Goal: Task Accomplishment & Management: Manage account settings

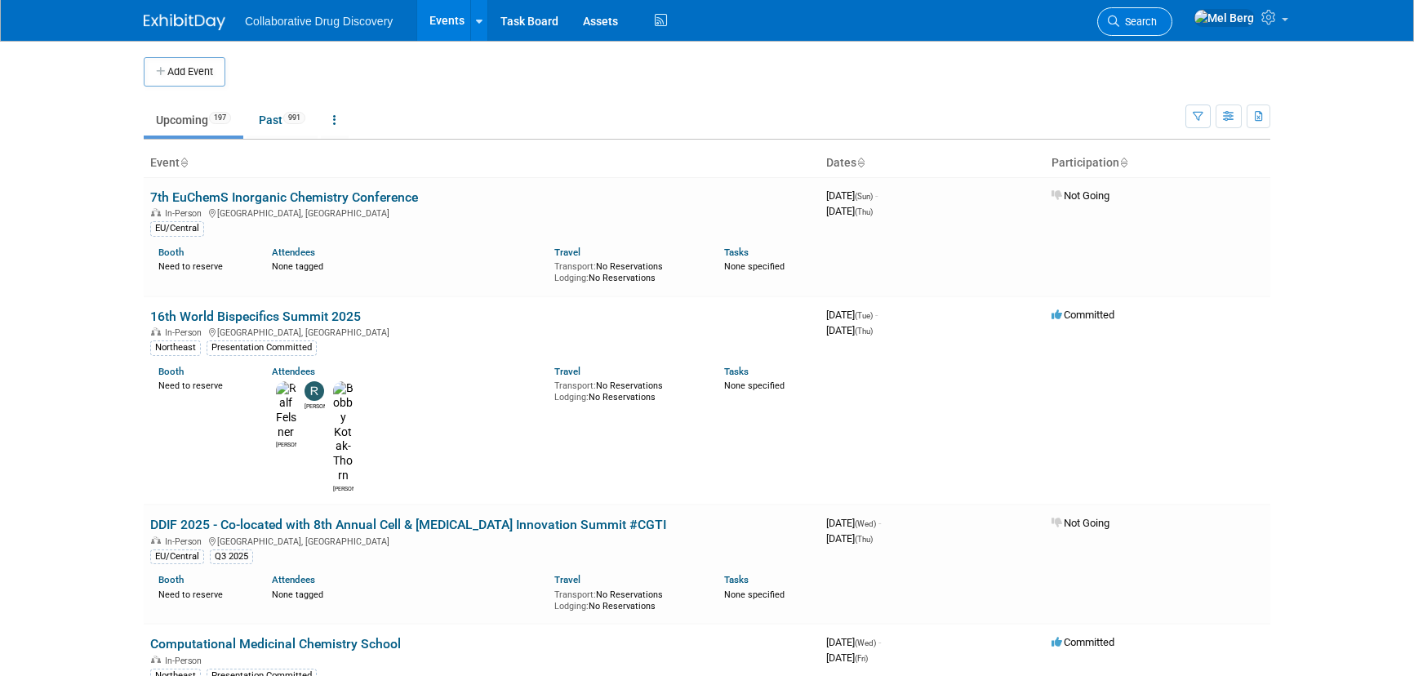
click at [1157, 21] on span "Search" at bounding box center [1138, 22] width 38 height 12
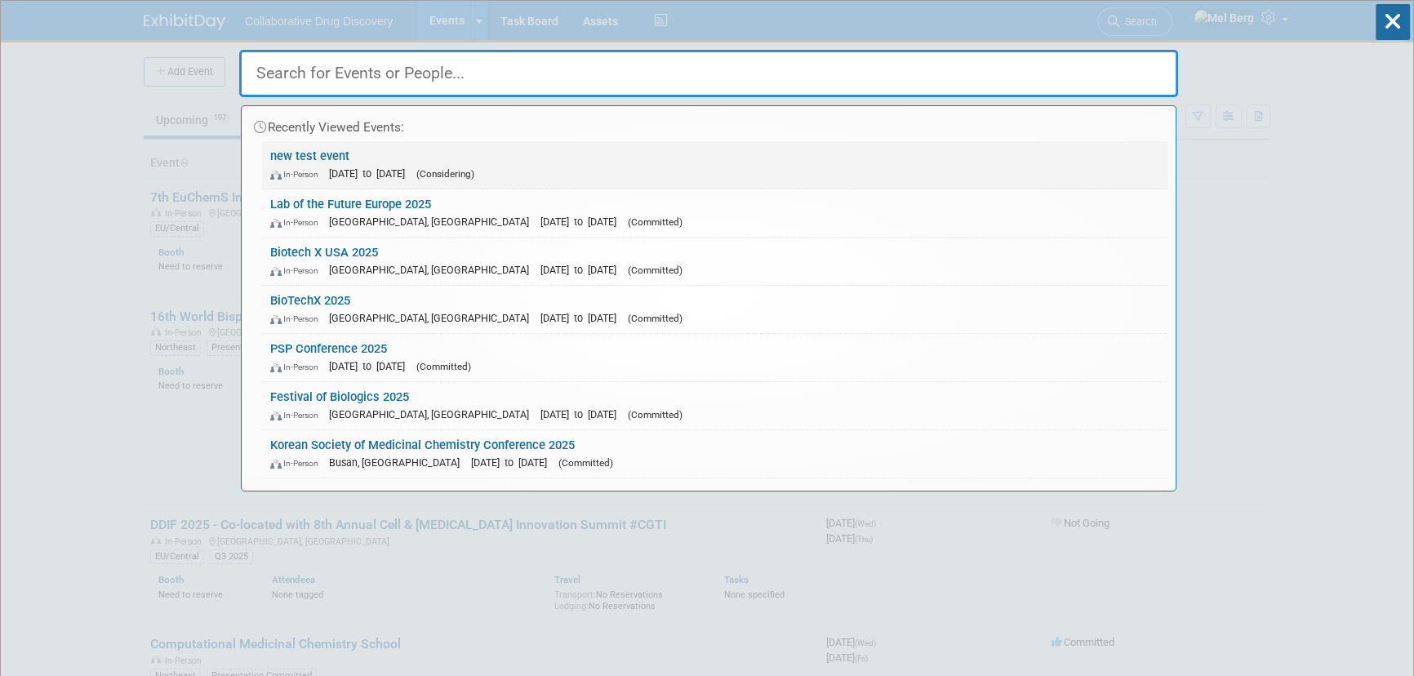
click at [381, 150] on link "new test event In-Person Dec 31, 2025 to Dec 31, 2025 (Considering)" at bounding box center [714, 164] width 905 height 47
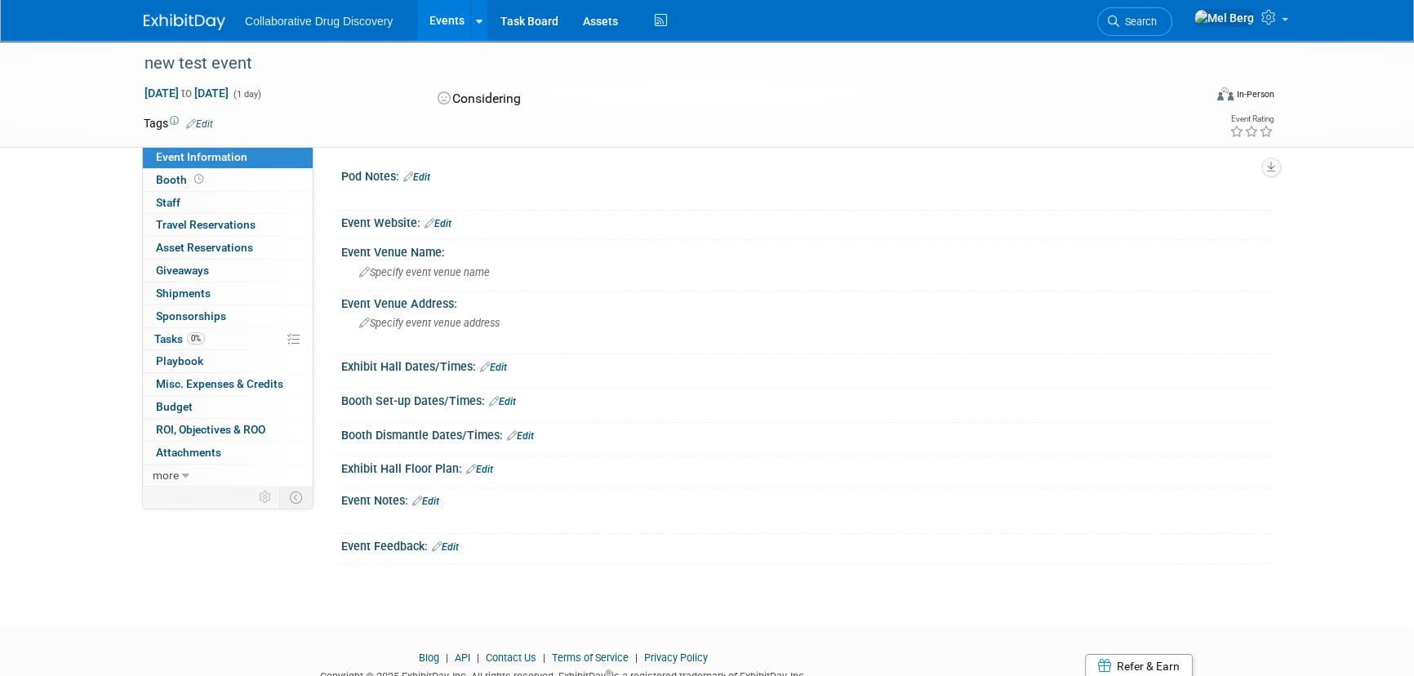
click at [53, 249] on div "new test event Dec 31, 2025 to Dec 31, 2025 (1 day) Dec 31, 2025 to Dec 31, 202…" at bounding box center [707, 319] width 1414 height 556
click at [1157, 16] on span "Search" at bounding box center [1138, 22] width 38 height 12
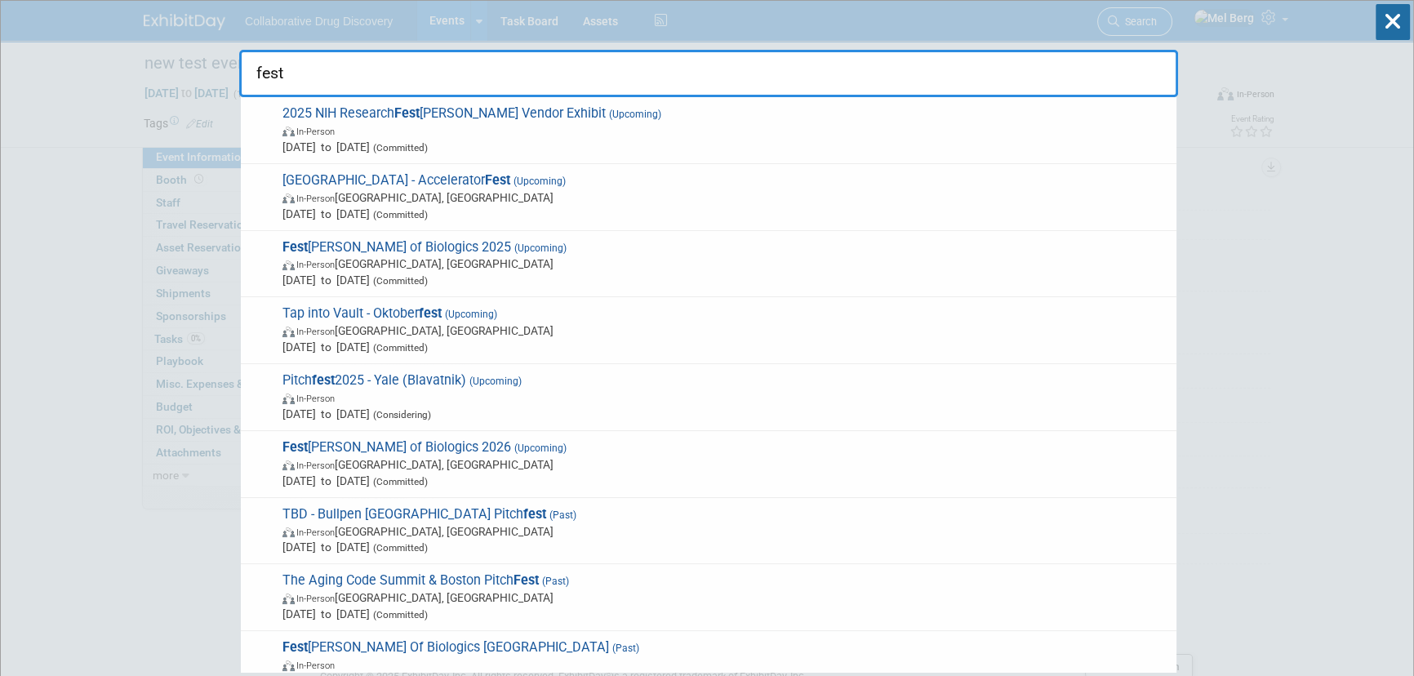
type input "festi"
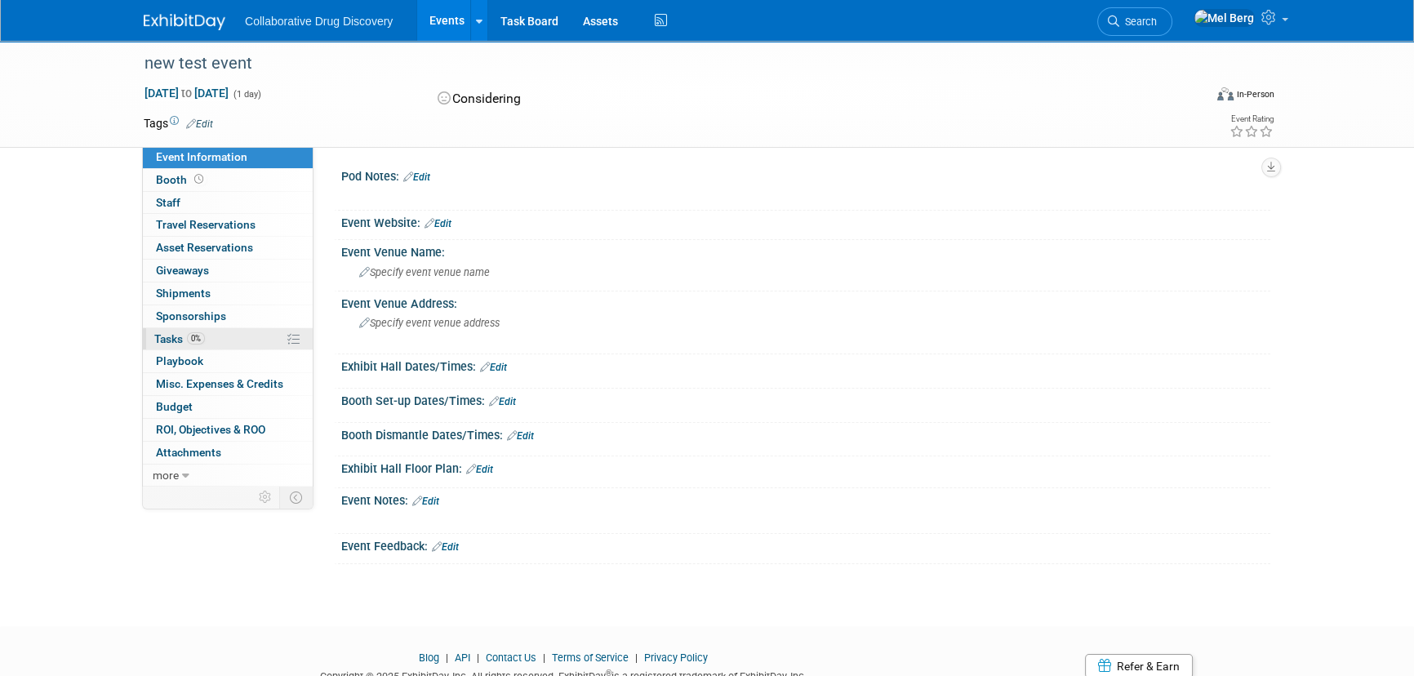
click at [171, 340] on span "Tasks 0%" at bounding box center [179, 338] width 51 height 13
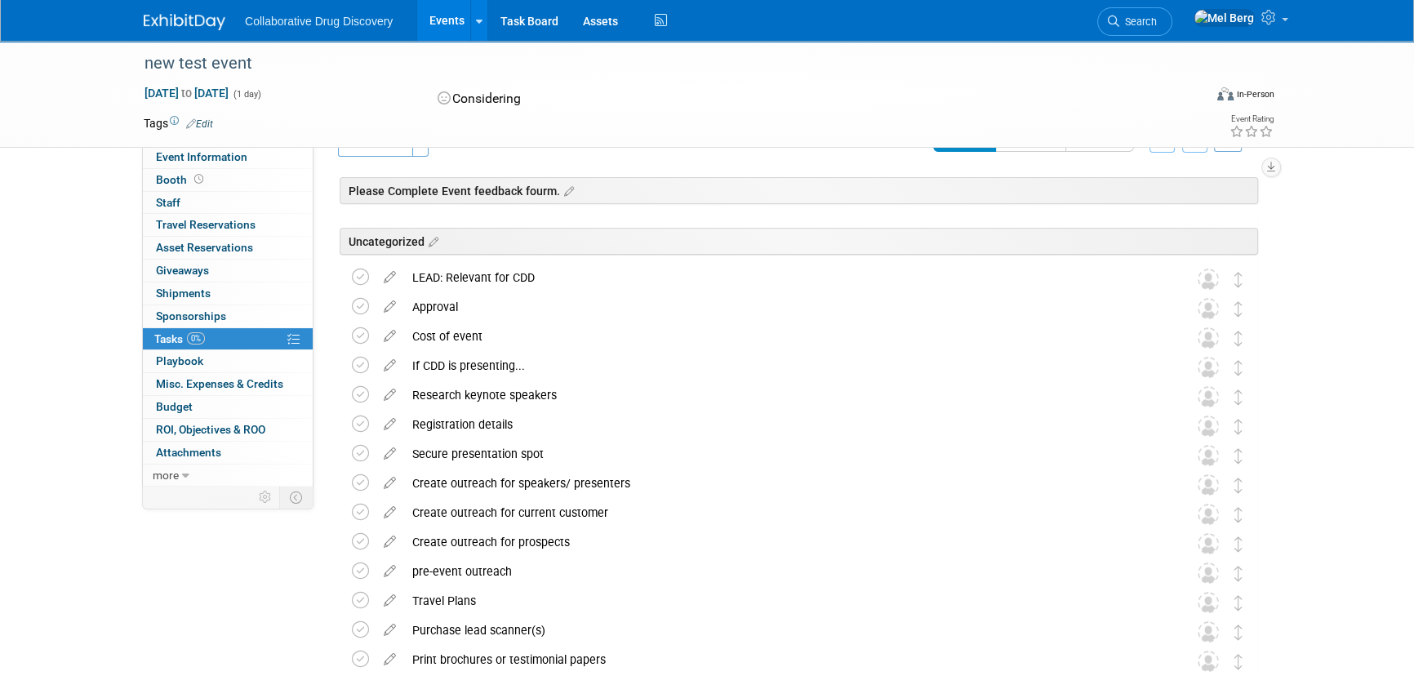
scroll to position [73, 0]
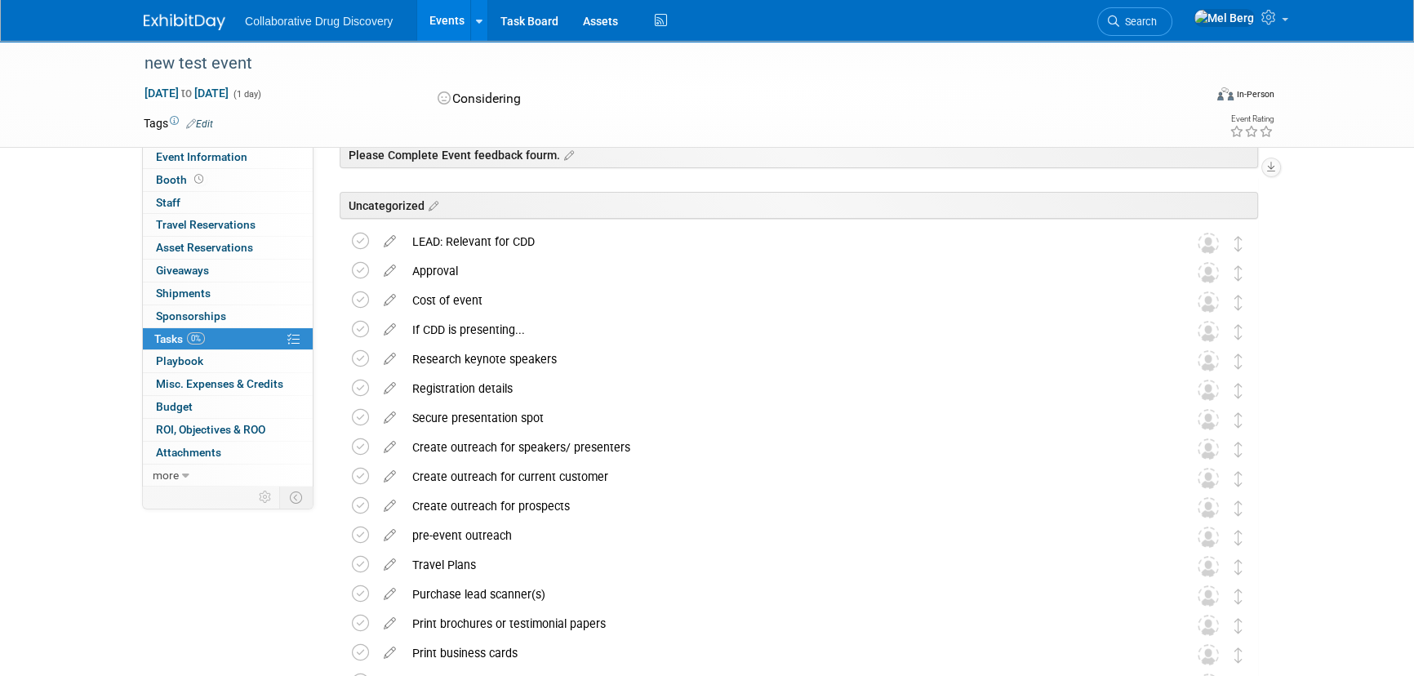
click at [163, 23] on img at bounding box center [185, 22] width 82 height 16
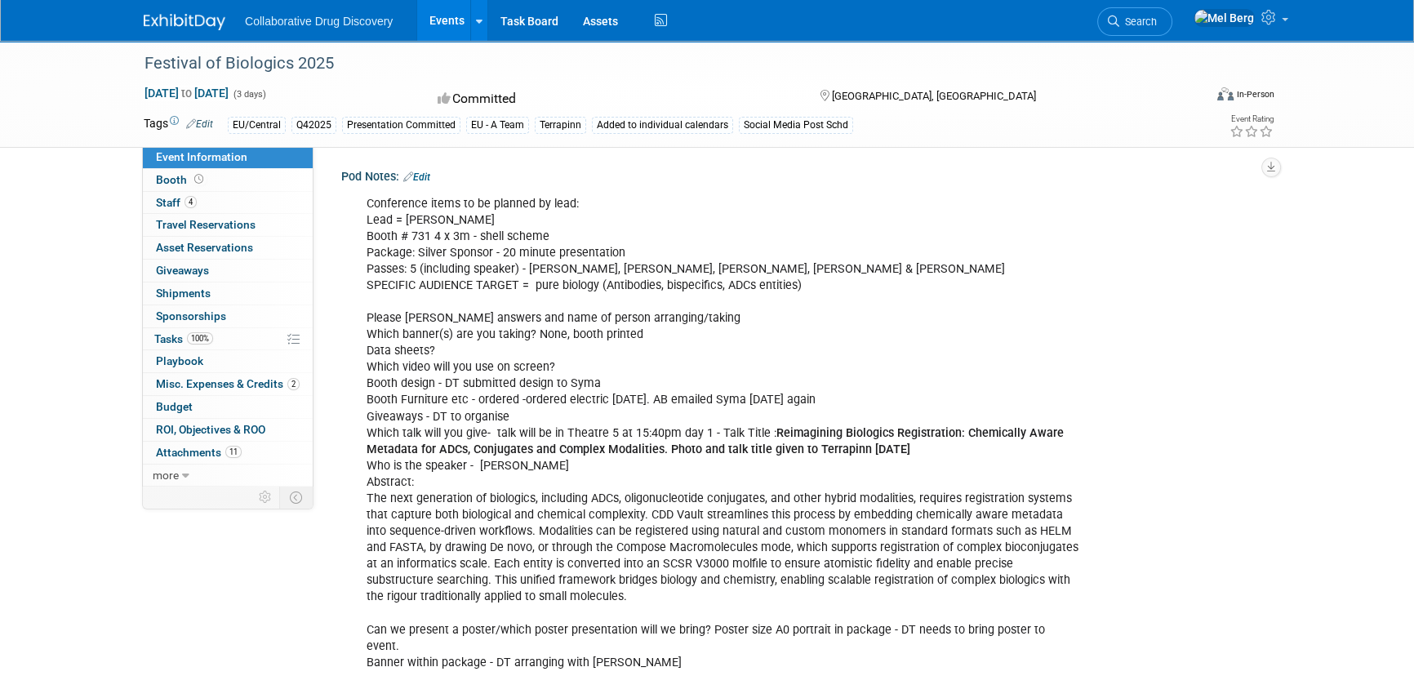
click at [549, 353] on div "Conference items to be planned by lead: Lead = Dimitris Booth # 731 4 x 3m - sh…" at bounding box center [722, 450] width 735 height 524
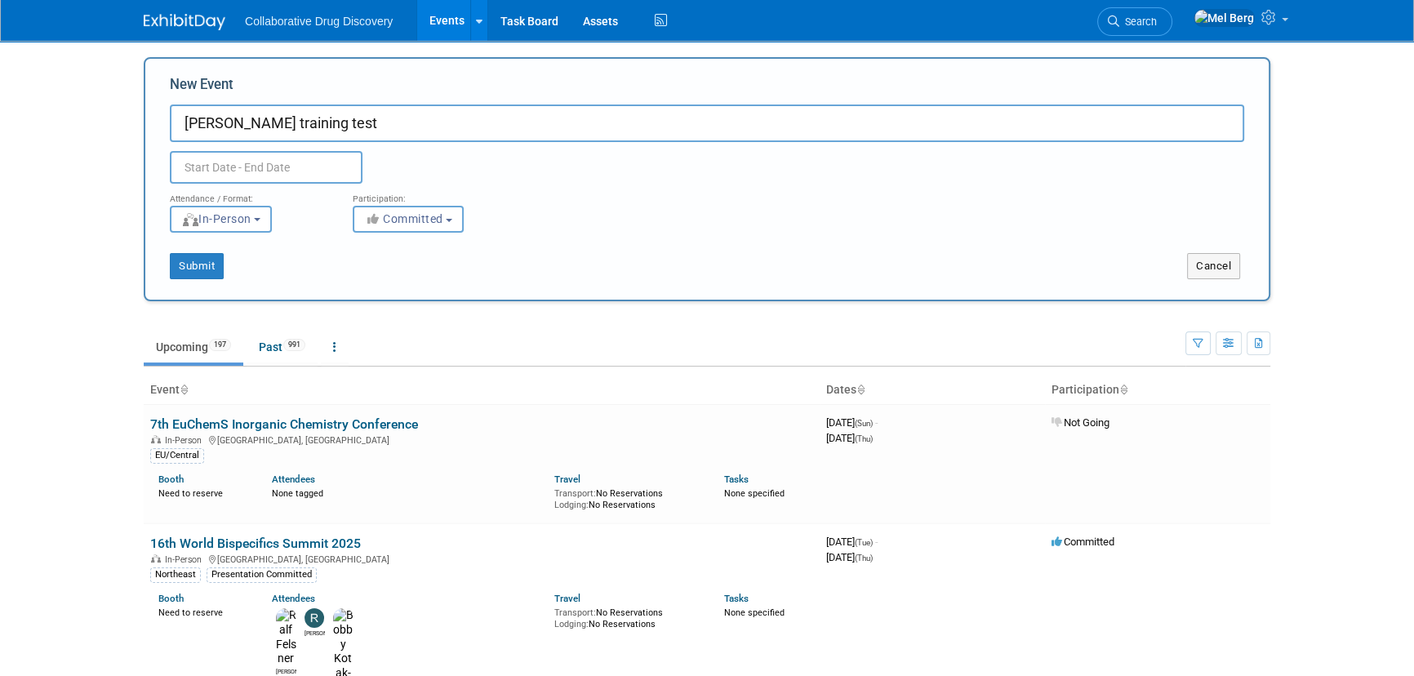
type input "Mel training test"
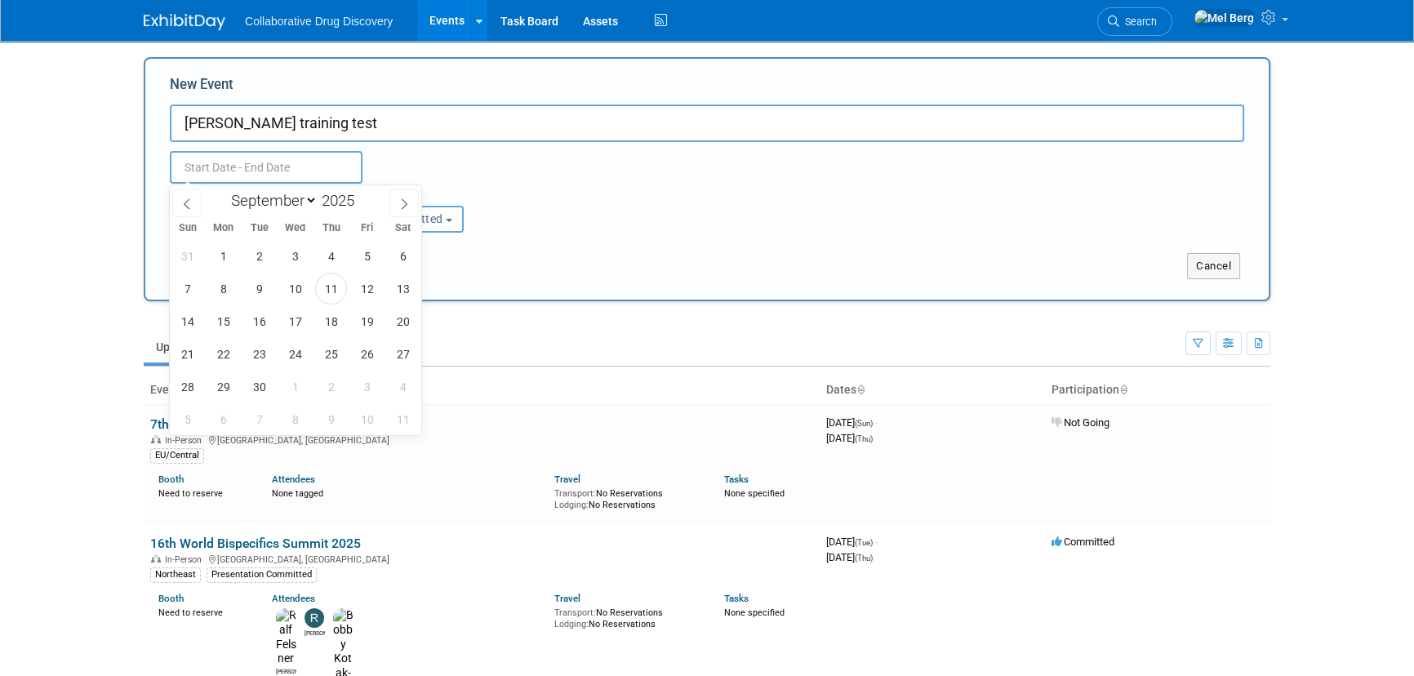
click at [269, 160] on input "text" at bounding box center [266, 167] width 193 height 33
click at [400, 202] on icon at bounding box center [403, 203] width 11 height 11
select select "11"
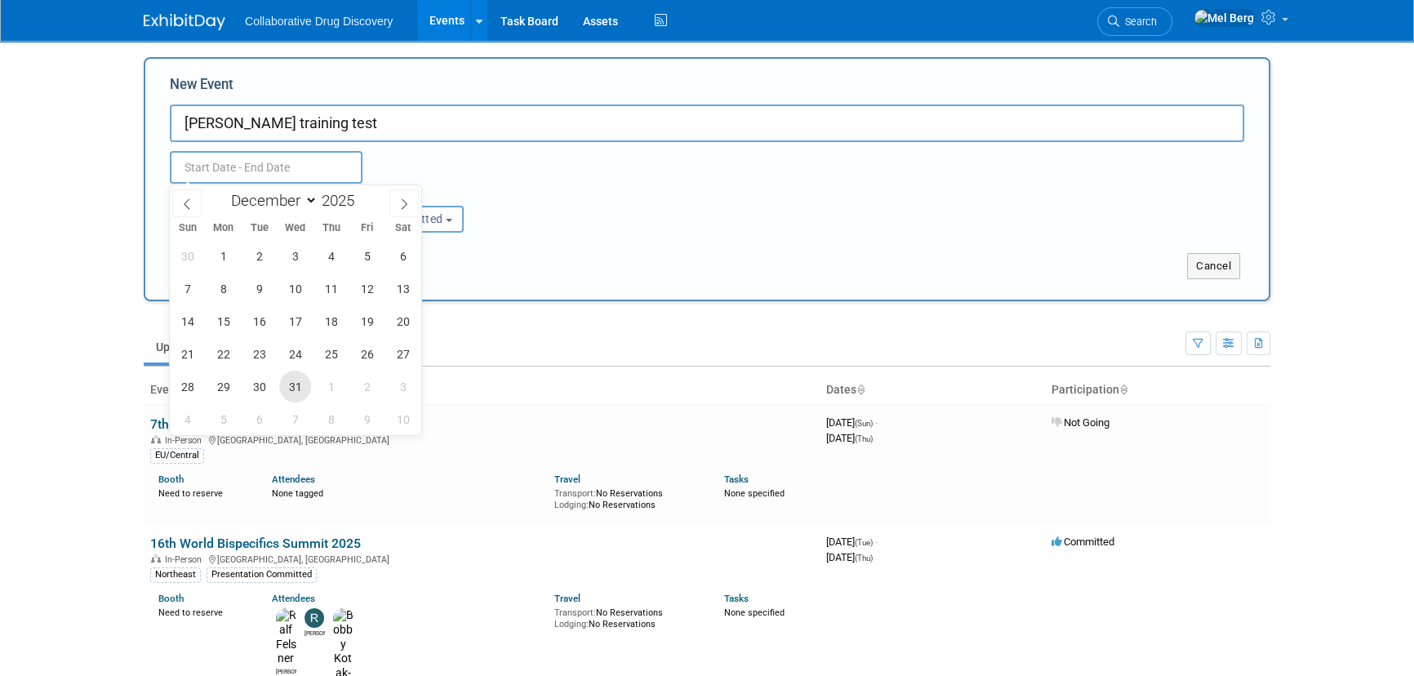
click at [300, 384] on span "31" at bounding box center [295, 387] width 32 height 32
type input "[DATE] to [DATE]"
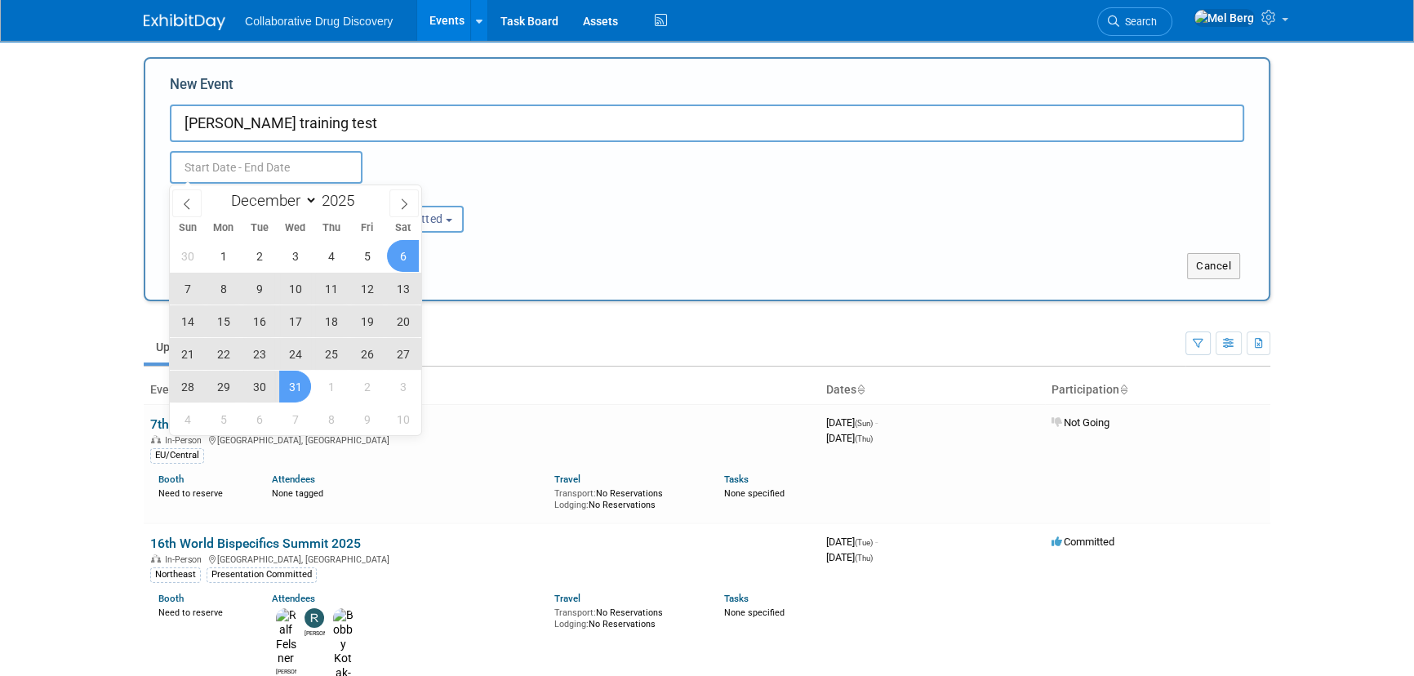
type input "[DATE] to [DATE]"
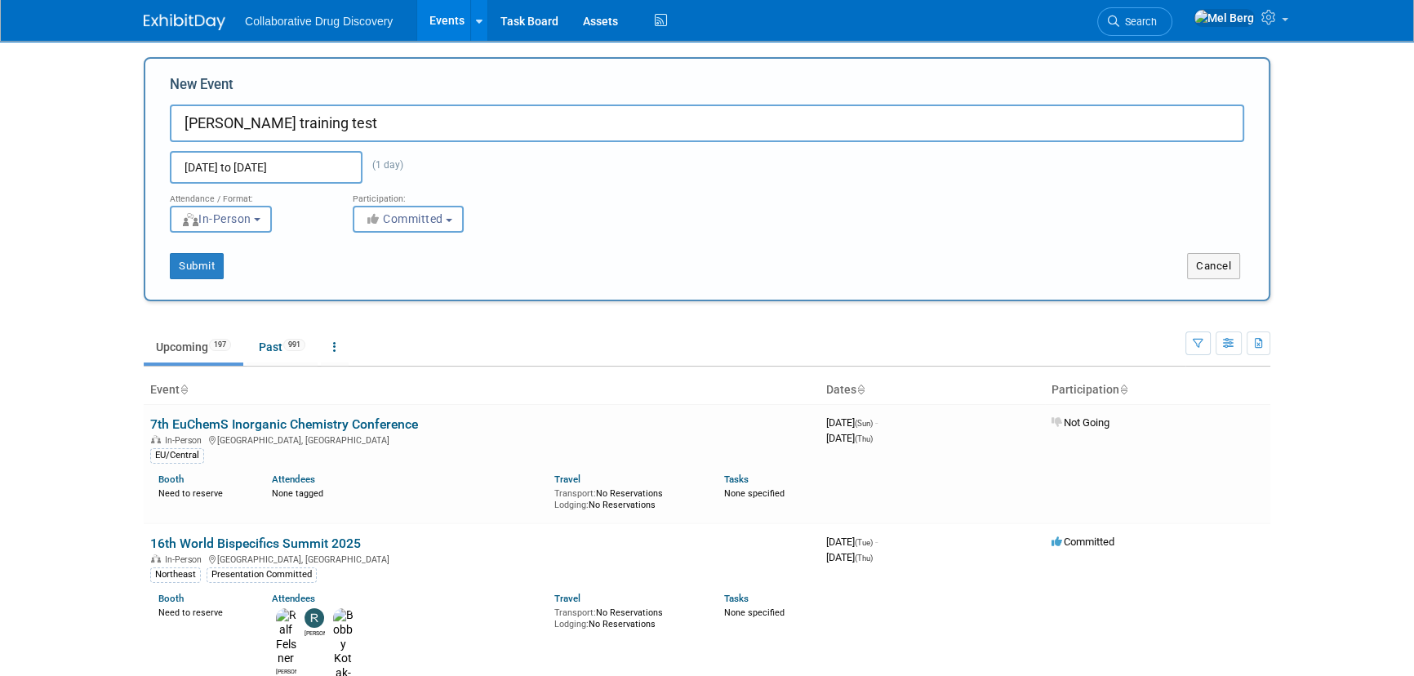
click at [534, 168] on div "Dec 31, 2025 to Dec 31, 2025 (1 day) Duplicate Event Warning" at bounding box center [707, 163] width 1099 height 42
drag, startPoint x: 426, startPoint y: 219, endPoint x: 426, endPoint y: 228, distance: 9.0
click at [426, 222] on span "Committed" at bounding box center [403, 218] width 79 height 13
click at [415, 278] on label "Considering" at bounding box center [416, 280] width 108 height 21
click at [368, 278] on input "Considering" at bounding box center [363, 281] width 11 height 11
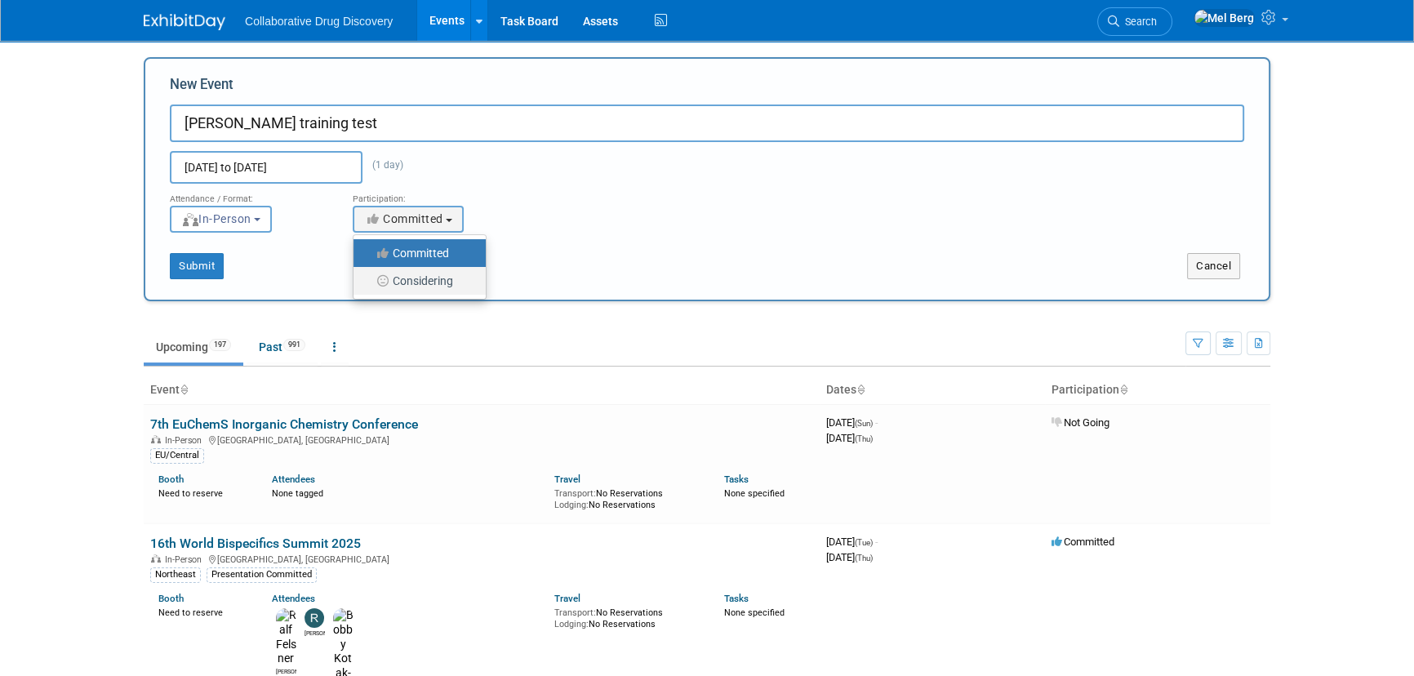
select select "2"
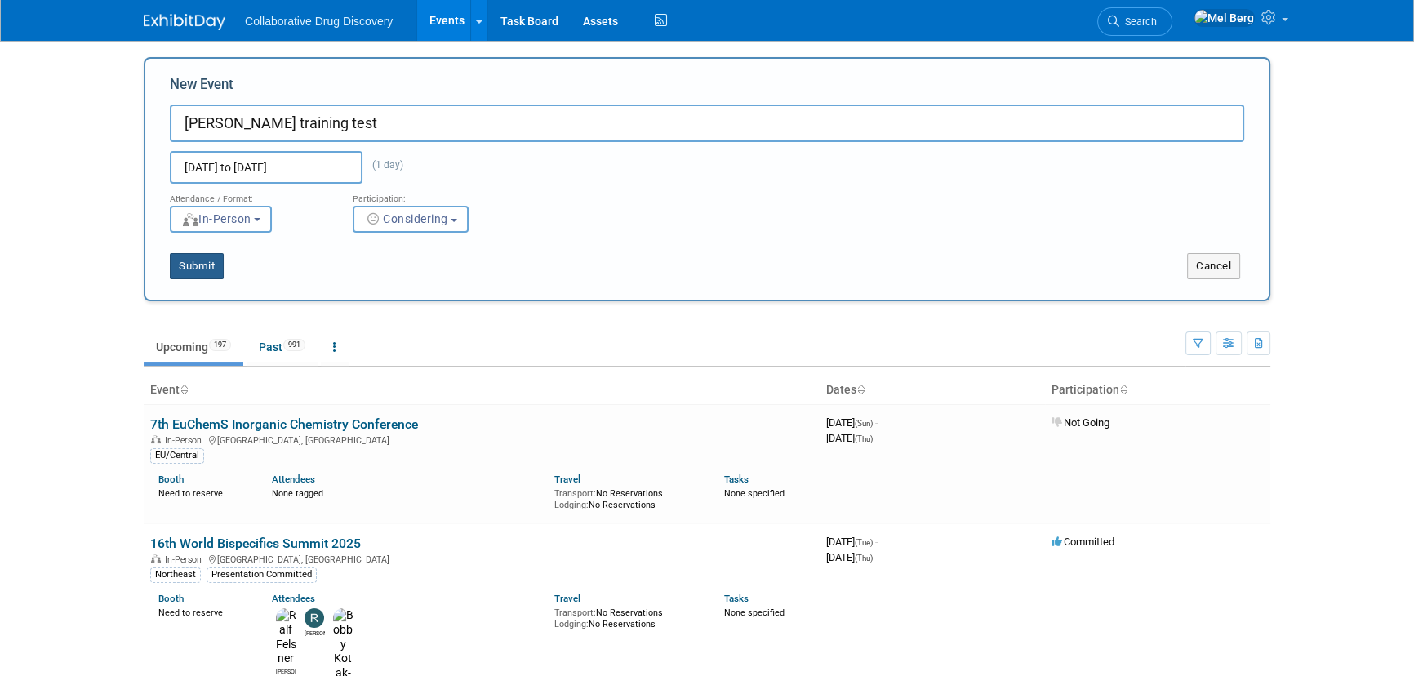
click at [205, 265] on button "Submit" at bounding box center [197, 266] width 54 height 26
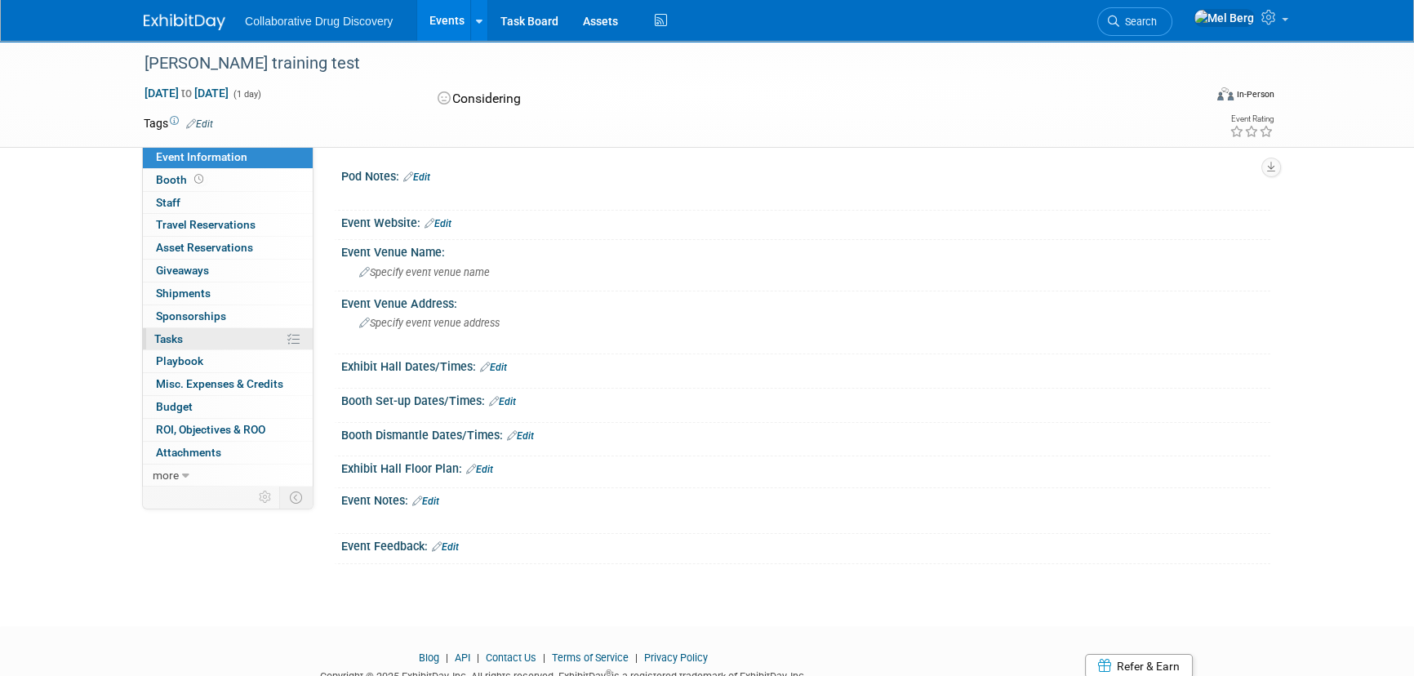
click at [170, 338] on span "Tasks 0%" at bounding box center [168, 338] width 29 height 13
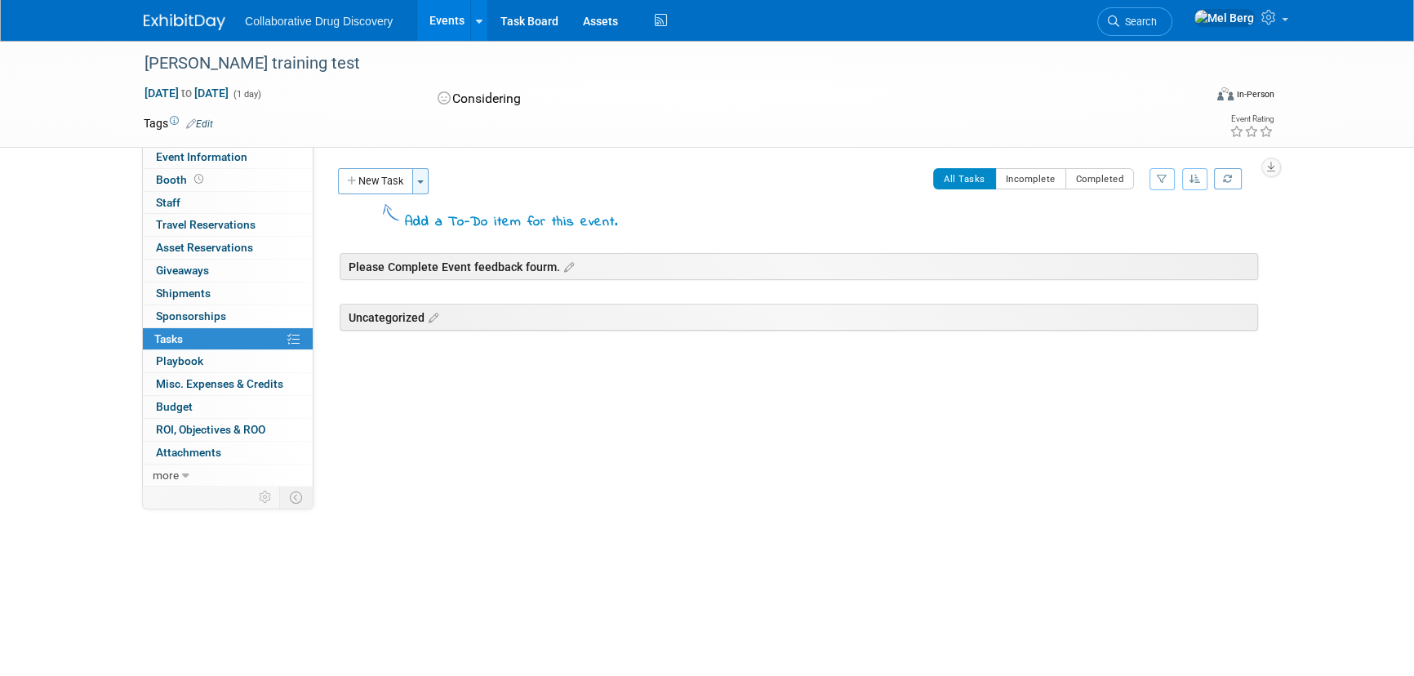
click at [423, 180] on span "button" at bounding box center [420, 181] width 7 height 3
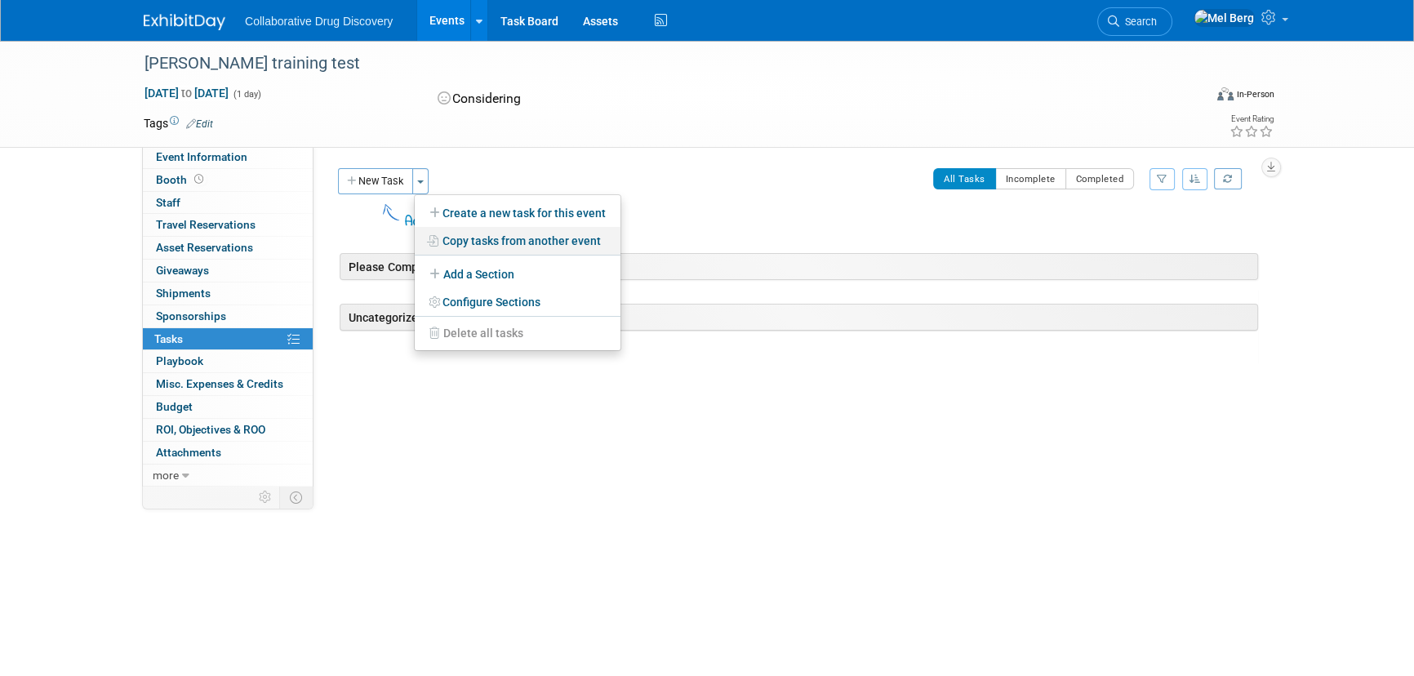
click at [544, 242] on link "Copy tasks from another event" at bounding box center [518, 241] width 206 height 28
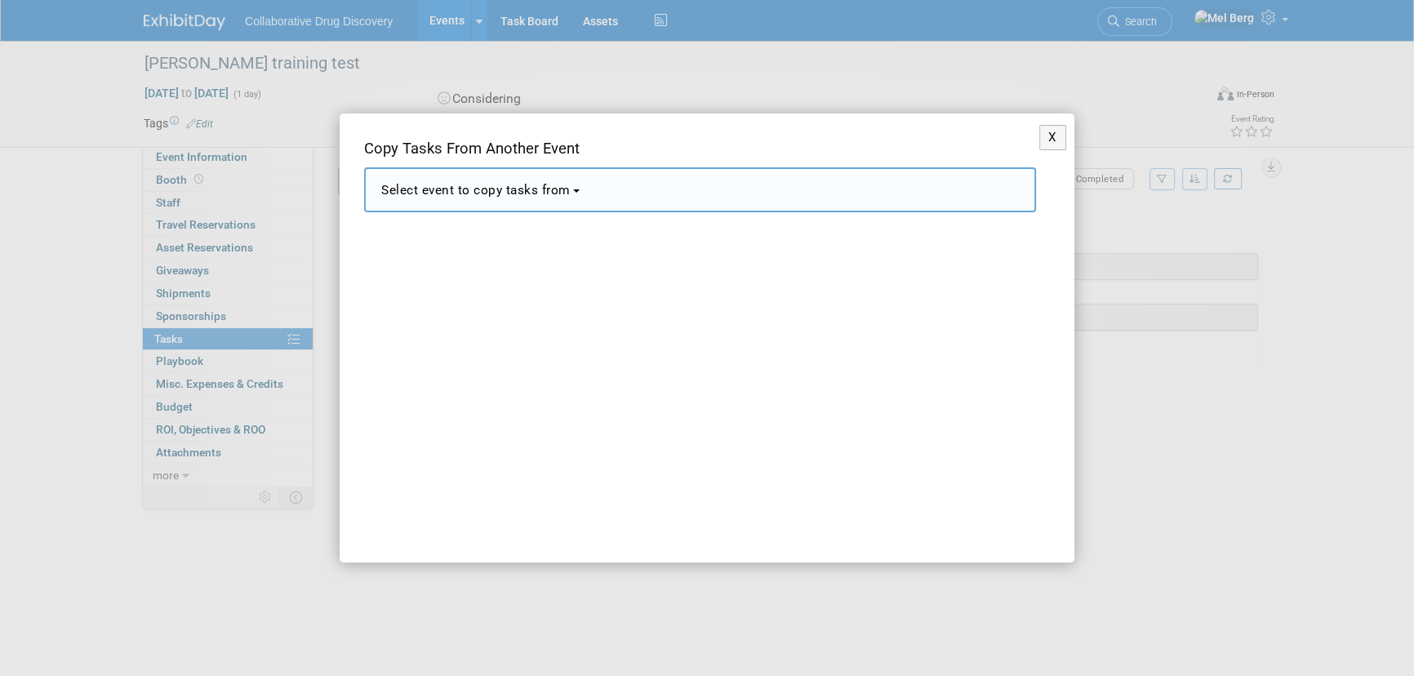
click at [572, 199] on button "Select event to copy tasks from" at bounding box center [700, 189] width 672 height 45
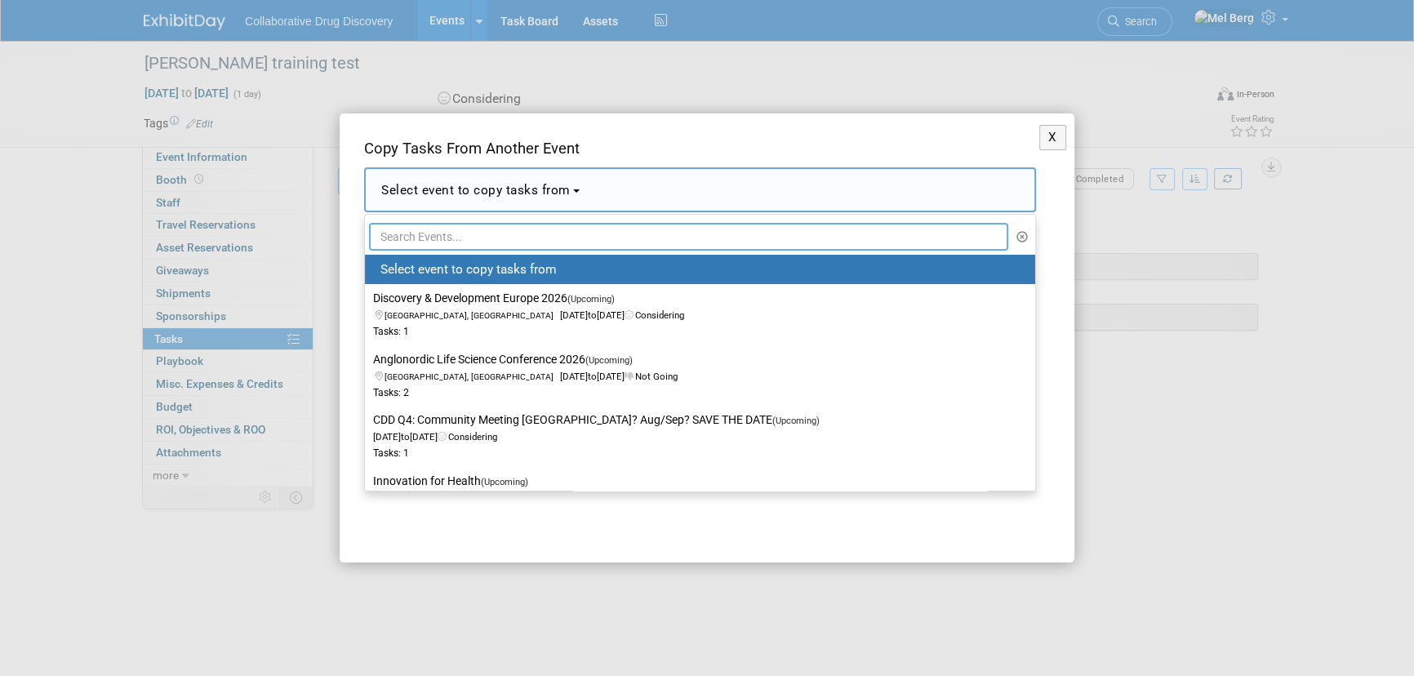
click at [745, 231] on input "text" at bounding box center [688, 237] width 639 height 28
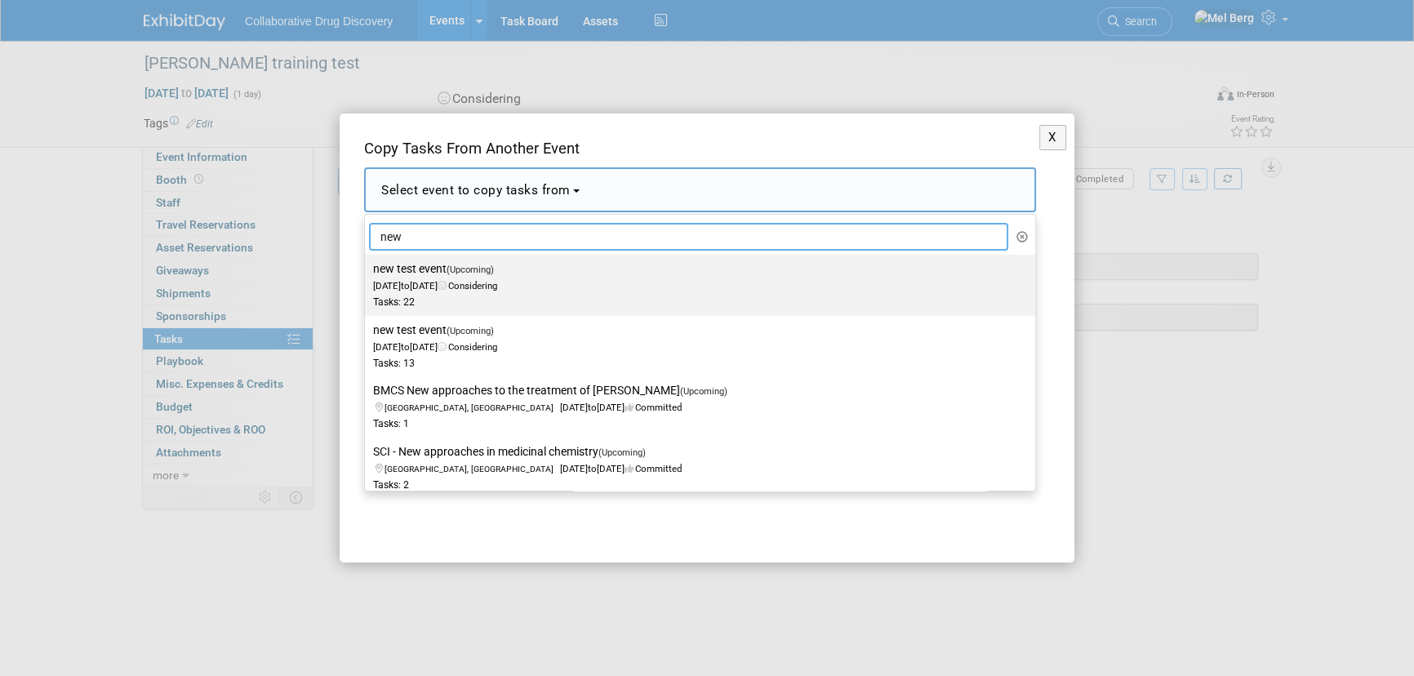
type input "new"
click at [457, 273] on span "(Upcoming)" at bounding box center [469, 269] width 47 height 11
click at [367, 273] on input "new test event (Upcoming) Dec 31, 2025 to Dec 31, 2025 Considering Tasks: 22" at bounding box center [362, 269] width 11 height 11
select select "11151257"
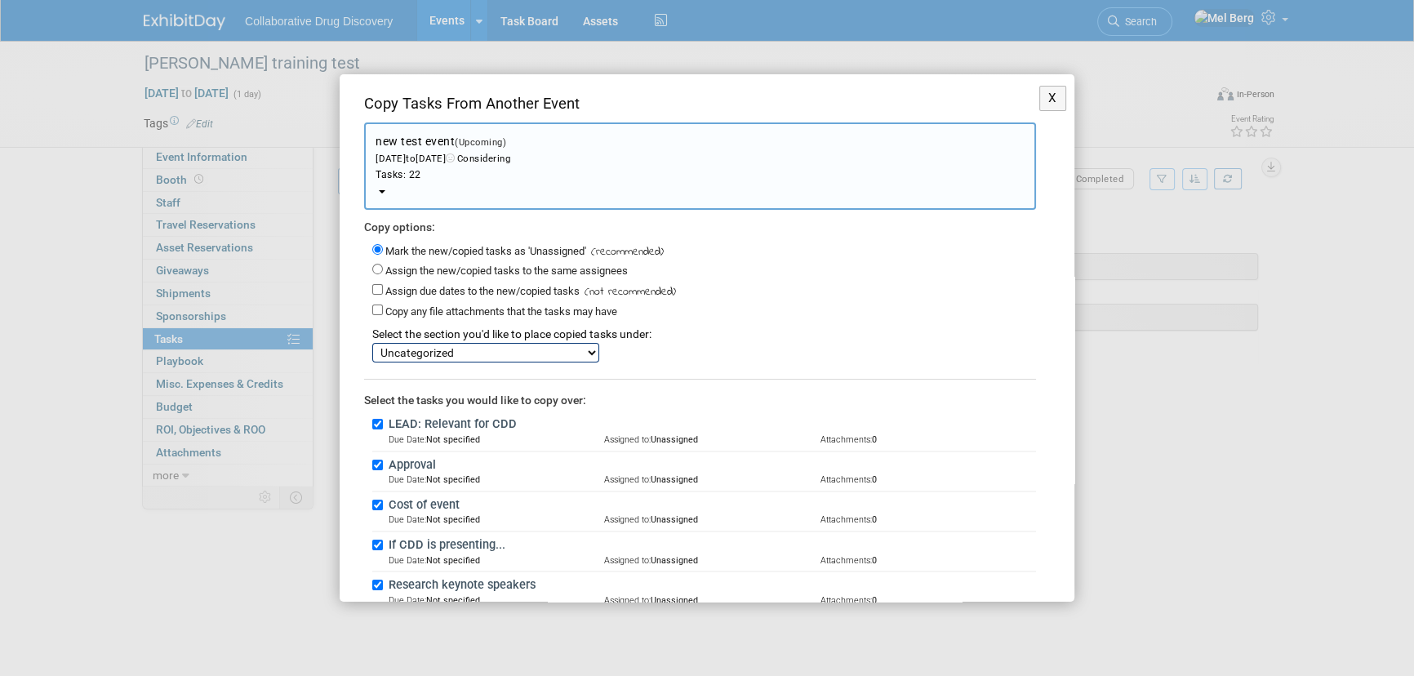
scroll to position [16, 0]
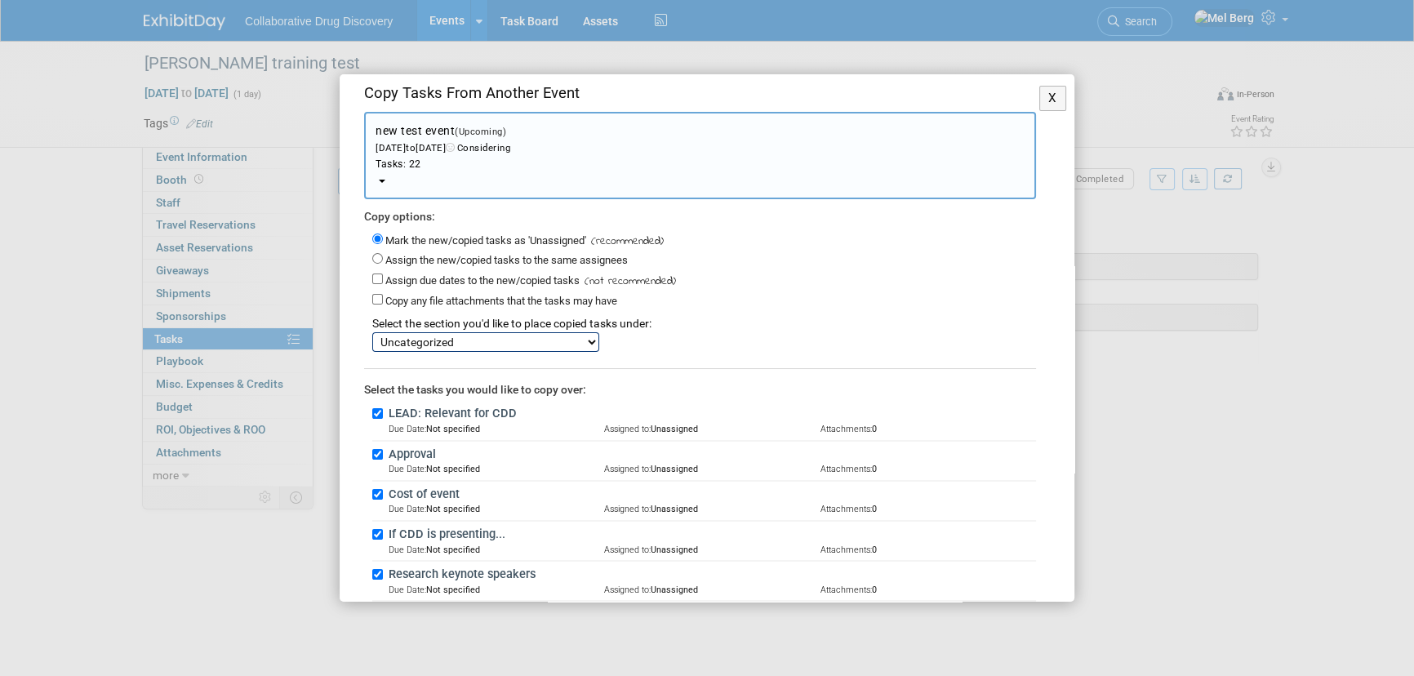
click at [514, 342] on select "Please Complete Event feedback fourm. Uncategorized" at bounding box center [485, 342] width 227 height 20
click at [758, 295] on div "Copy any file attachments that the tasks may have" at bounding box center [704, 300] width 664 height 19
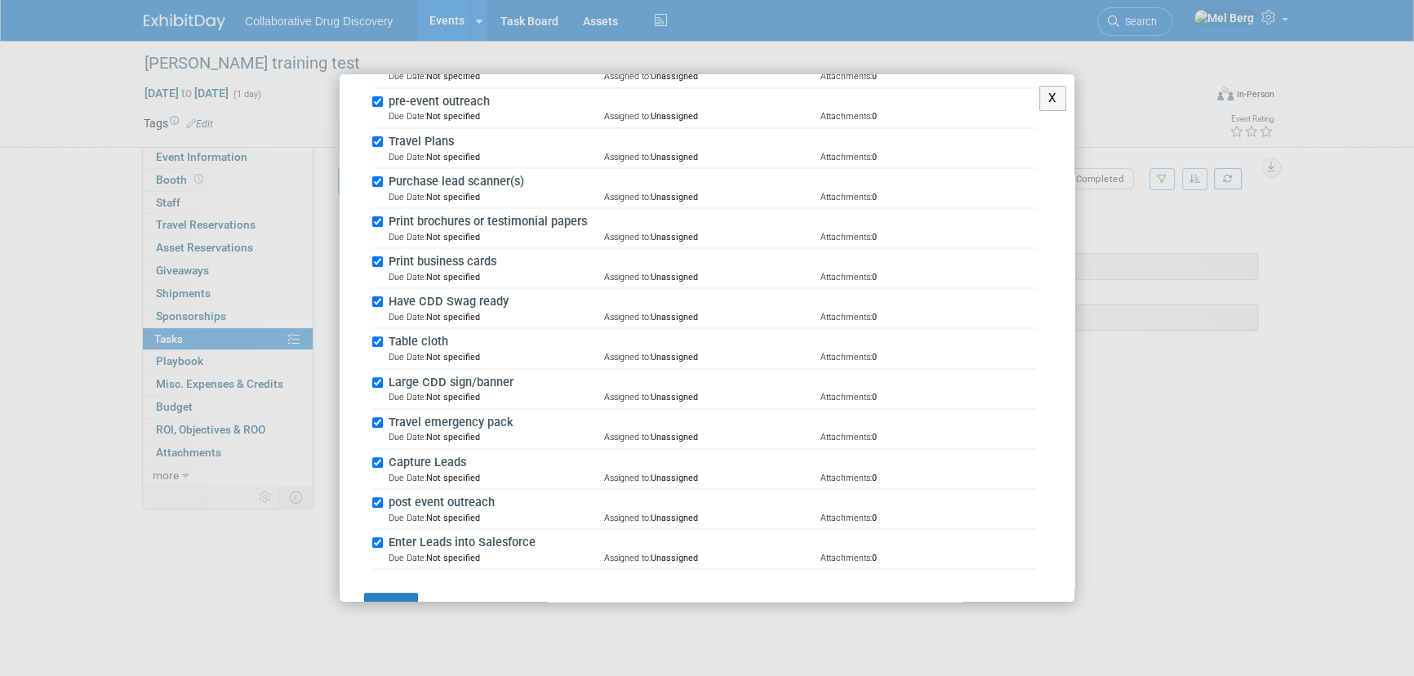
scroll to position [768, 0]
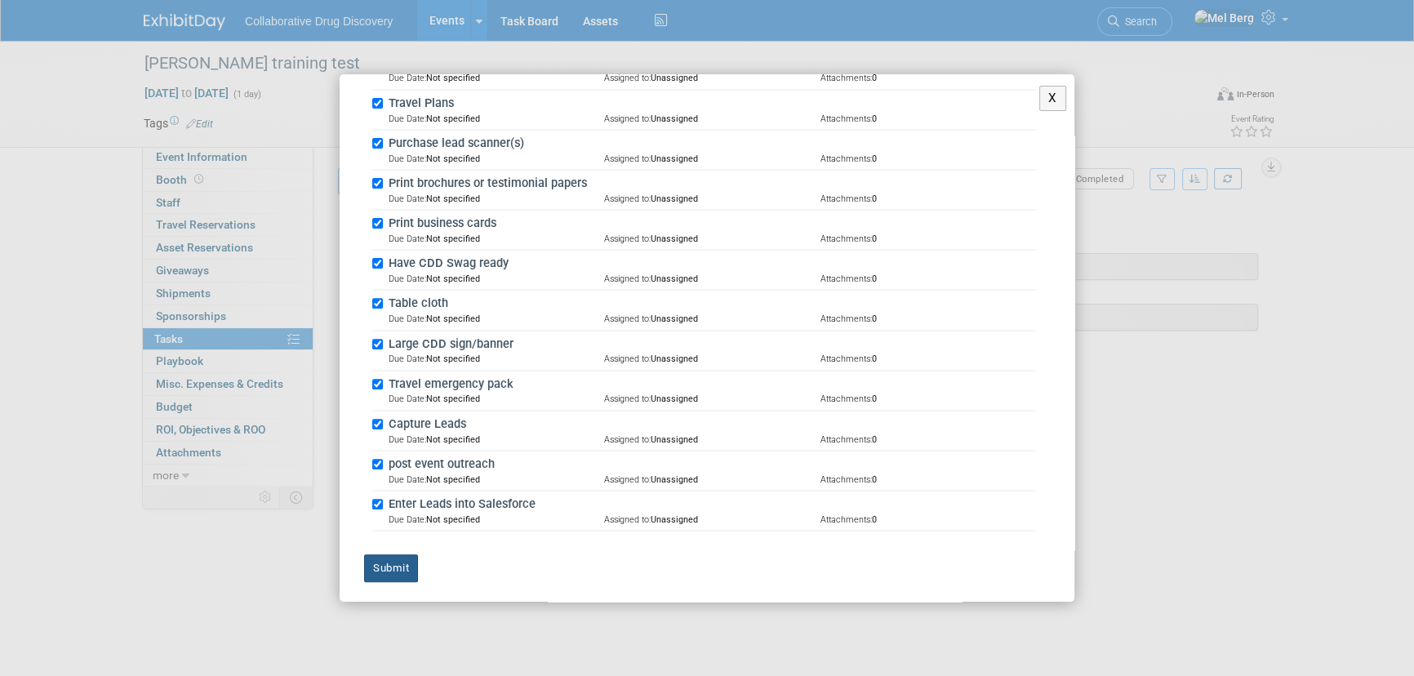
click at [396, 566] on button "Submit" at bounding box center [391, 568] width 54 height 28
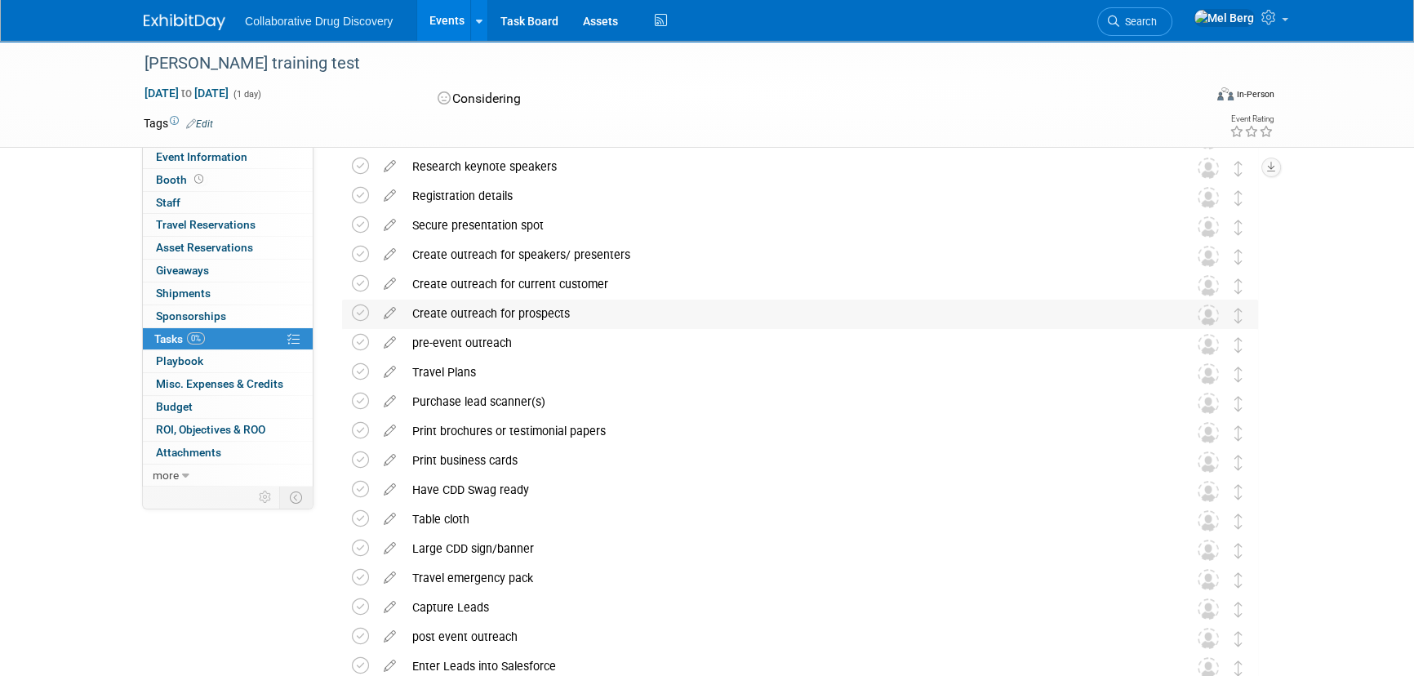
scroll to position [296, 0]
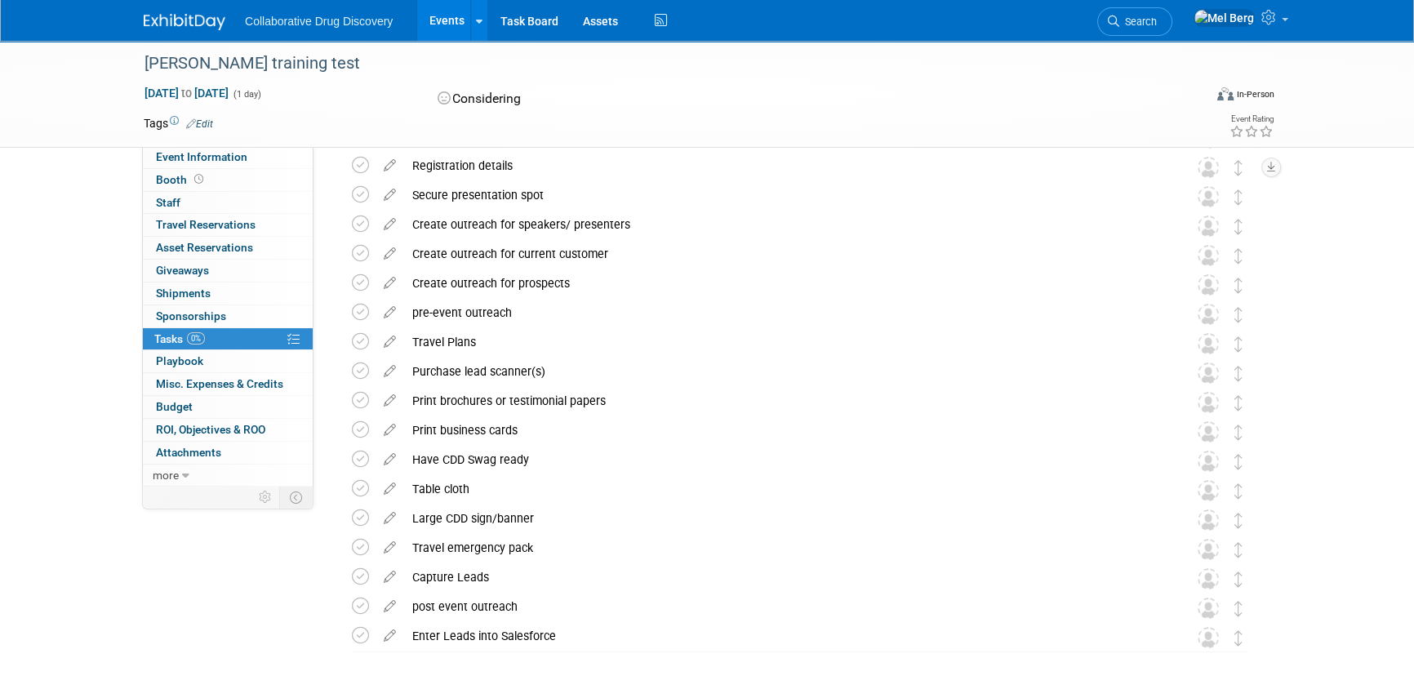
click at [1309, 220] on div "Mel training test Dec 31, 2025 to Dec 31, 2025 (1 day) Dec 31, 2025 to Dec 31, …" at bounding box center [707, 248] width 1414 height 1006
click at [439, 344] on div "Travel Plans" at bounding box center [784, 342] width 761 height 28
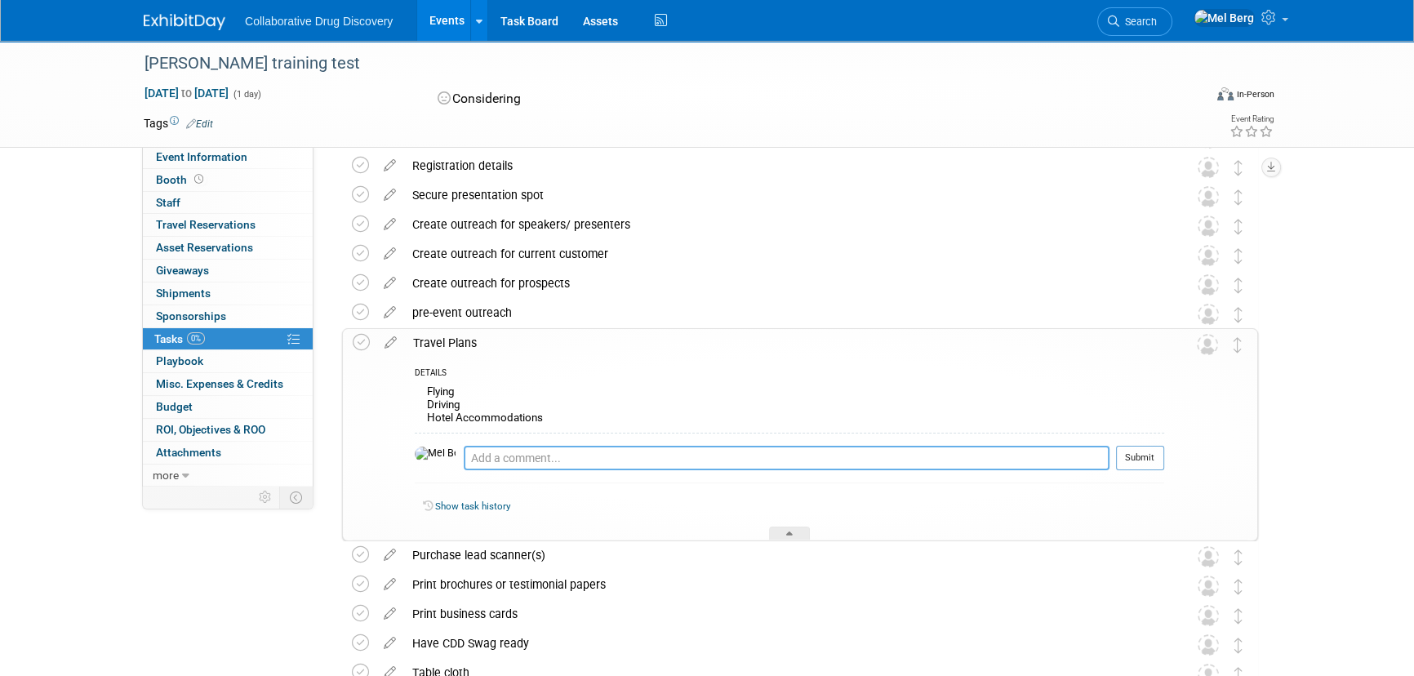
click at [491, 463] on textarea at bounding box center [787, 458] width 646 height 24
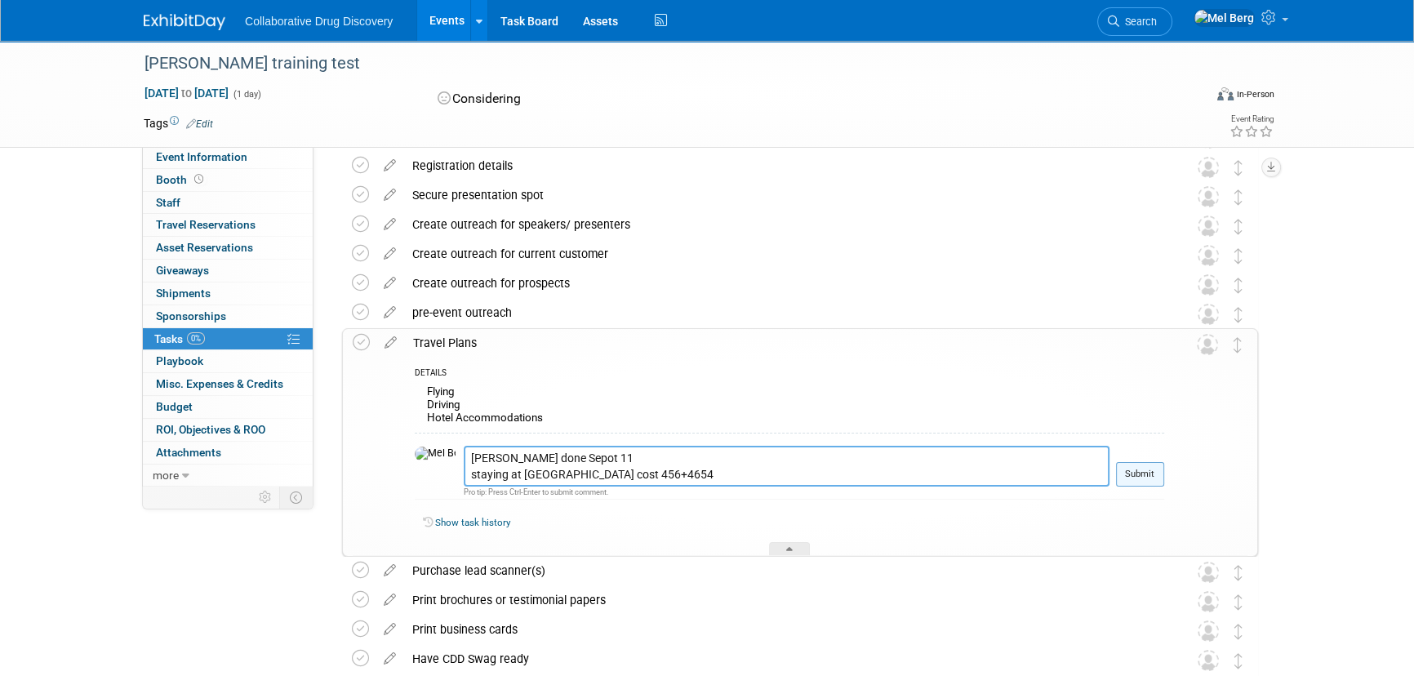
type textarea "Mel done Sepot 11 staying at Hilton cost 456+4654"
click at [1140, 475] on button "Submit" at bounding box center [1140, 474] width 48 height 24
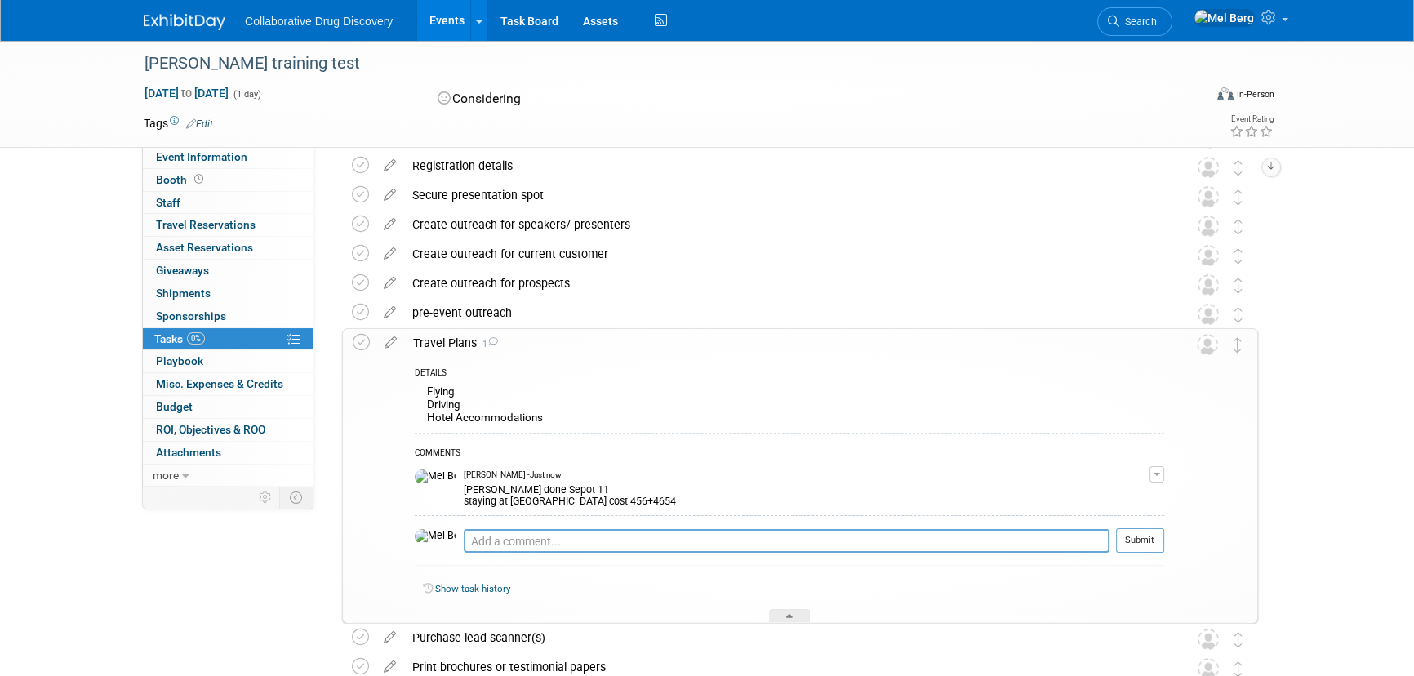
click at [1344, 309] on div "Mel training test Dec 31, 2025 to Dec 31, 2025 (1 day) Dec 31, 2025 to Dec 31, …" at bounding box center [707, 381] width 1414 height 1273
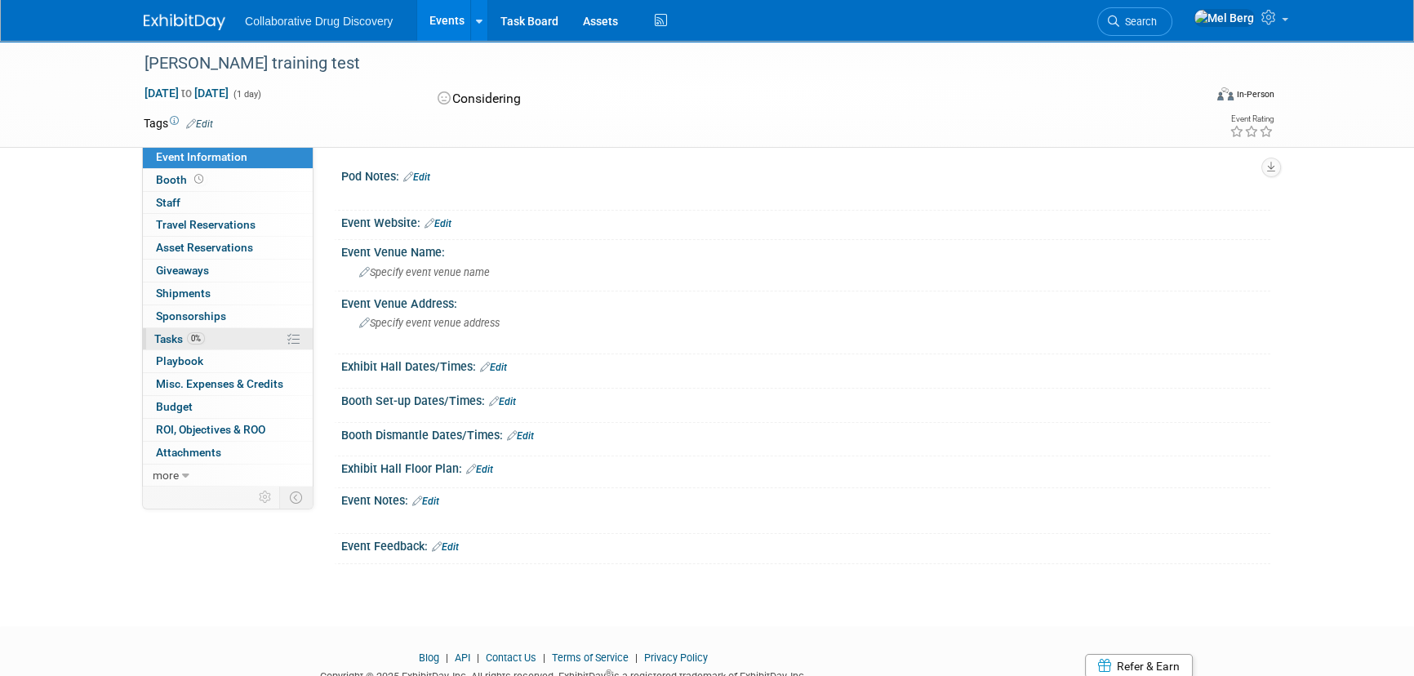
click at [162, 344] on link "0% Tasks 0%" at bounding box center [228, 339] width 170 height 22
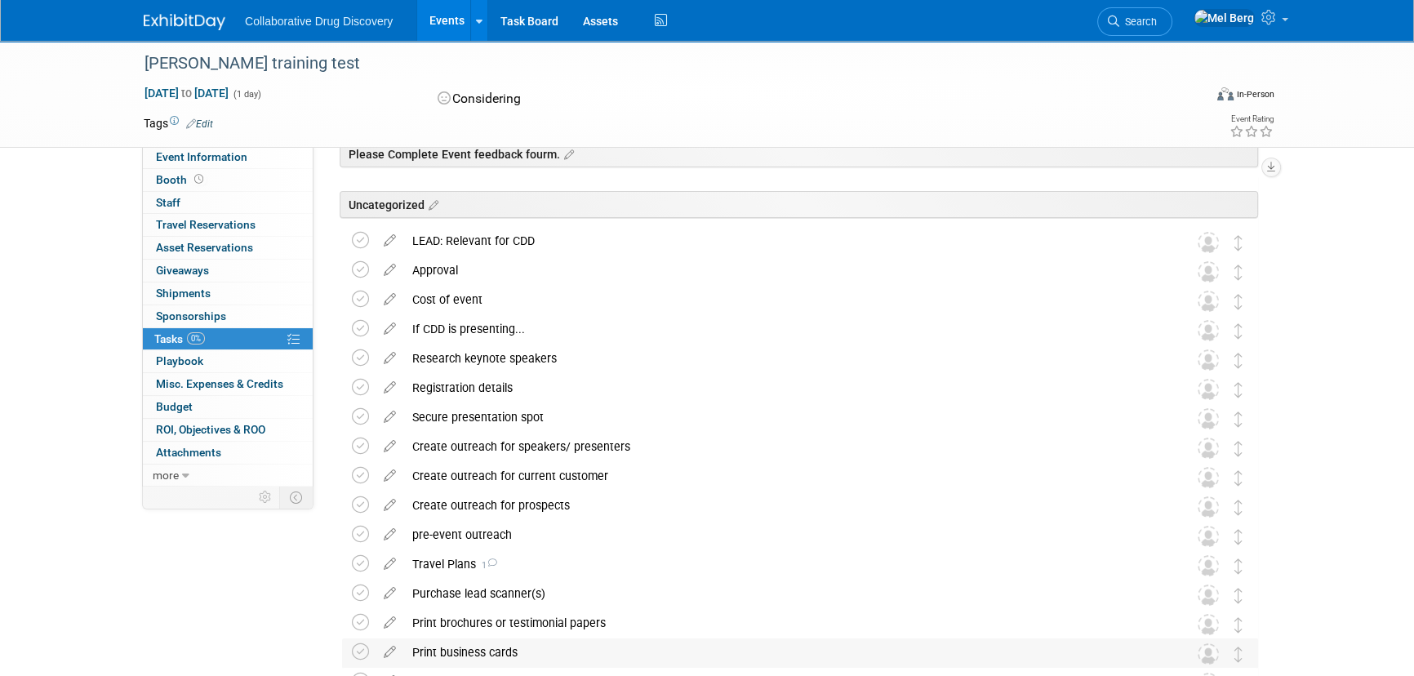
scroll to position [73, 0]
click at [491, 564] on icon at bounding box center [491, 563] width 11 height 9
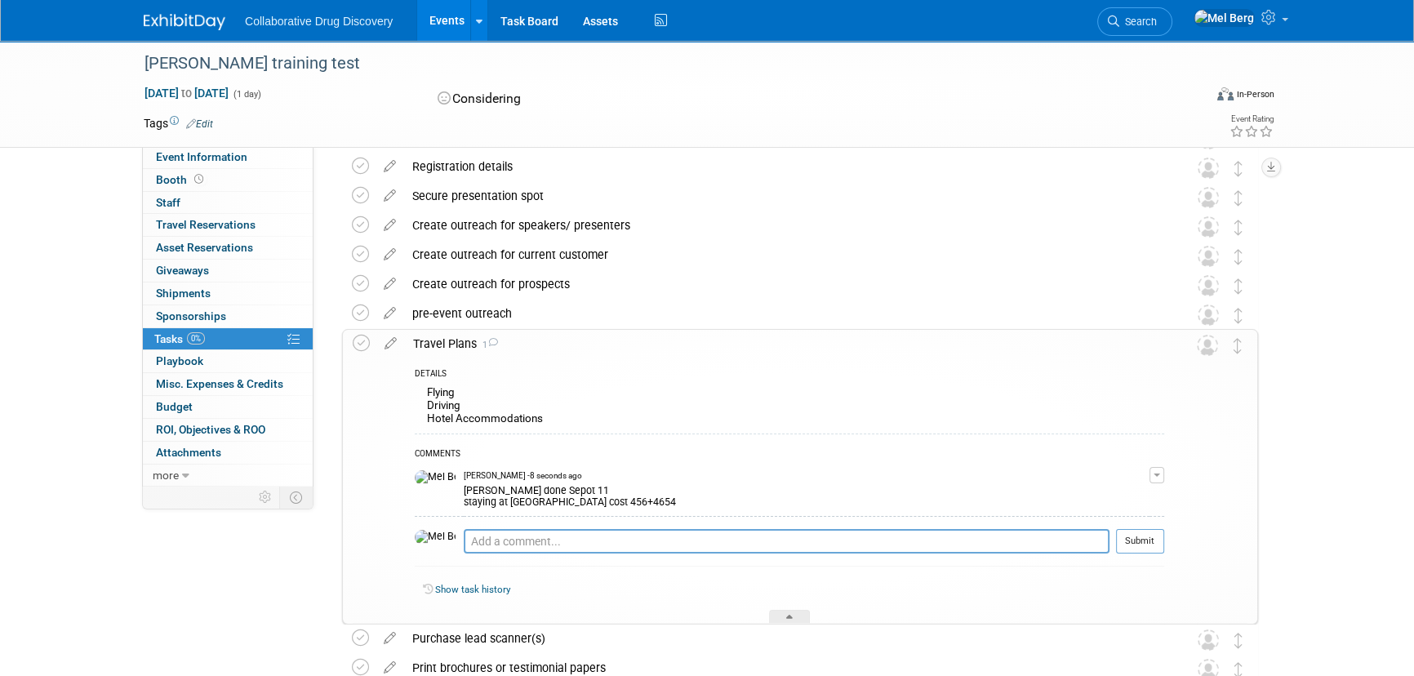
scroll to position [296, 0]
click at [206, 164] on link "Event Information" at bounding box center [228, 157] width 170 height 22
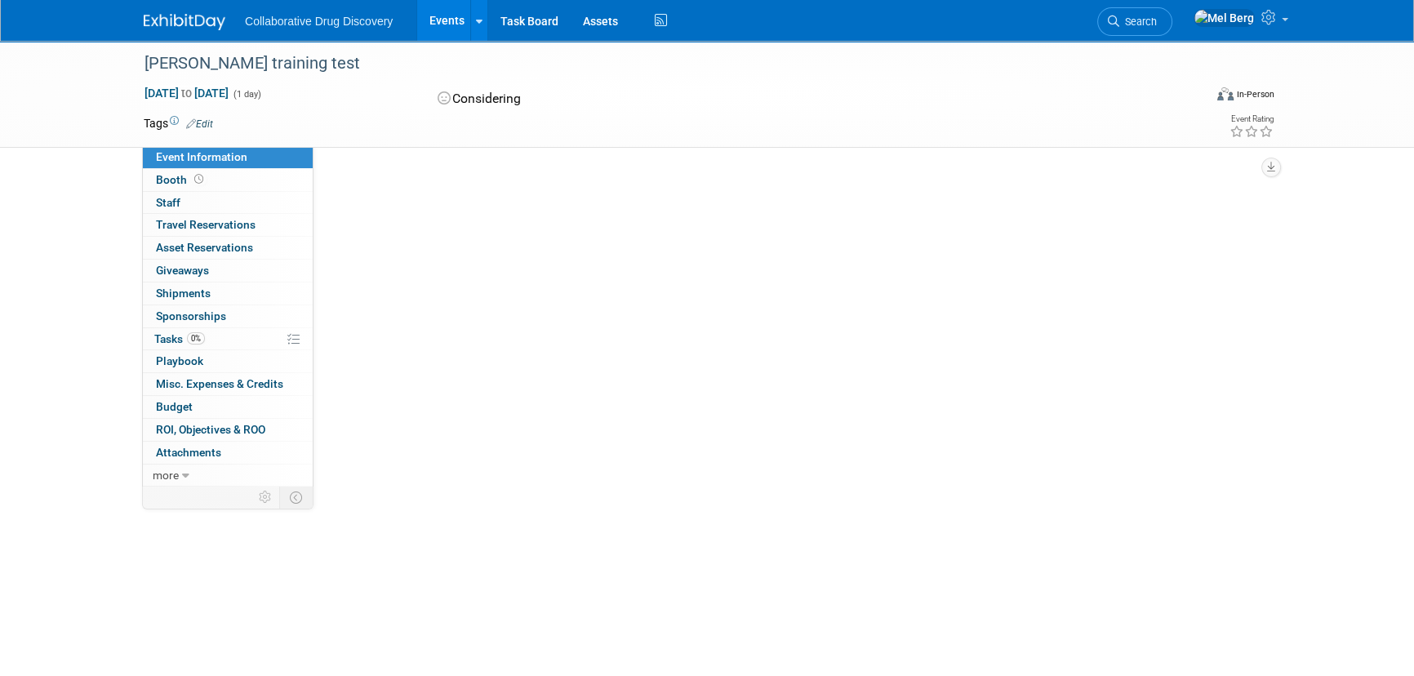
scroll to position [0, 0]
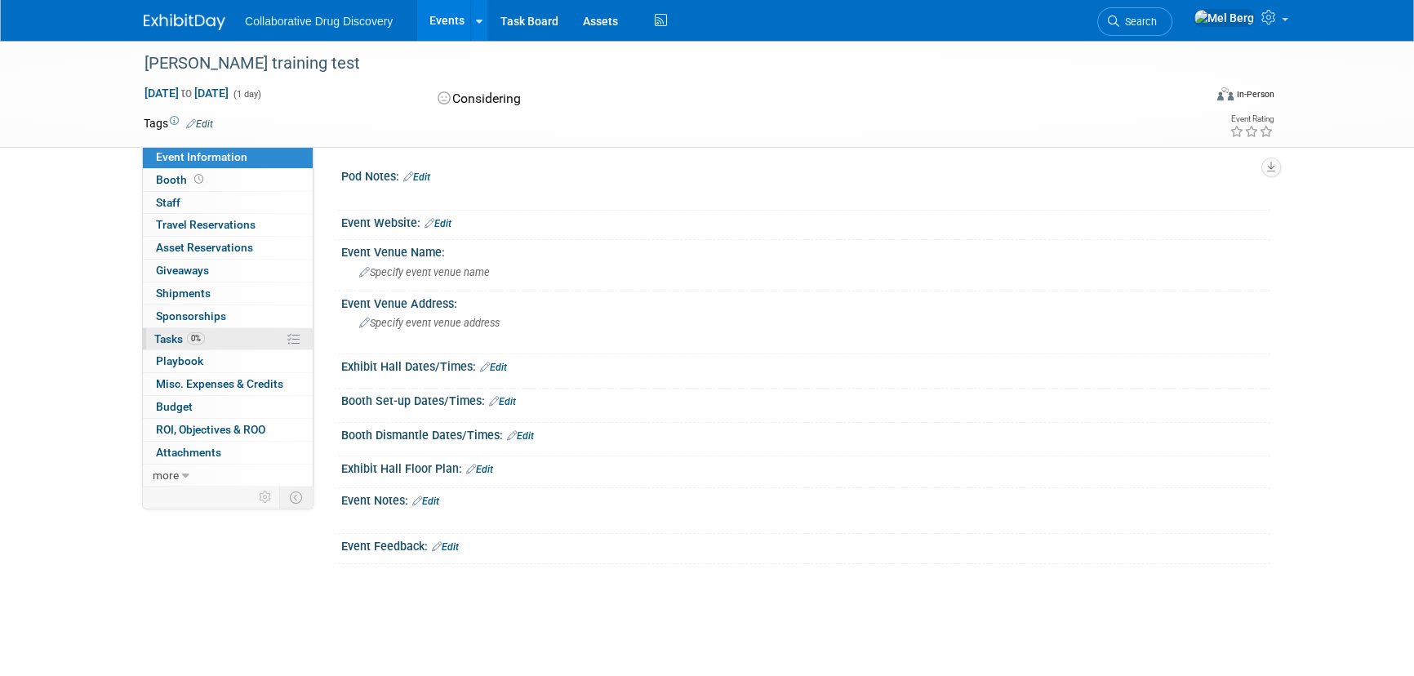
click at [176, 338] on span "Tasks 0%" at bounding box center [179, 338] width 51 height 13
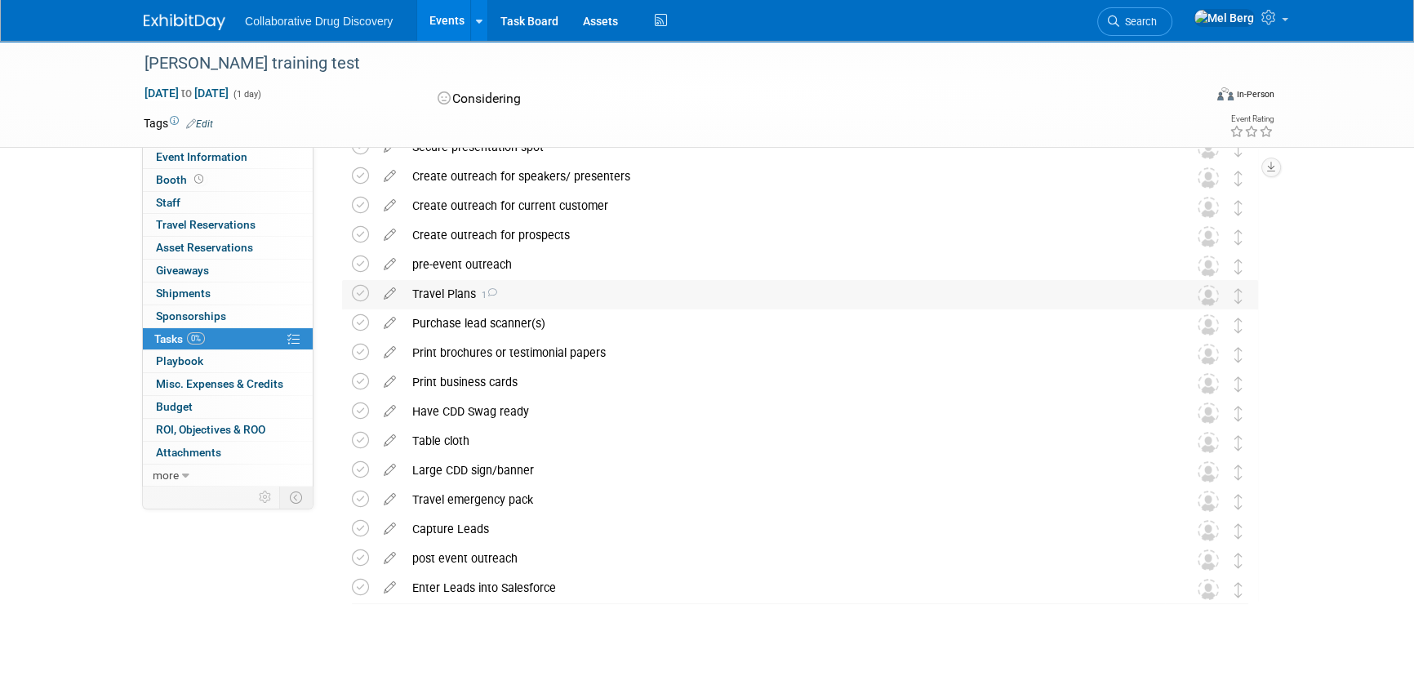
scroll to position [371, 0]
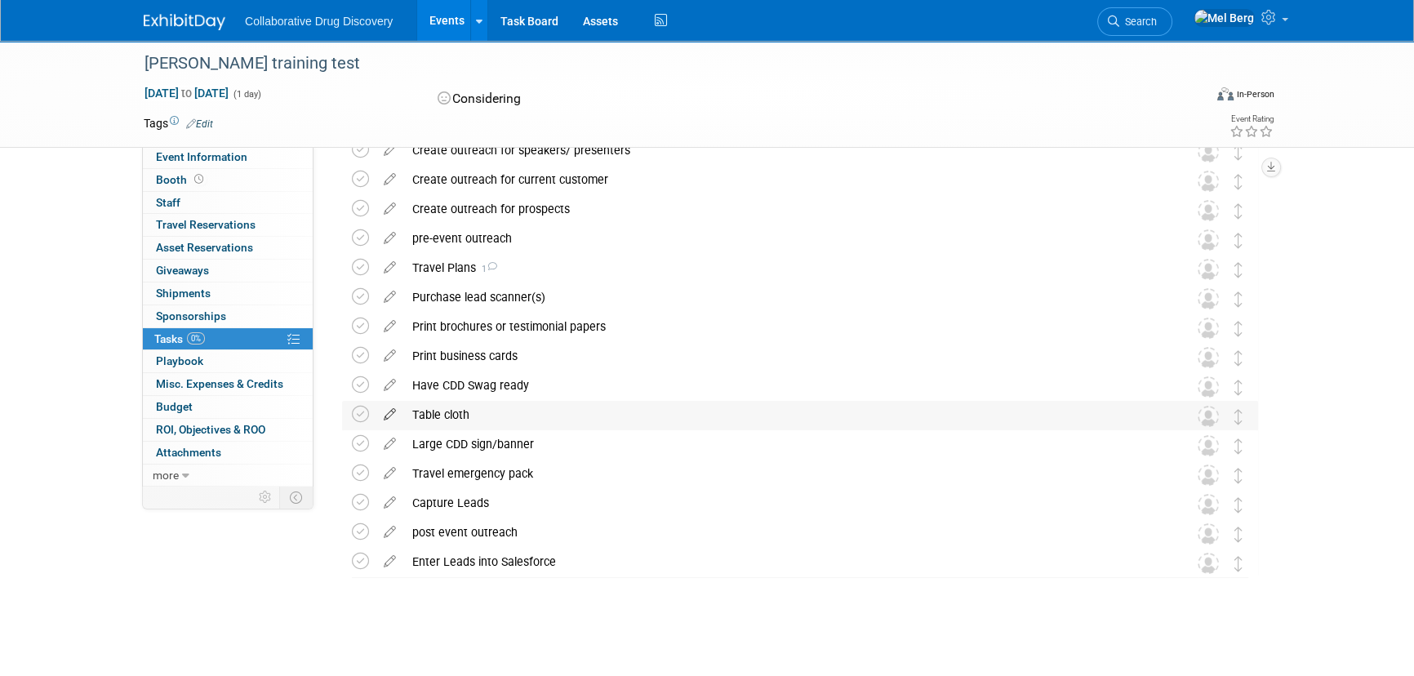
click at [393, 414] on icon at bounding box center [389, 411] width 29 height 20
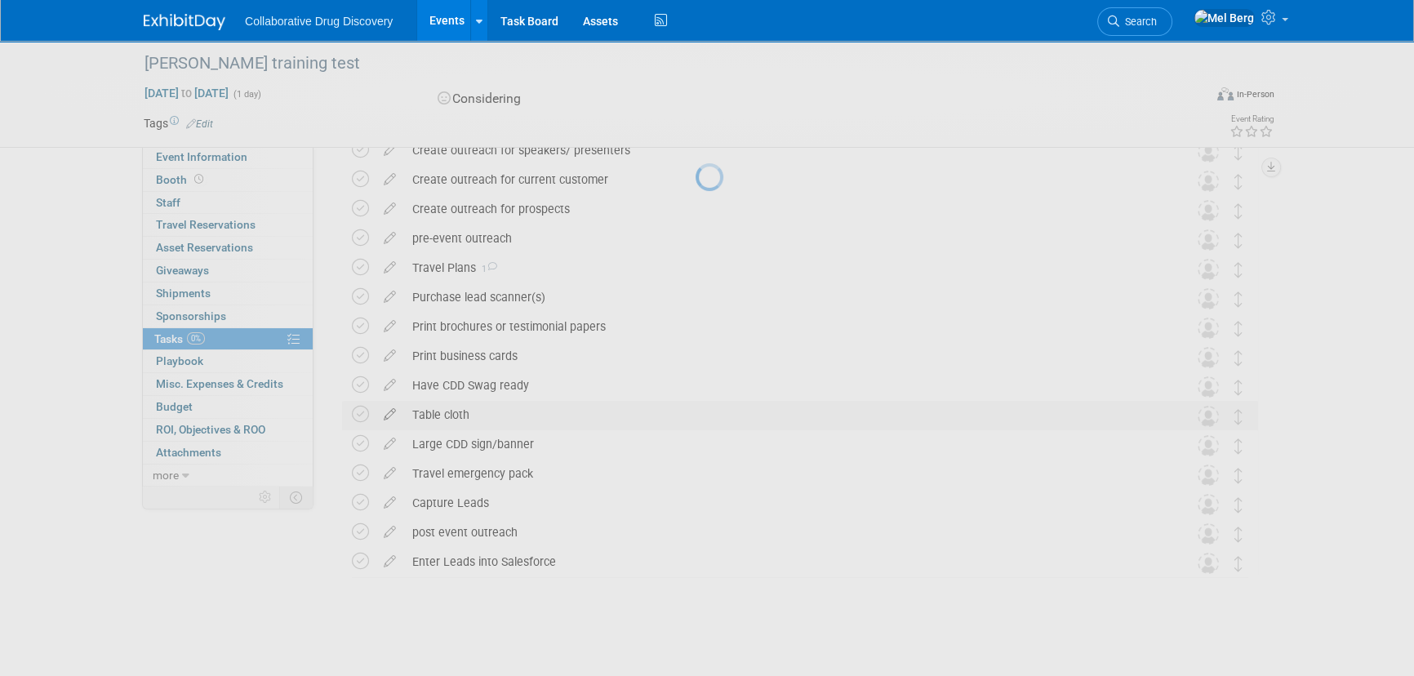
select select "8"
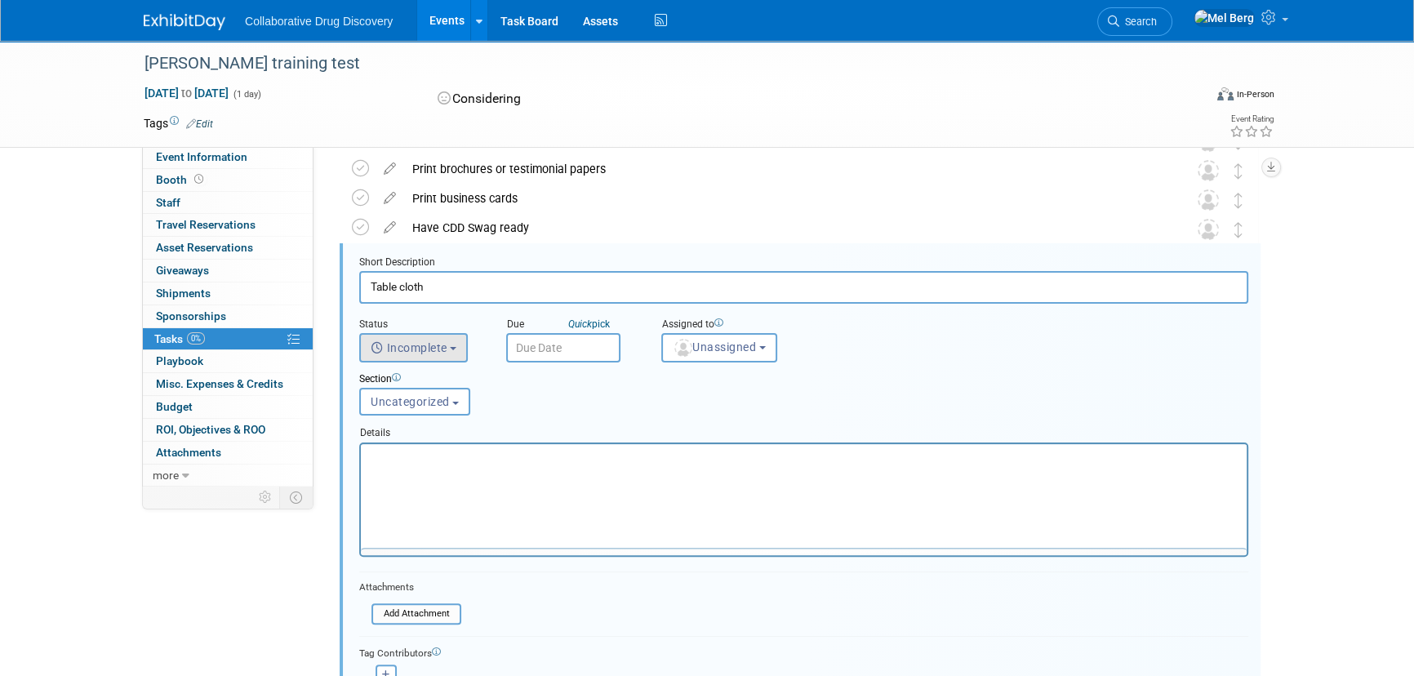
scroll to position [0, 0]
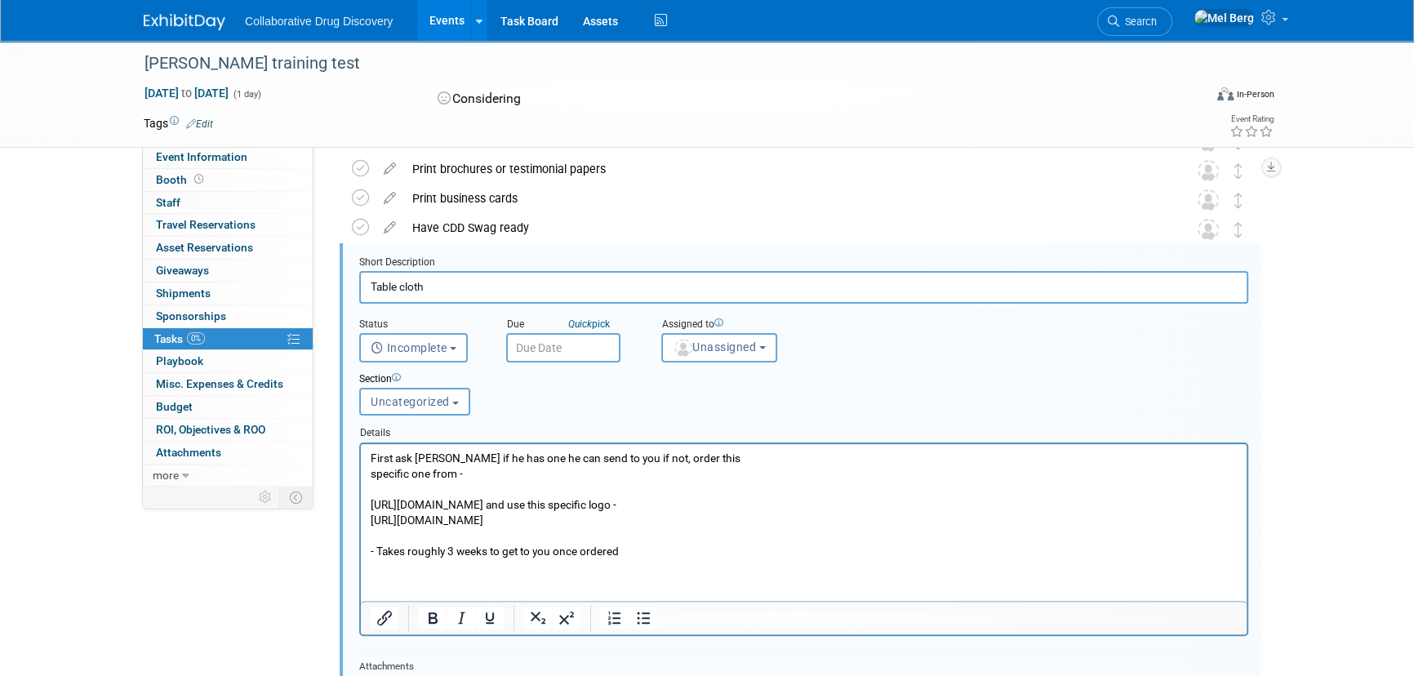
click at [454, 286] on input "Table cloth" at bounding box center [803, 287] width 889 height 32
click at [550, 350] on input "text" at bounding box center [563, 347] width 114 height 29
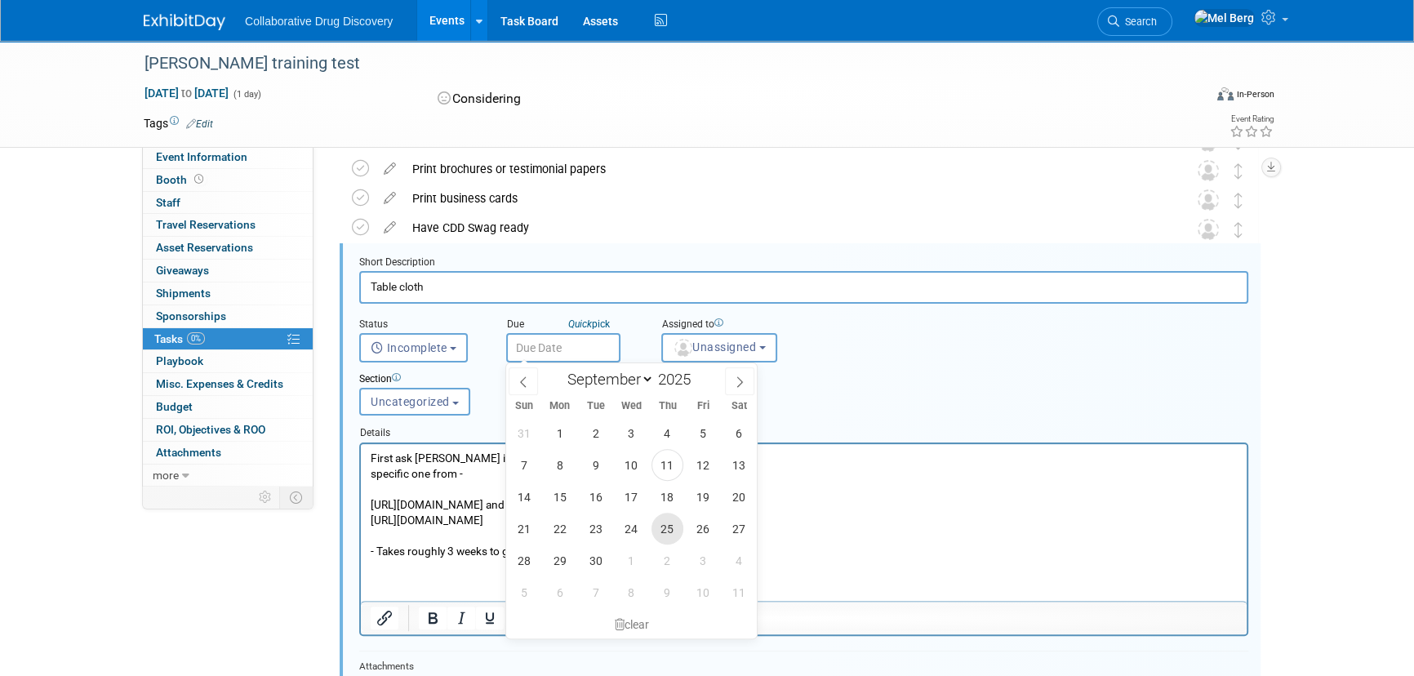
click at [660, 533] on span "25" at bounding box center [667, 529] width 32 height 32
type input "Sep 25, 2025"
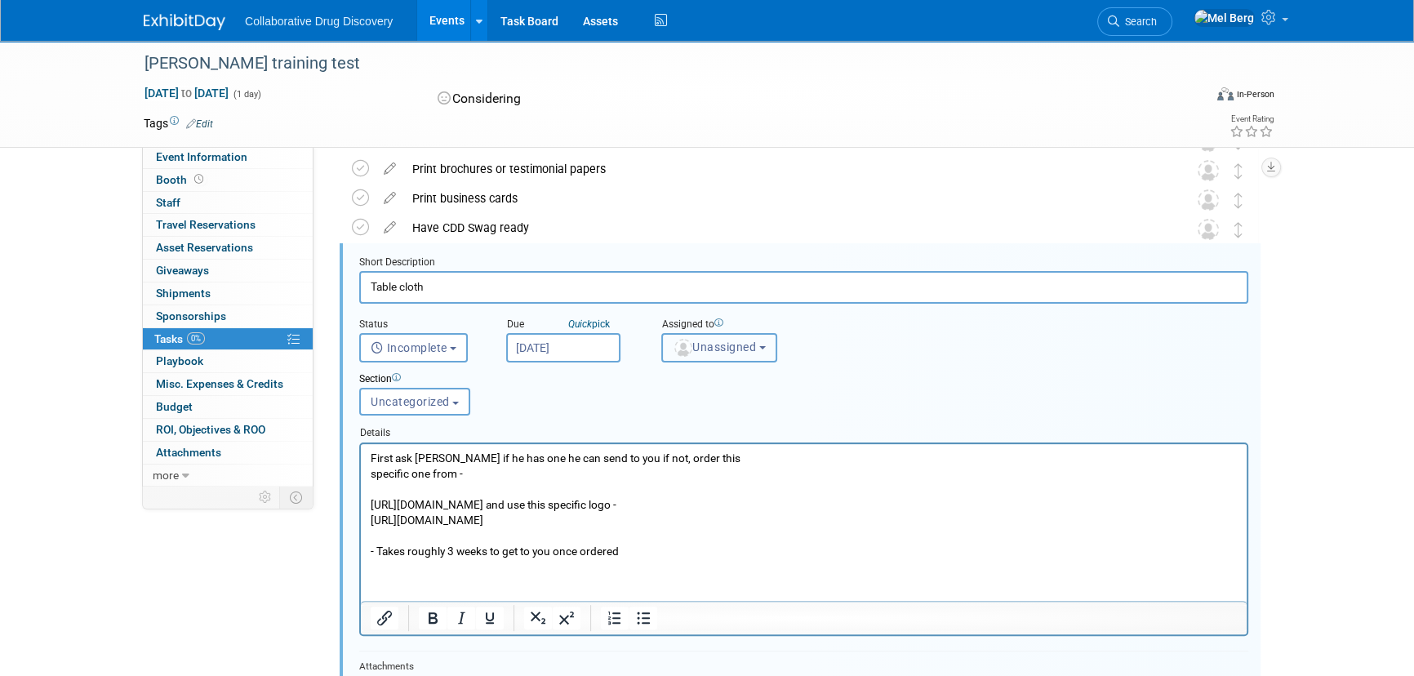
click at [721, 354] on button "Unassigned" at bounding box center [719, 347] width 116 height 29
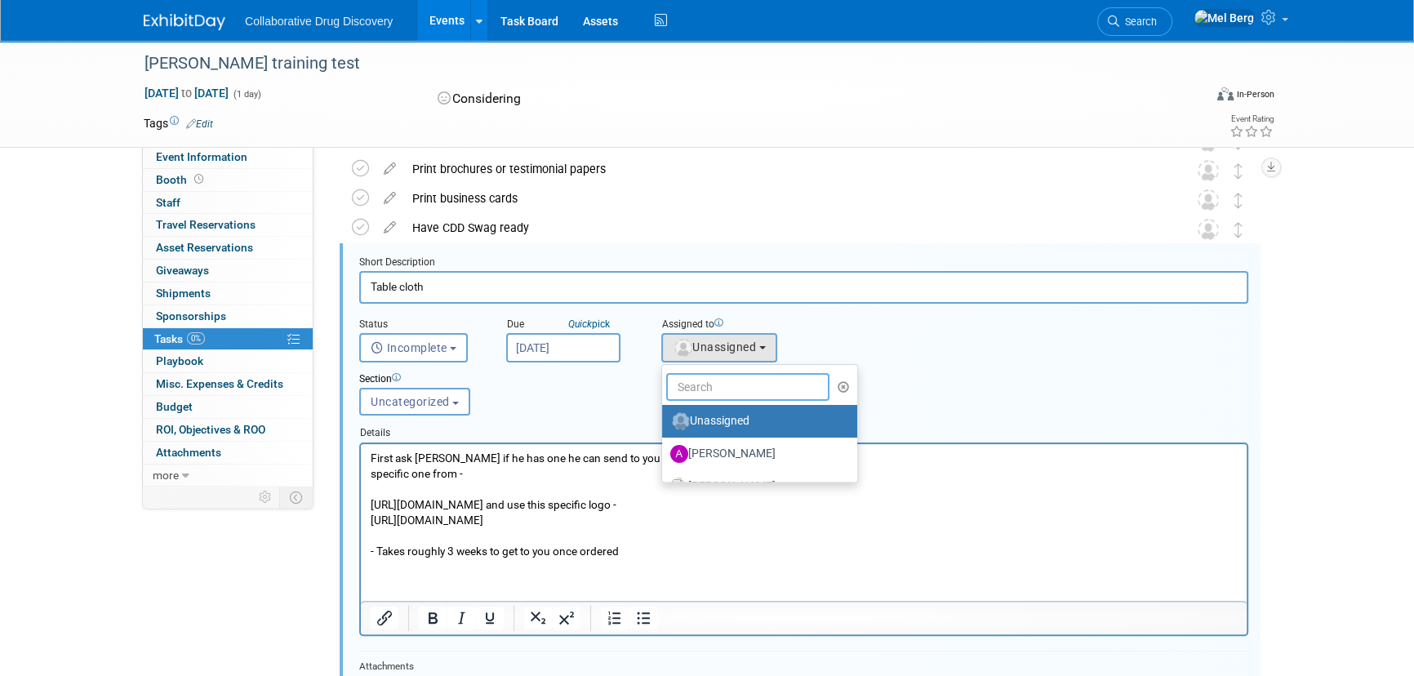
click at [720, 391] on input "text" at bounding box center [747, 387] width 163 height 28
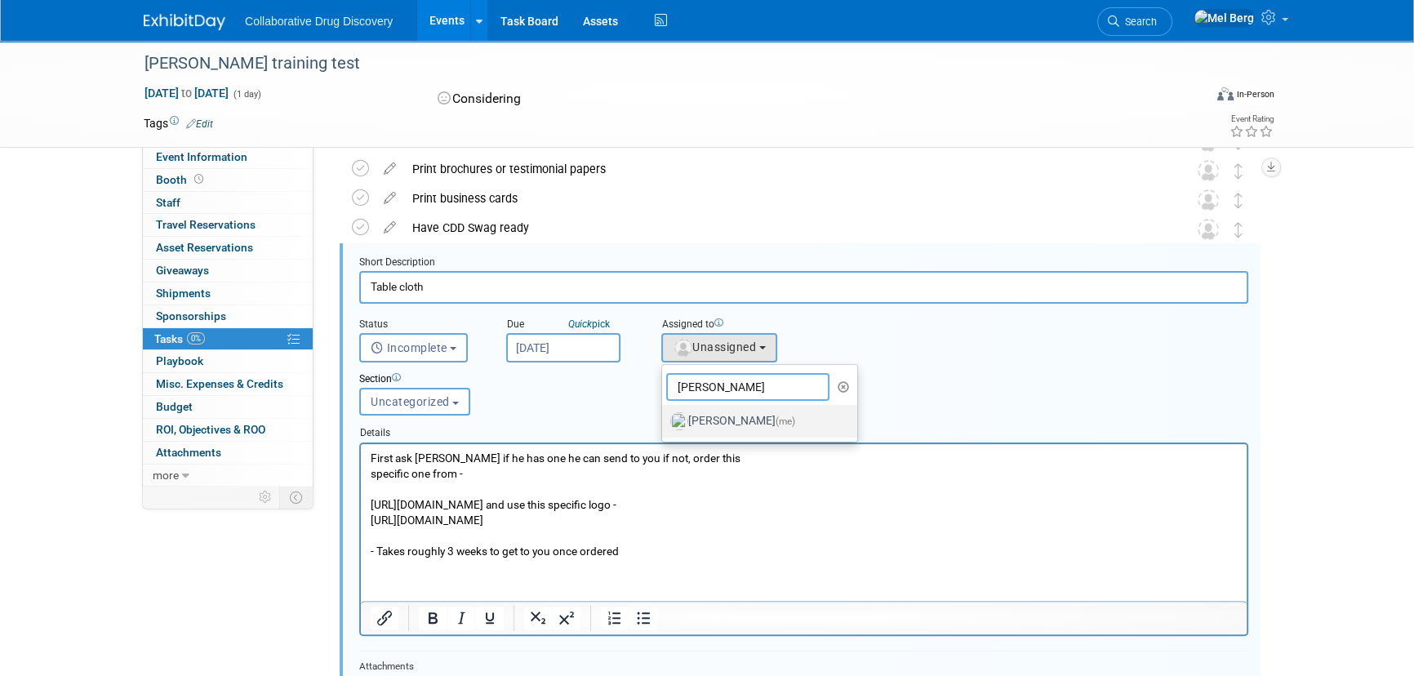
type input "Mel"
click at [702, 411] on label "Mel Berg (me)" at bounding box center [755, 421] width 171 height 26
click at [664, 414] on input "Mel Berg (me)" at bounding box center [659, 419] width 11 height 11
select select "b0f51991-63e3-4a5a-bb00-1fb60f1f5122"
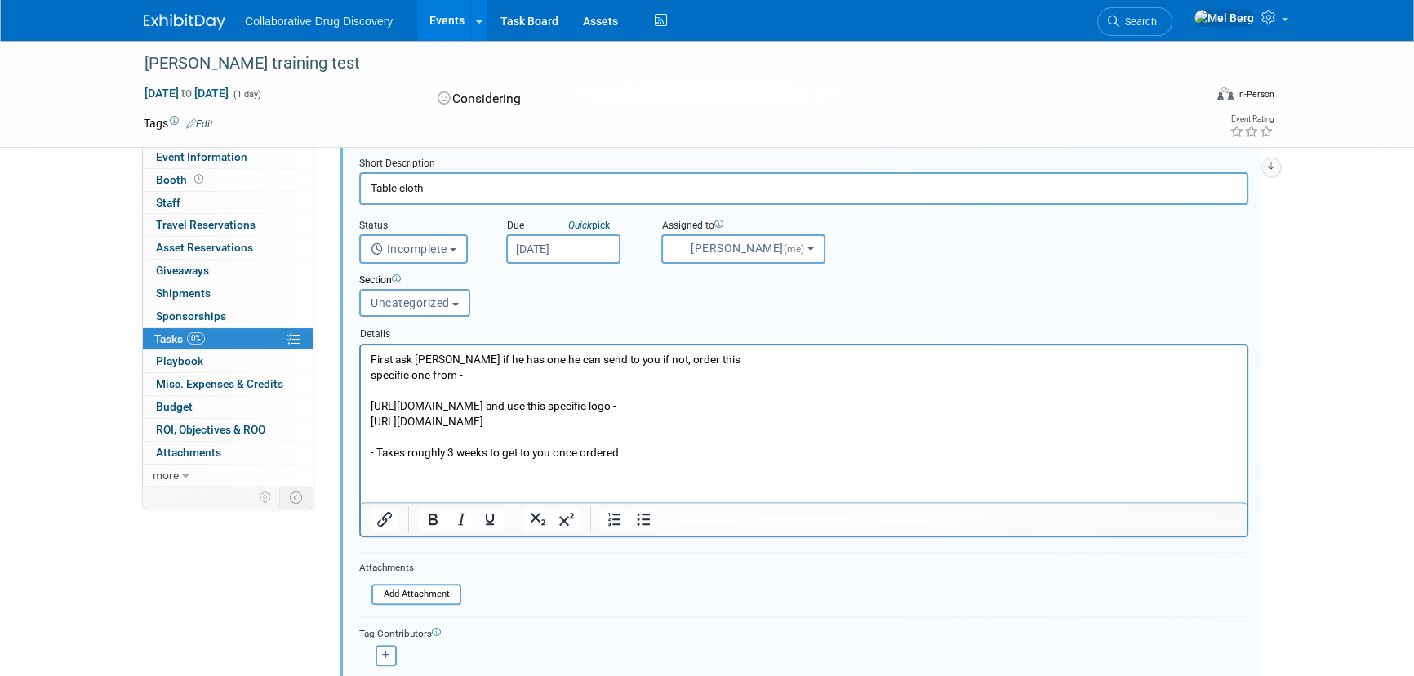
scroll to position [824, 0]
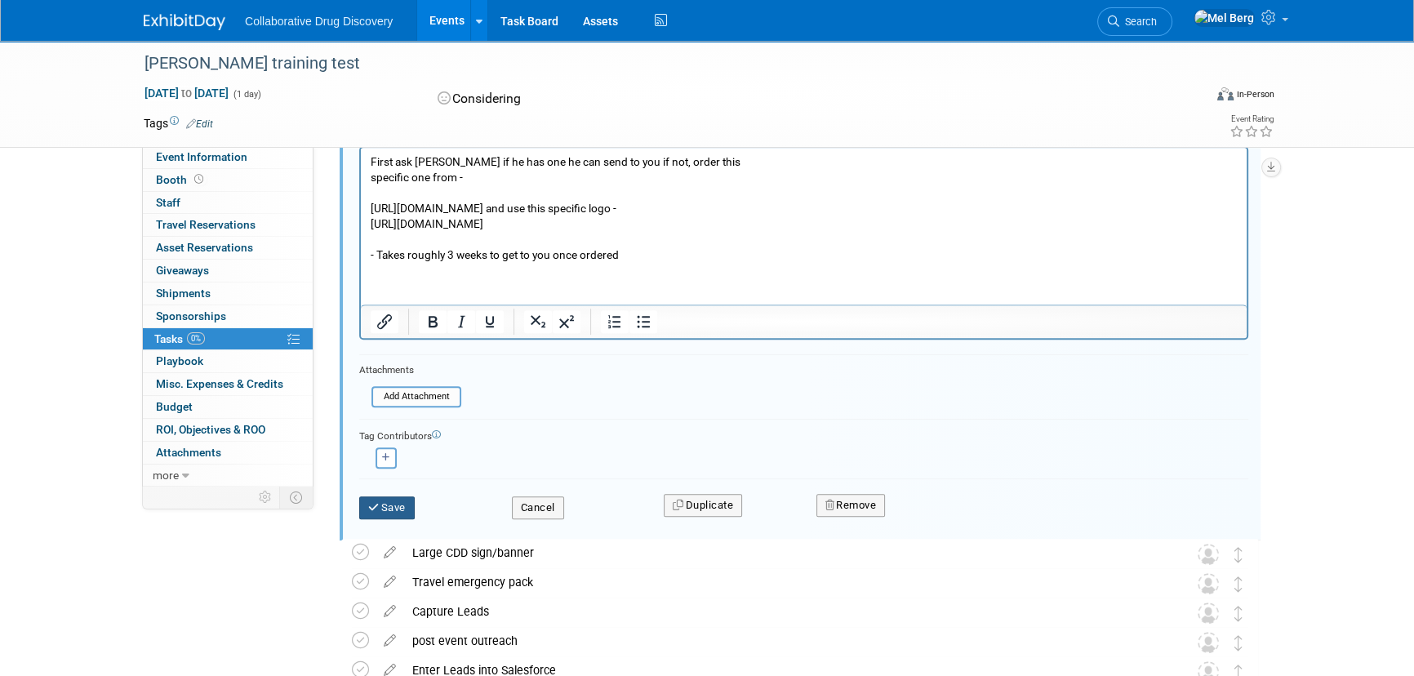
click at [396, 501] on button "Save" at bounding box center [387, 507] width 56 height 23
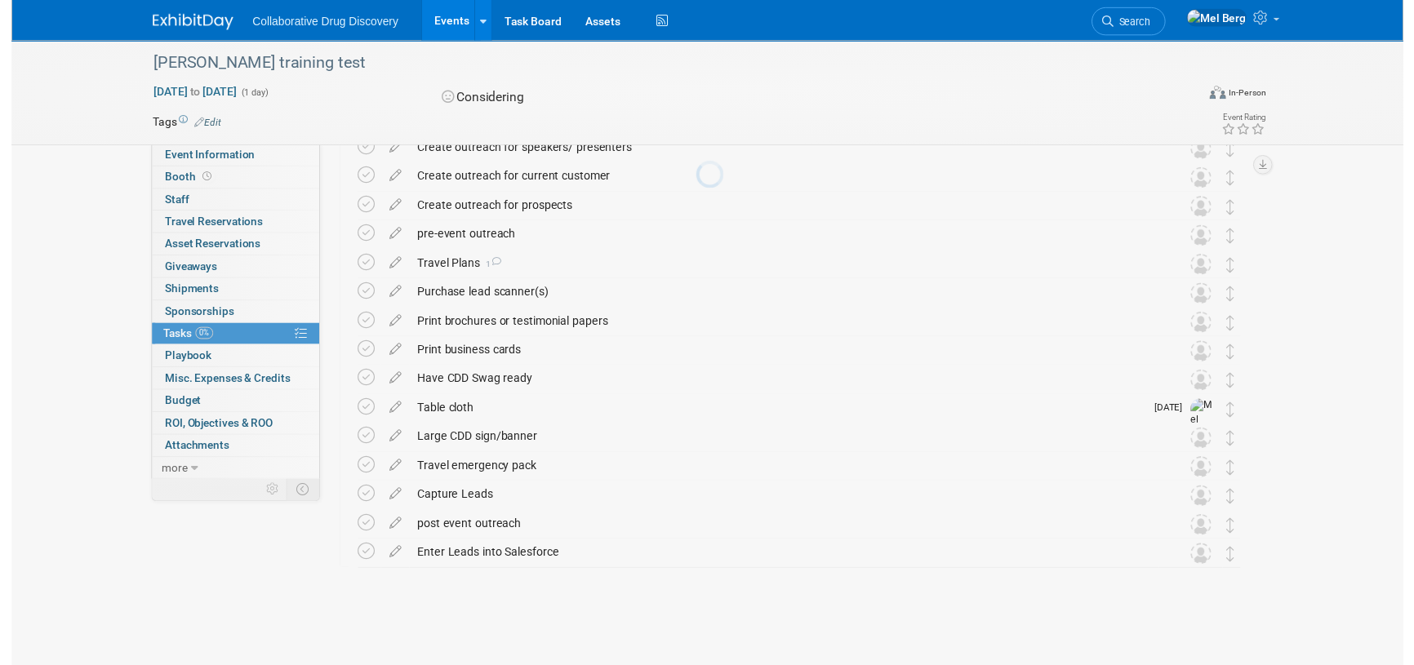
scroll to position [371, 0]
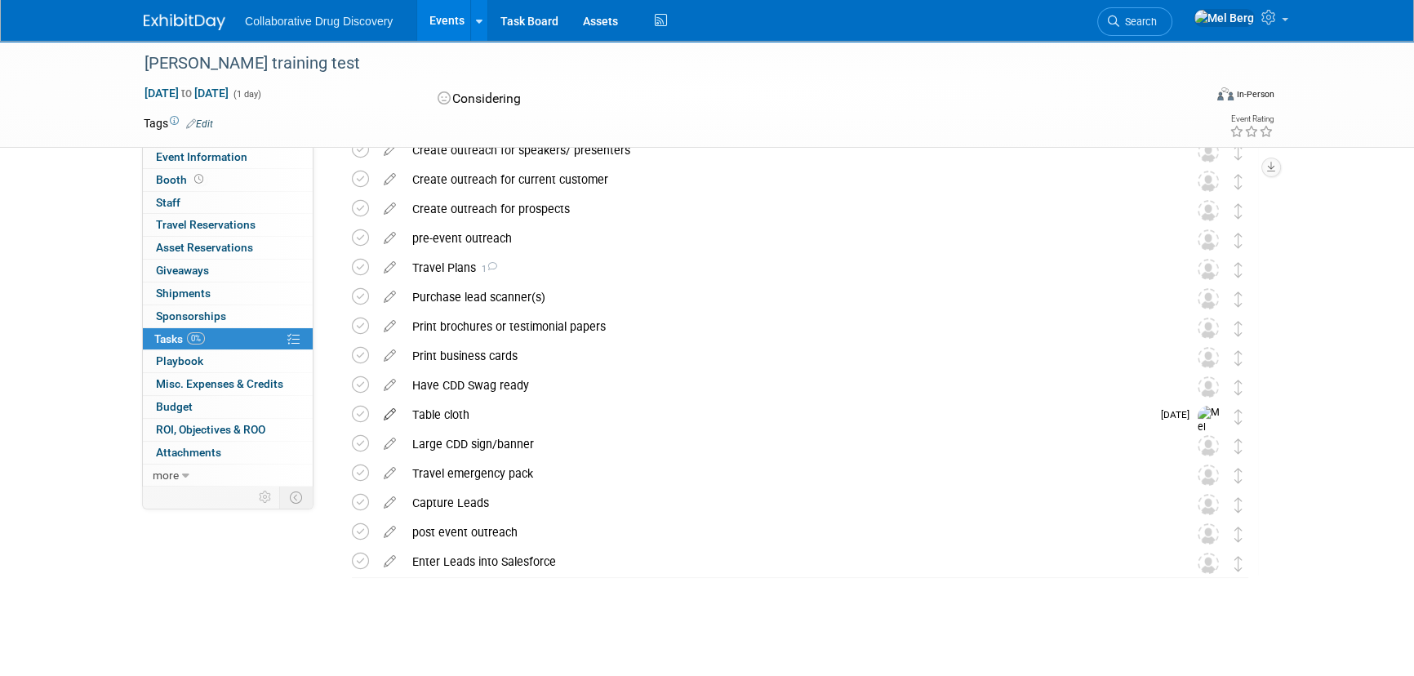
click at [382, 419] on icon at bounding box center [389, 411] width 29 height 20
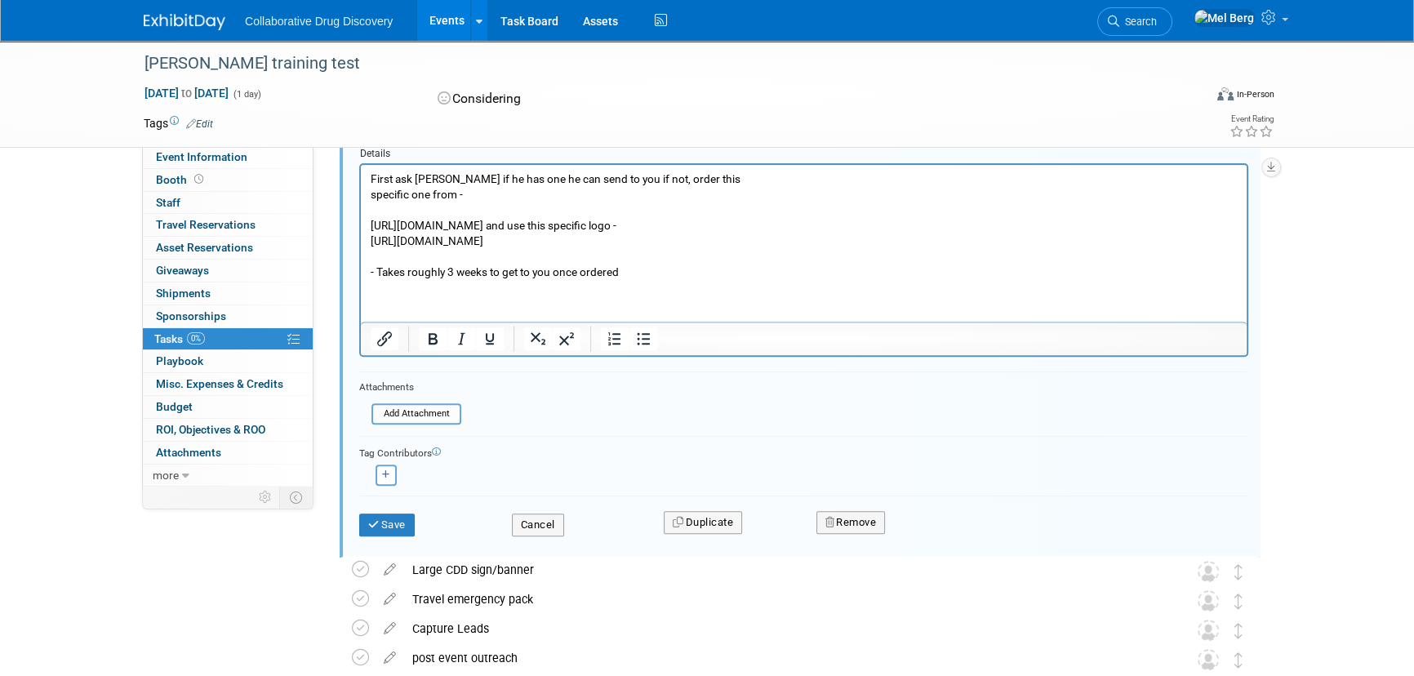
scroll to position [824, 0]
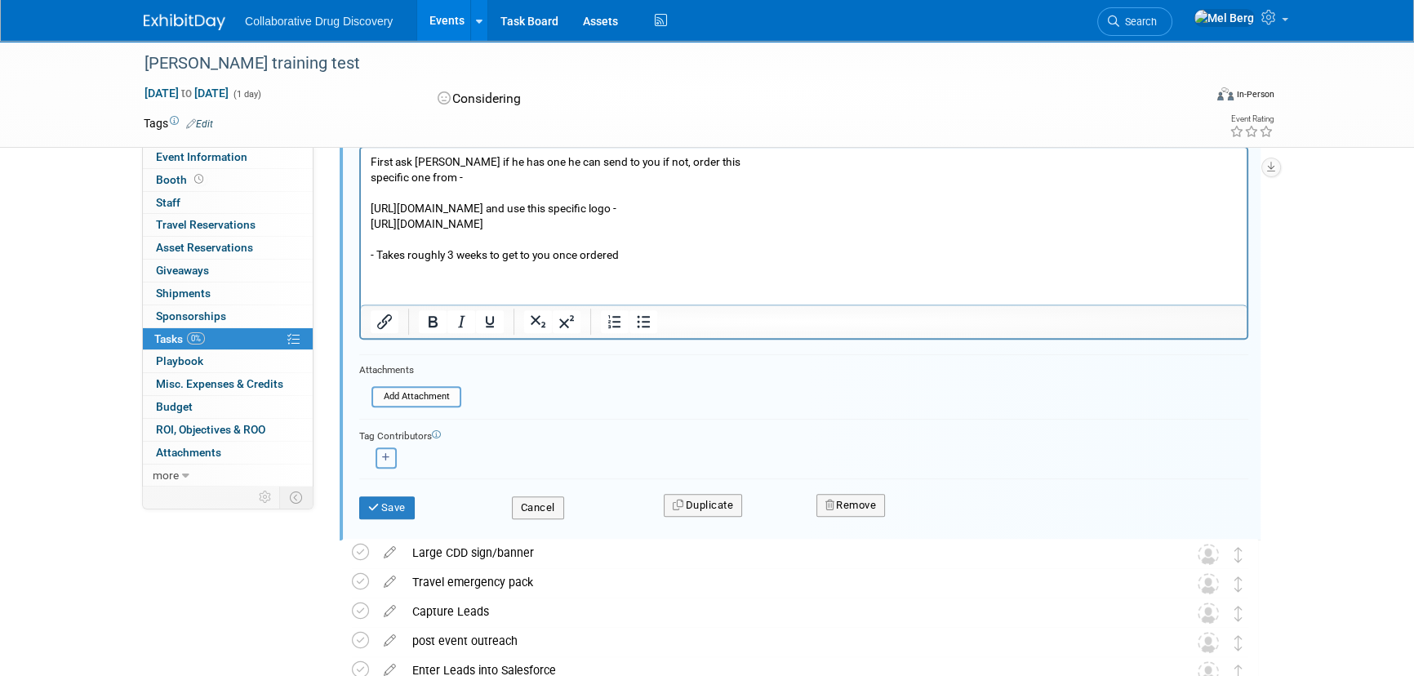
click at [384, 453] on icon "button" at bounding box center [386, 457] width 8 height 9
select select
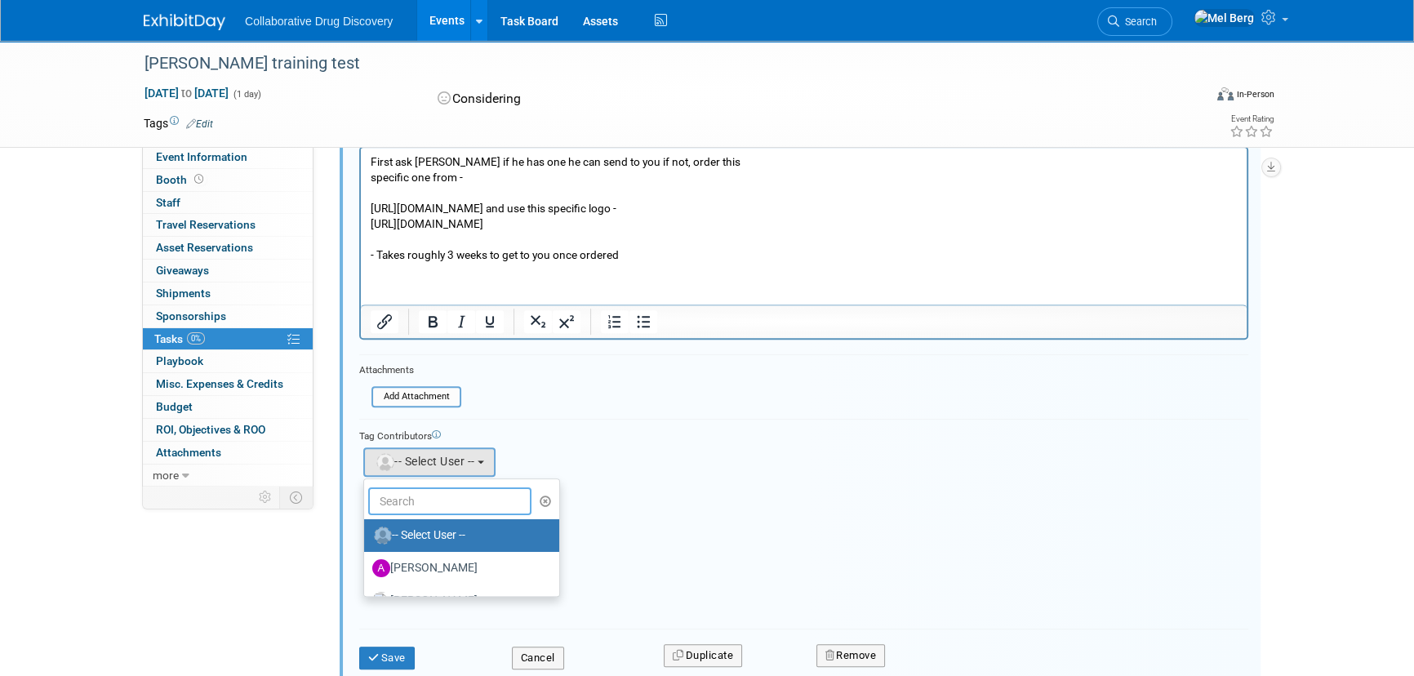
click at [509, 495] on input "text" at bounding box center [449, 501] width 163 height 28
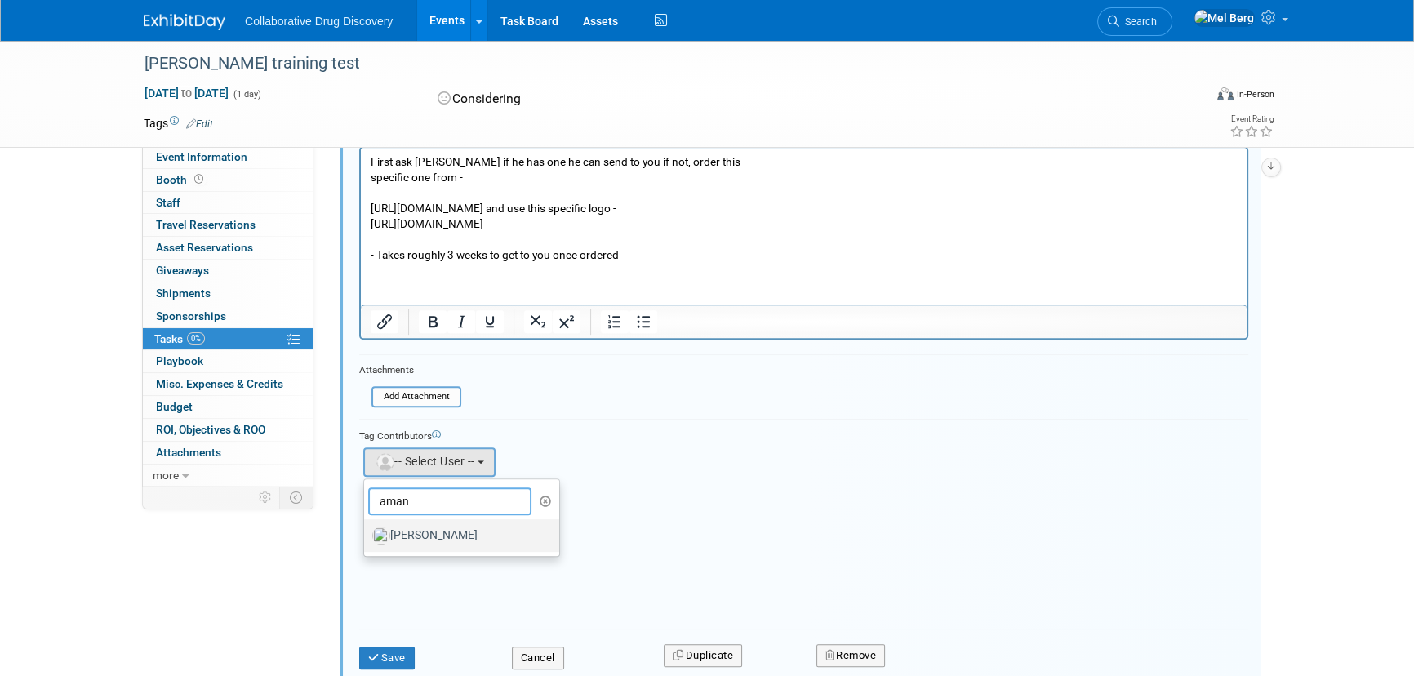
type input "aman"
click at [490, 522] on label "[PERSON_NAME]" at bounding box center [457, 535] width 171 height 26
click at [366, 528] on input "[PERSON_NAME]" at bounding box center [361, 533] width 11 height 11
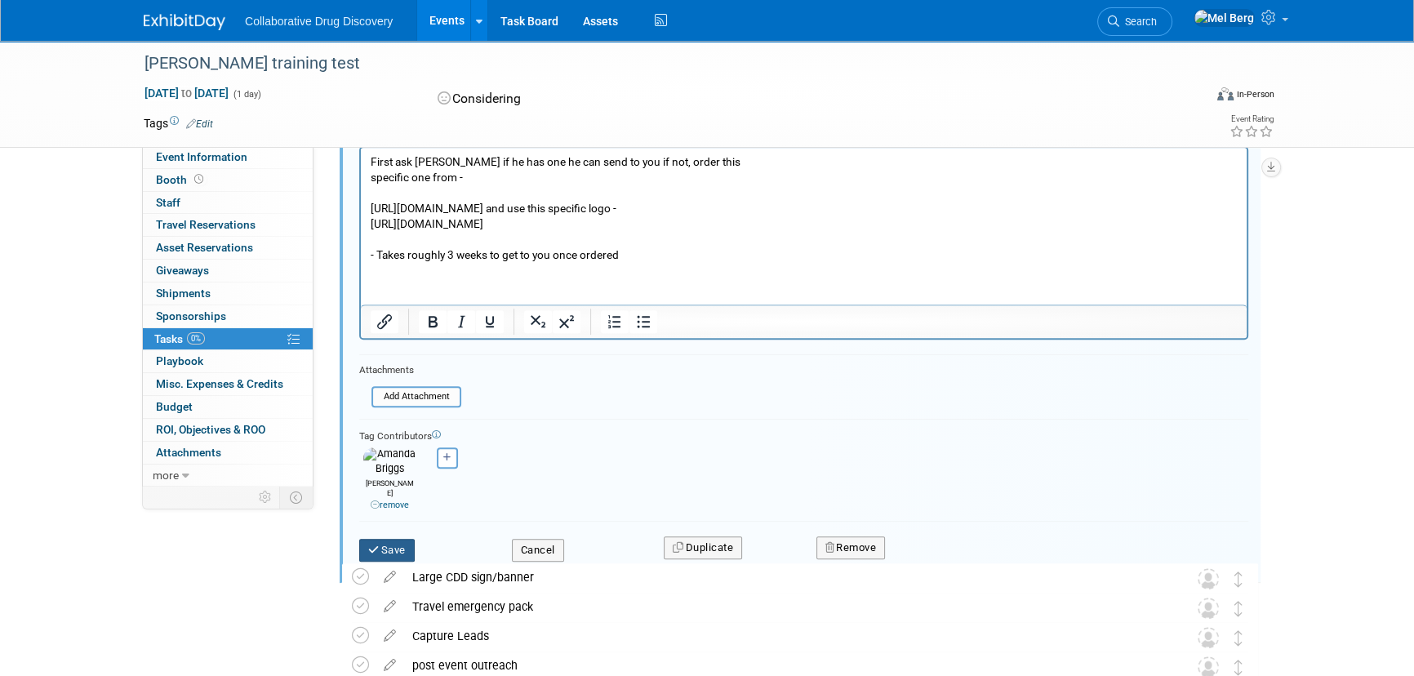
click at [387, 539] on button "Save" at bounding box center [387, 550] width 56 height 23
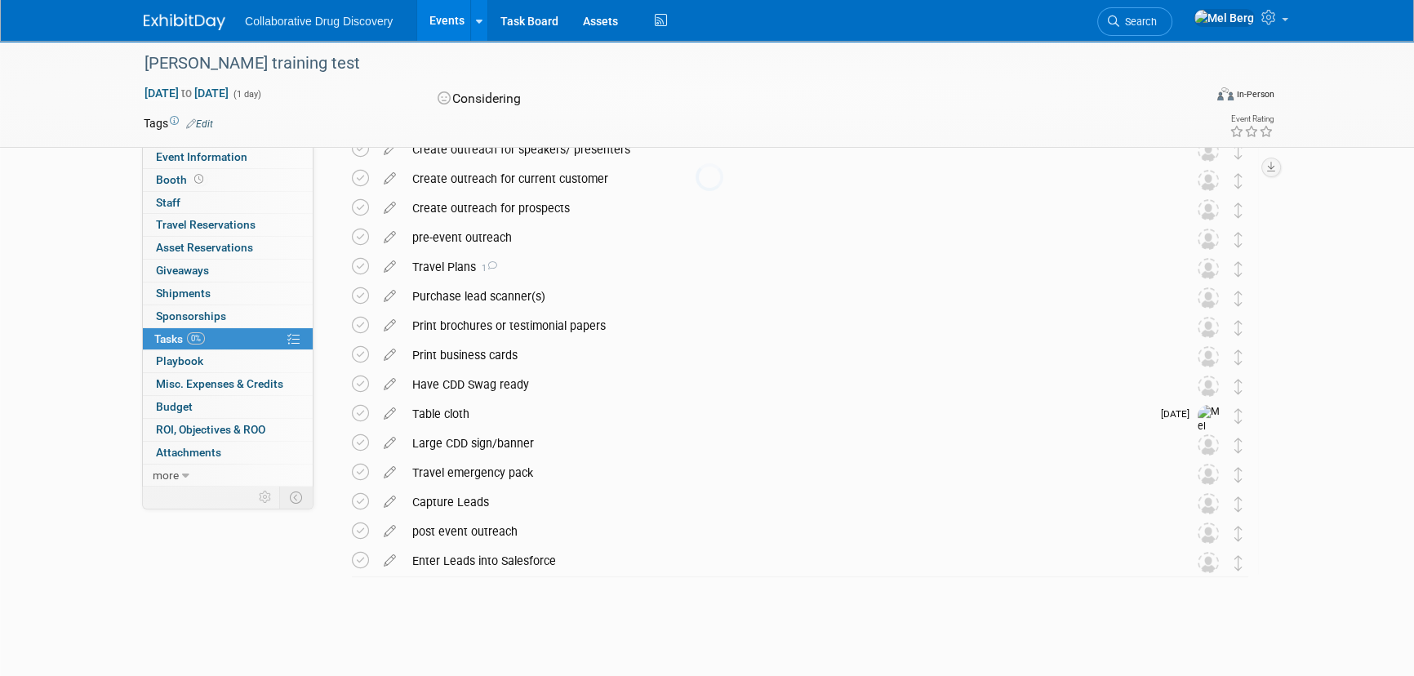
scroll to position [371, 0]
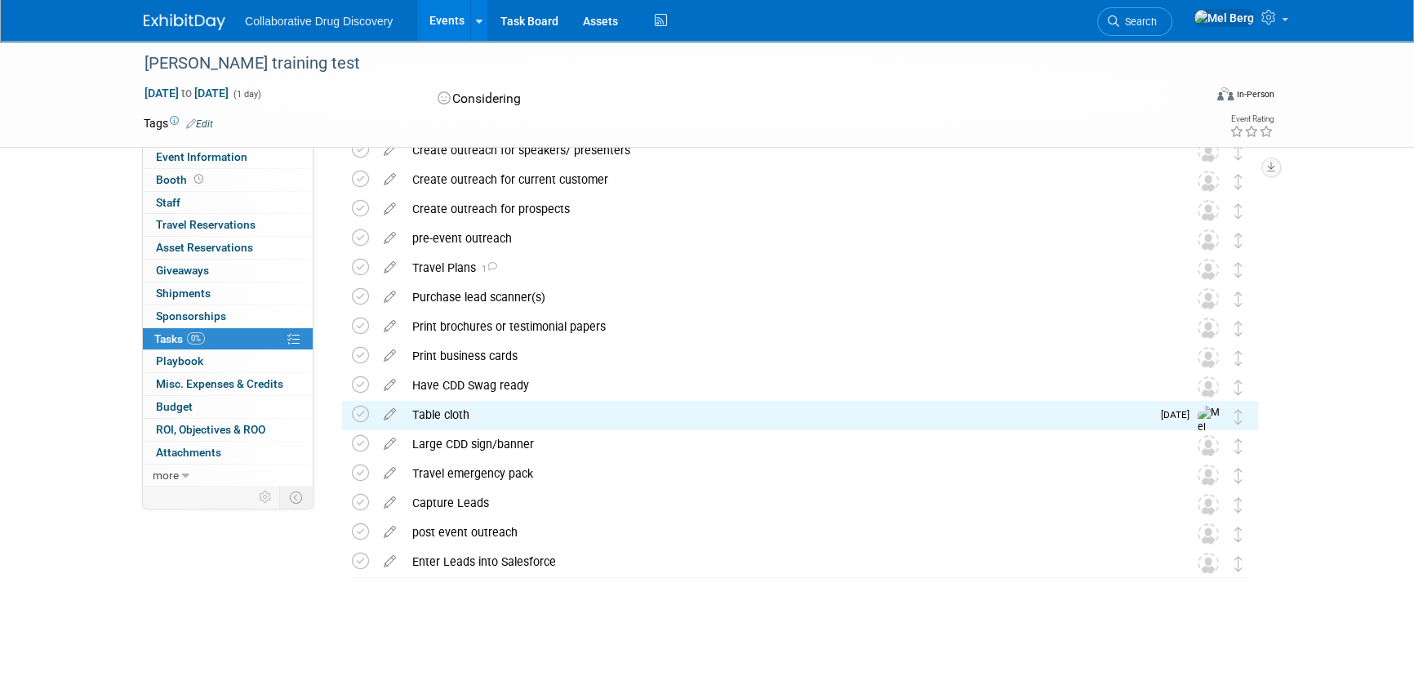
click at [1208, 417] on img at bounding box center [1209, 427] width 24 height 43
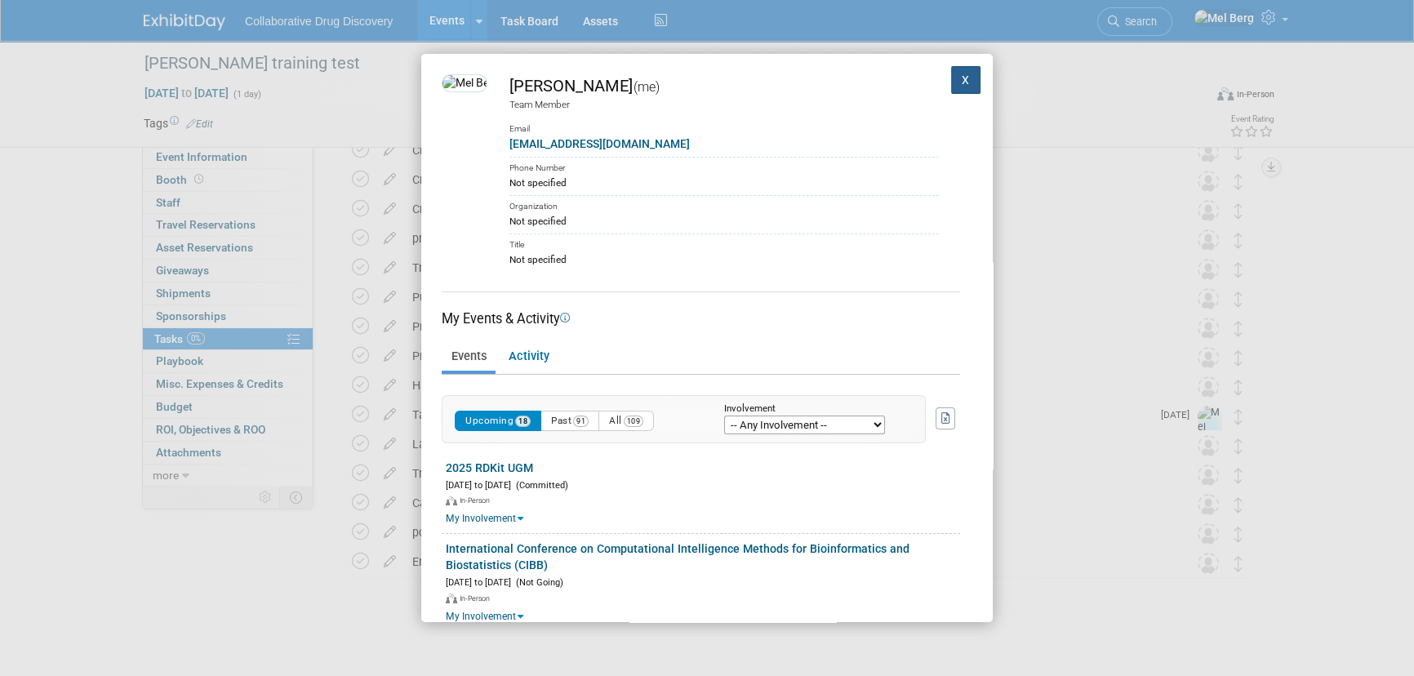
click at [959, 82] on button "X" at bounding box center [965, 80] width 29 height 28
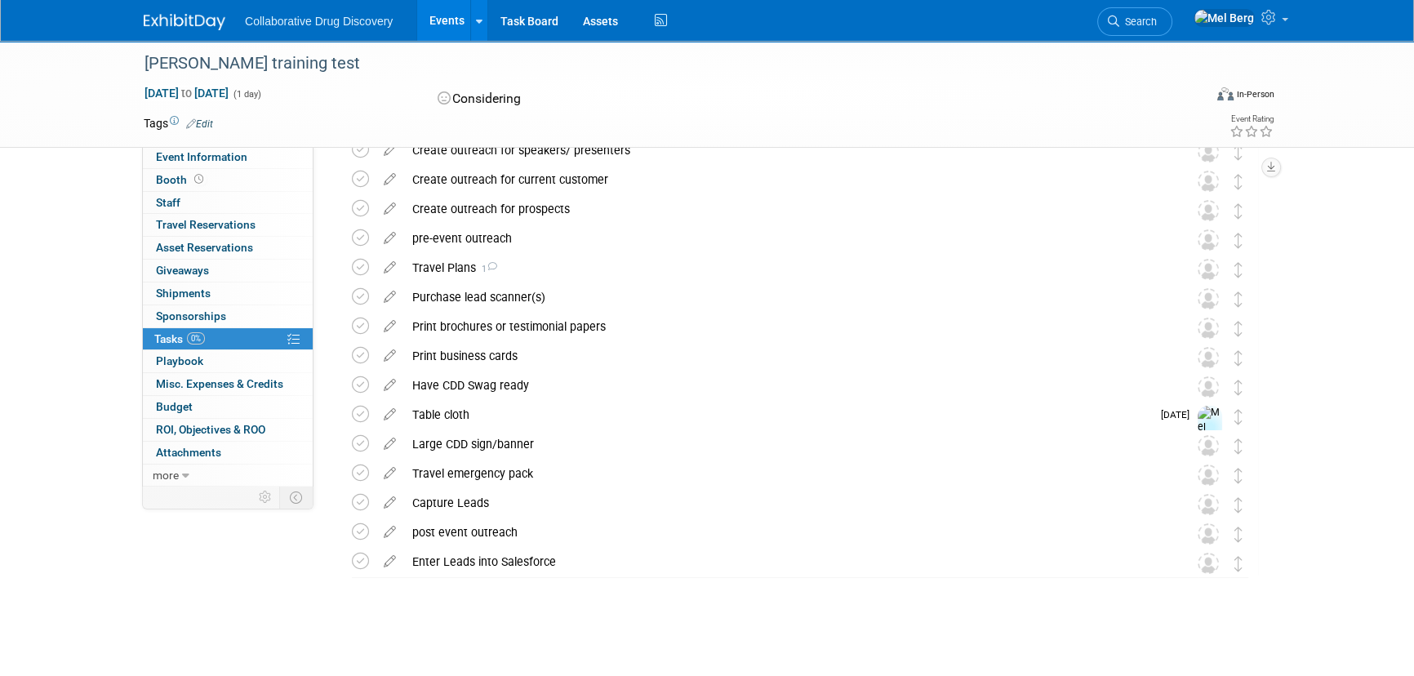
click at [446, 408] on div "Table cloth" at bounding box center [777, 415] width 747 height 28
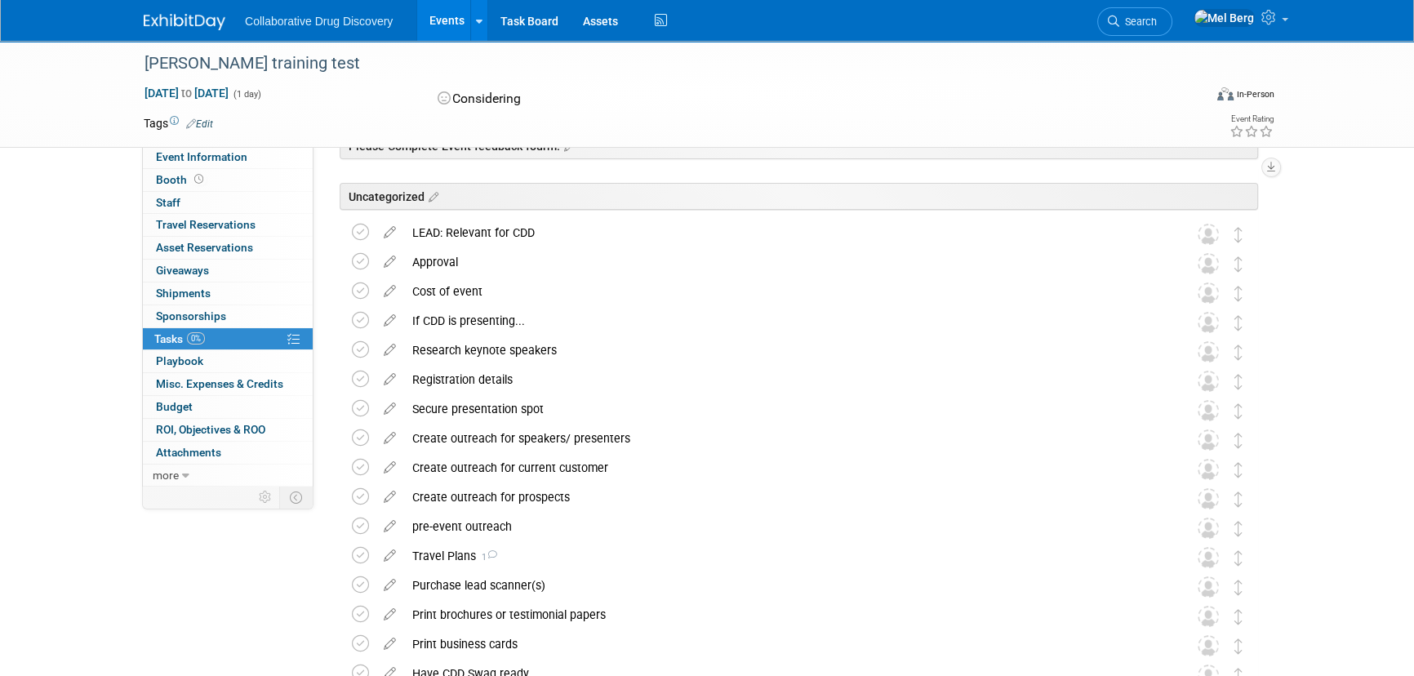
scroll to position [148, 0]
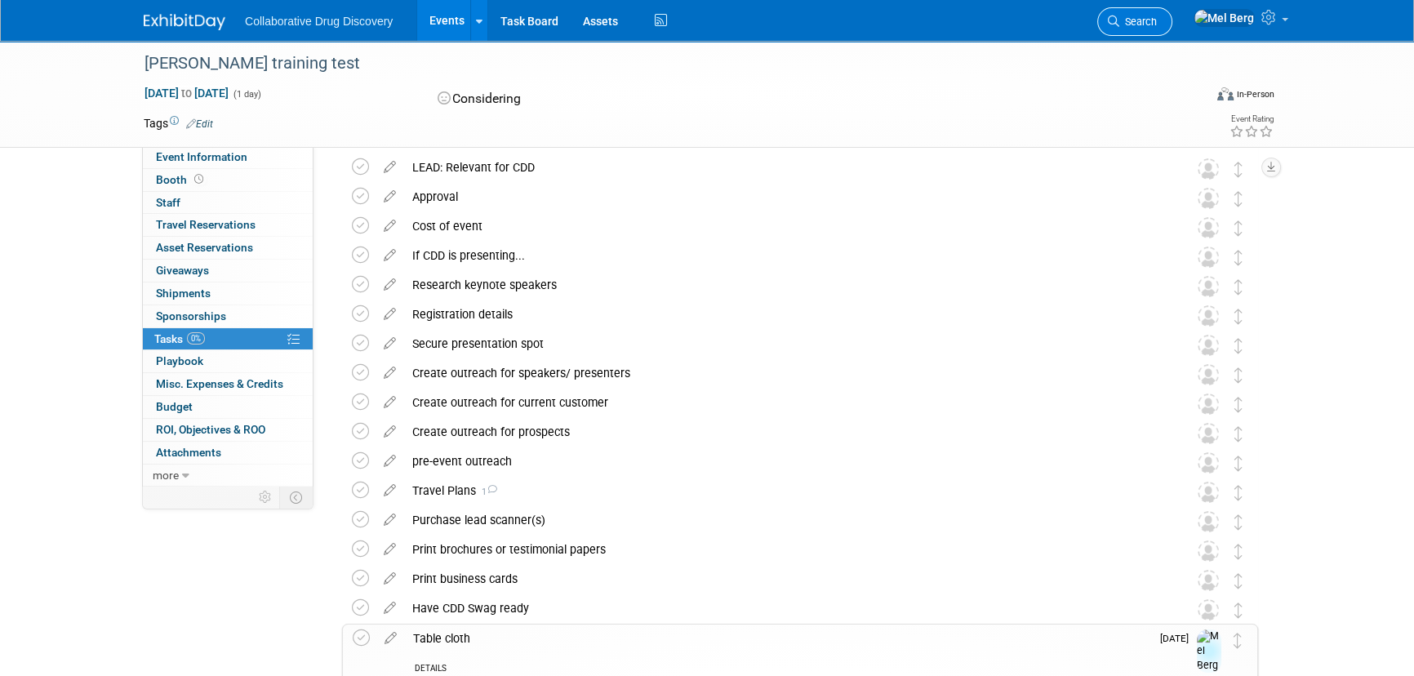
click at [1144, 30] on link "Search" at bounding box center [1134, 21] width 75 height 29
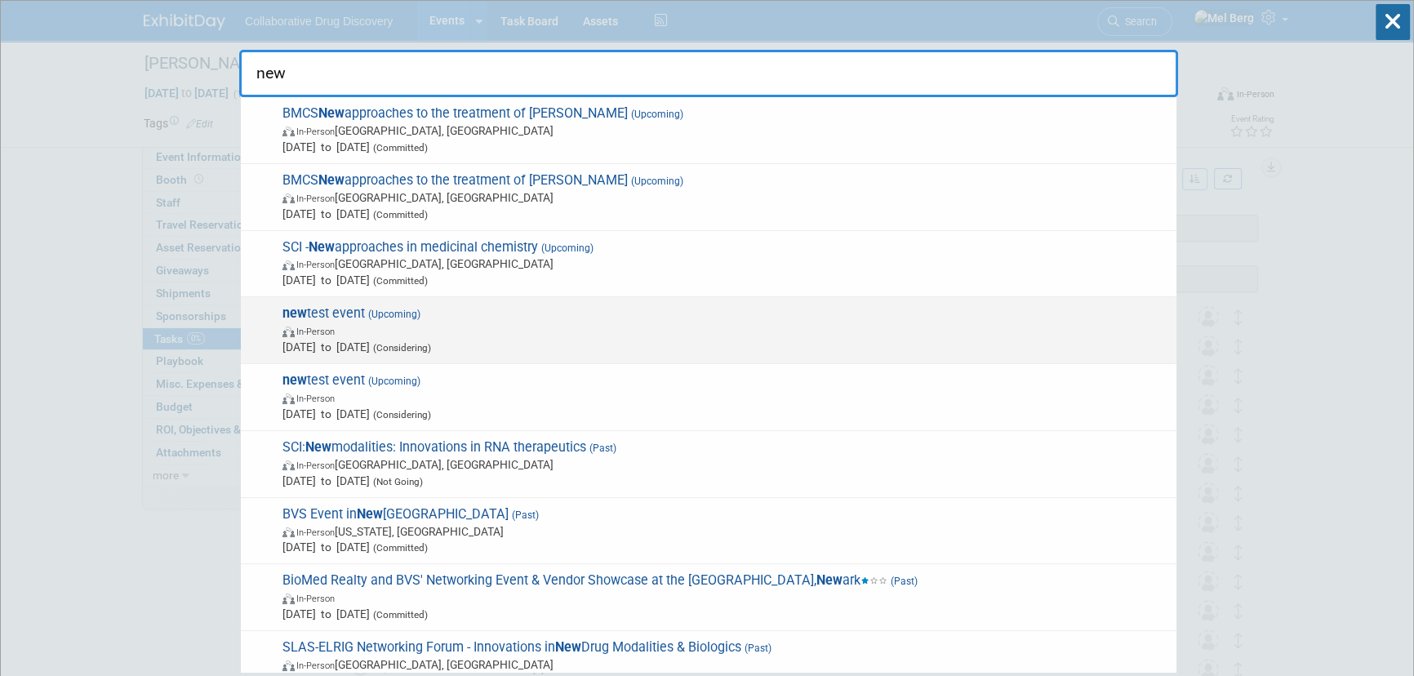
type input "new"
click at [468, 325] on span "In-Person" at bounding box center [725, 330] width 886 height 16
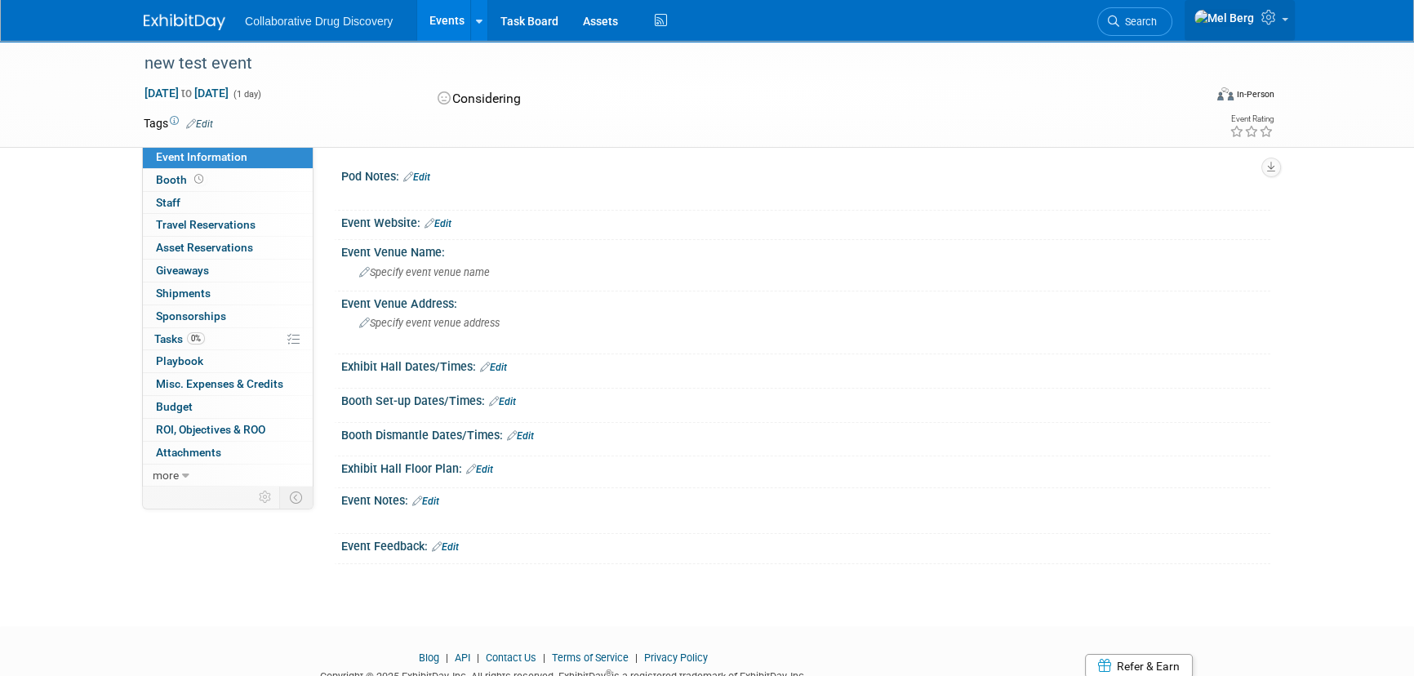
click at [1285, 21] on span at bounding box center [1284, 19] width 7 height 3
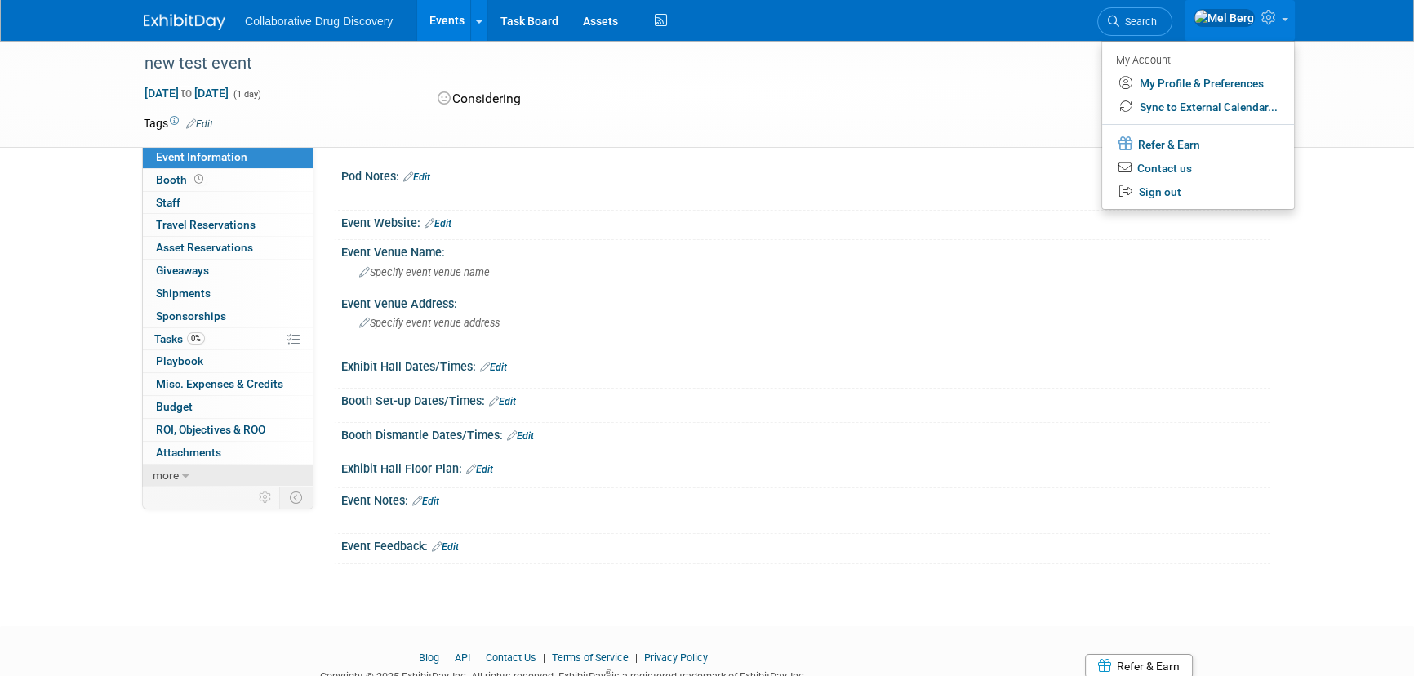
click at [184, 475] on icon at bounding box center [185, 475] width 7 height 11
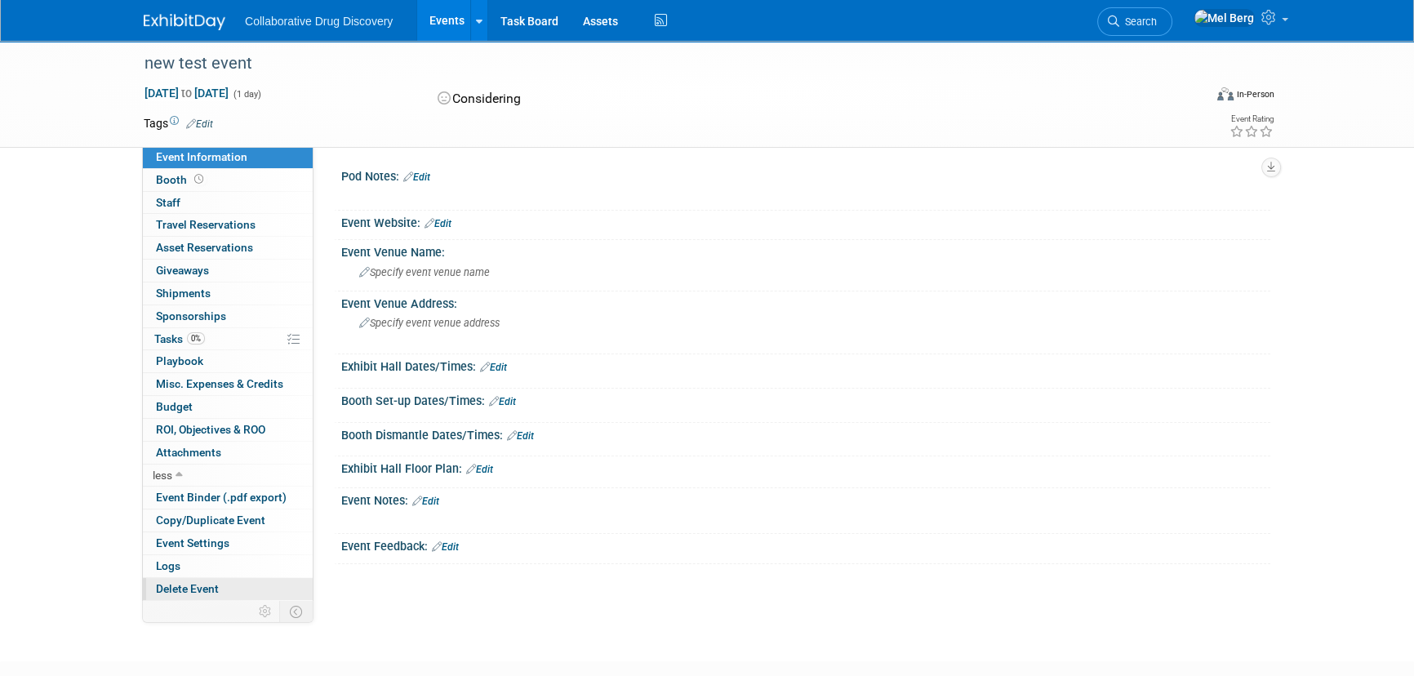
click at [206, 591] on span "Delete Event" at bounding box center [187, 588] width 63 height 13
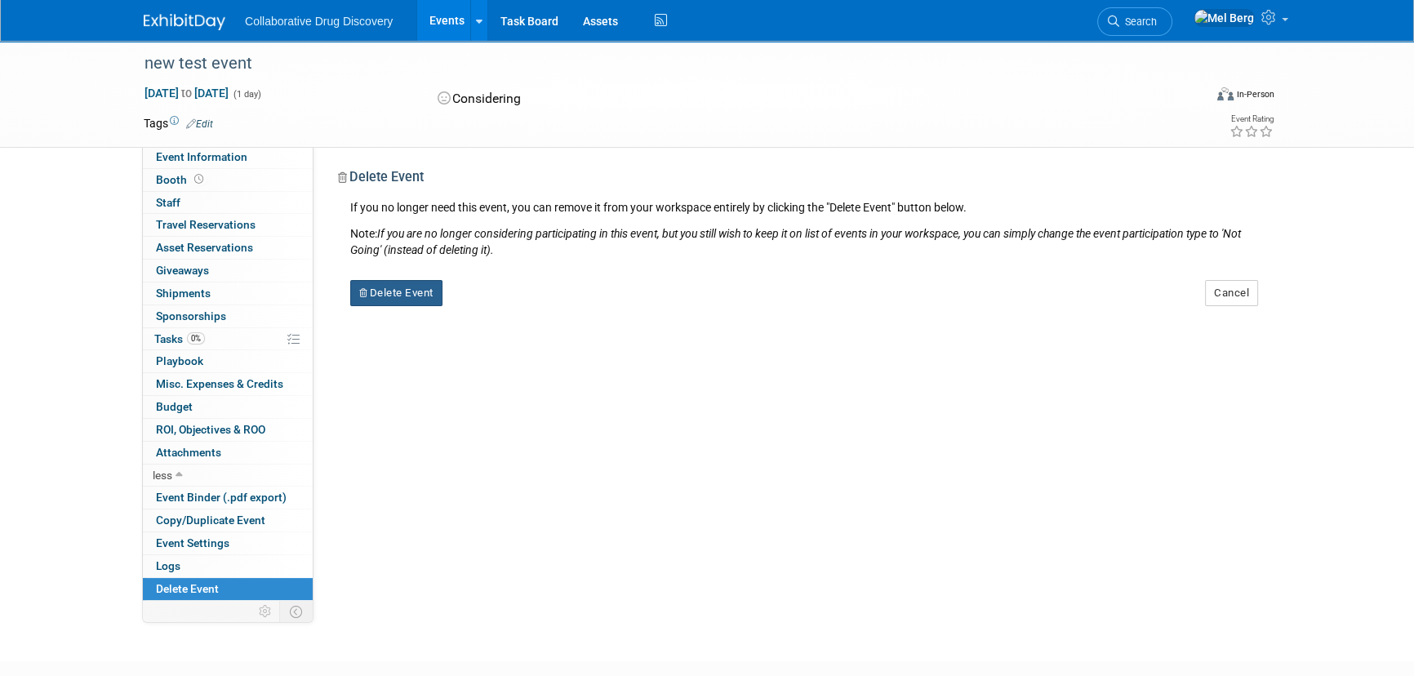
click at [413, 292] on button "Delete Event" at bounding box center [396, 293] width 92 height 26
click at [499, 309] on link "Yes" at bounding box center [499, 306] width 47 height 26
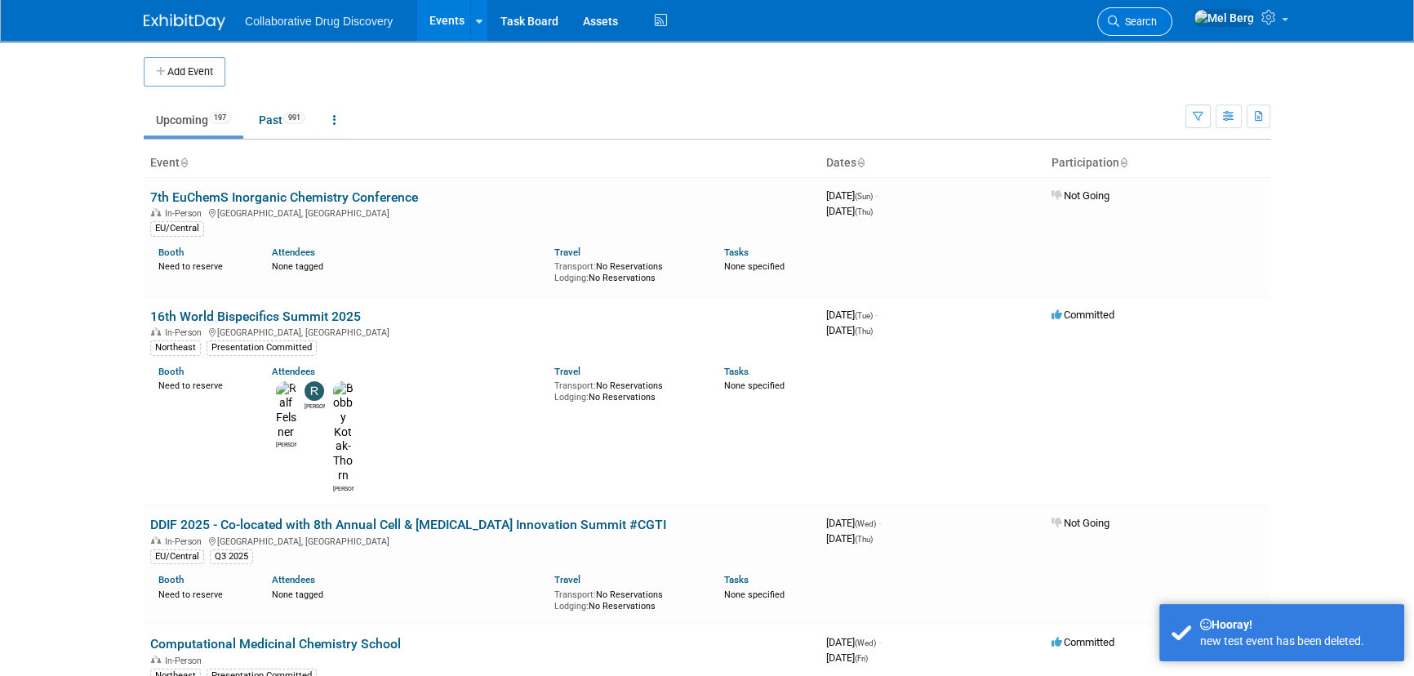
click at [1150, 25] on span "Search" at bounding box center [1138, 22] width 38 height 12
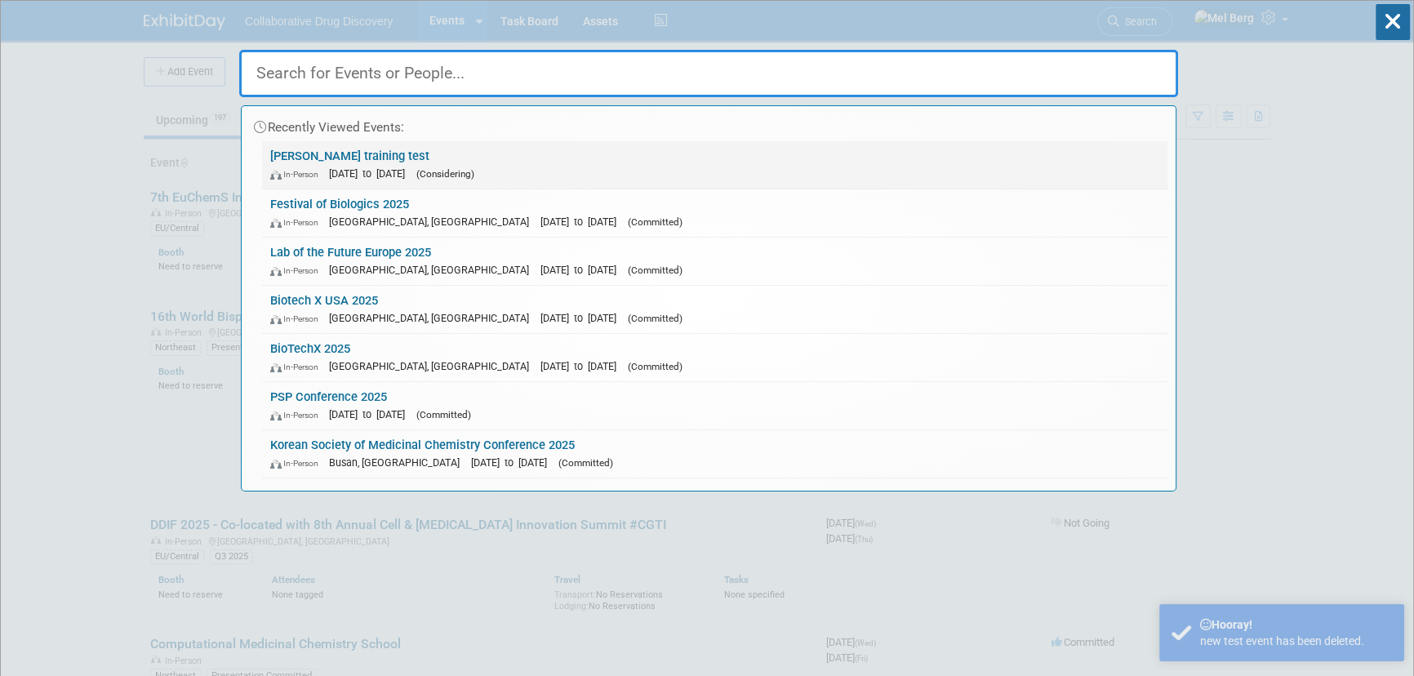
click at [415, 161] on link "Mel training test In-Person Dec 31, 2025 to Dec 31, 2025 (Considering)" at bounding box center [714, 164] width 905 height 47
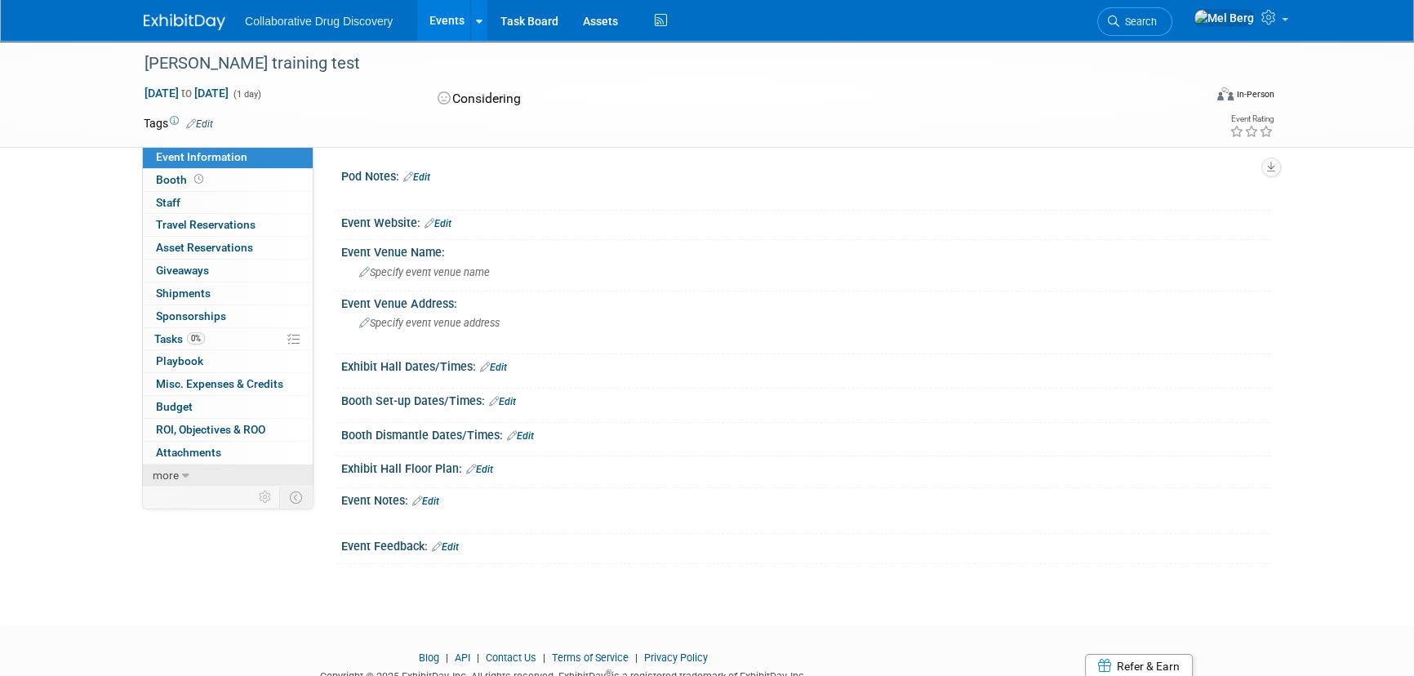
click at [175, 469] on span "more" at bounding box center [166, 475] width 26 height 13
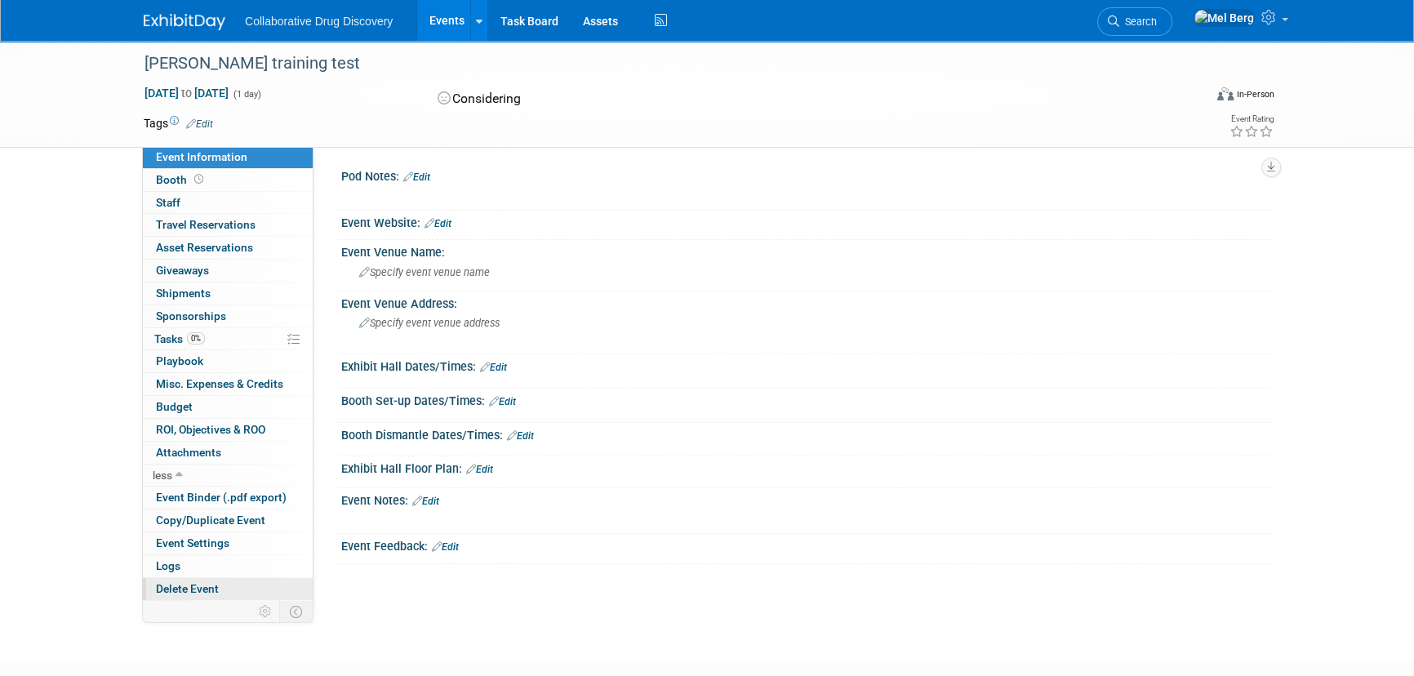
click at [196, 592] on span "Delete Event" at bounding box center [187, 588] width 63 height 13
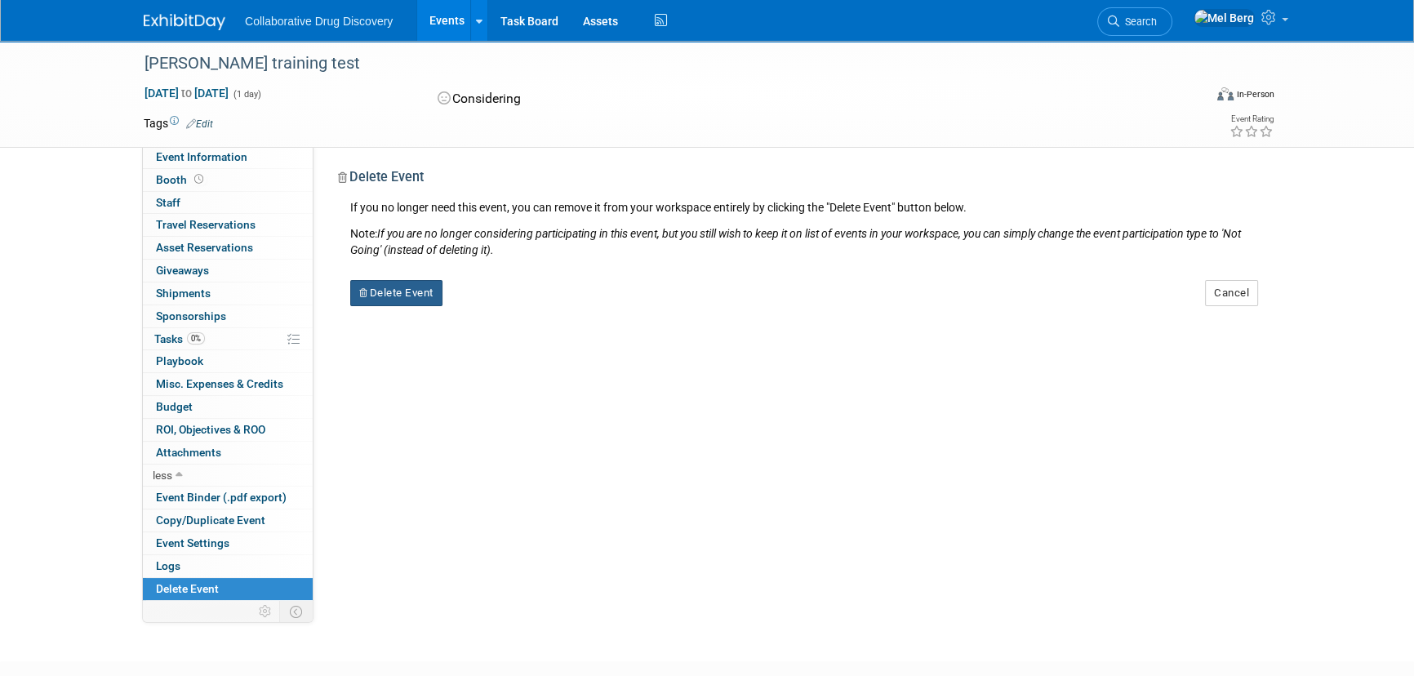
click at [391, 289] on button "Delete Event" at bounding box center [396, 293] width 92 height 26
click at [511, 305] on link "Yes" at bounding box center [499, 306] width 47 height 26
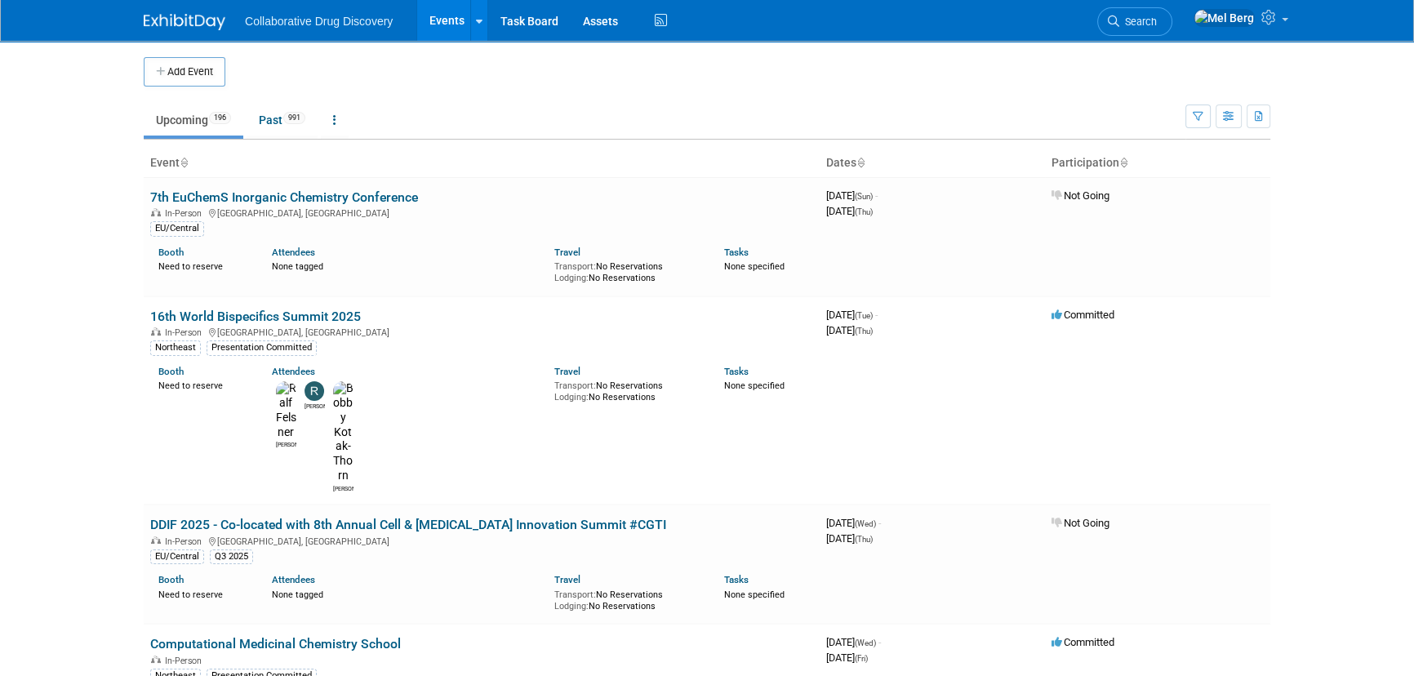
click at [1157, 24] on span "Search" at bounding box center [1138, 22] width 38 height 12
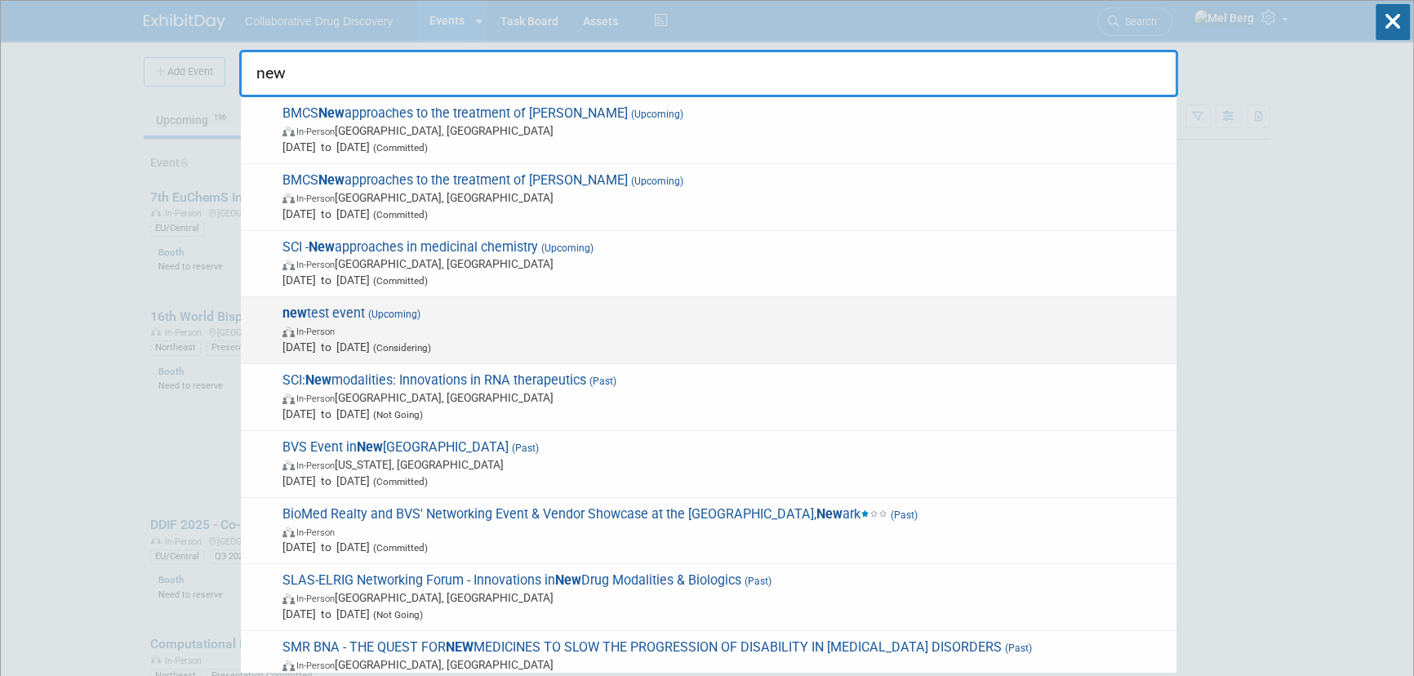
type input "new"
click at [335, 342] on span "Dec 31, 2025 to Dec 31, 2025 (Considering)" at bounding box center [725, 347] width 886 height 16
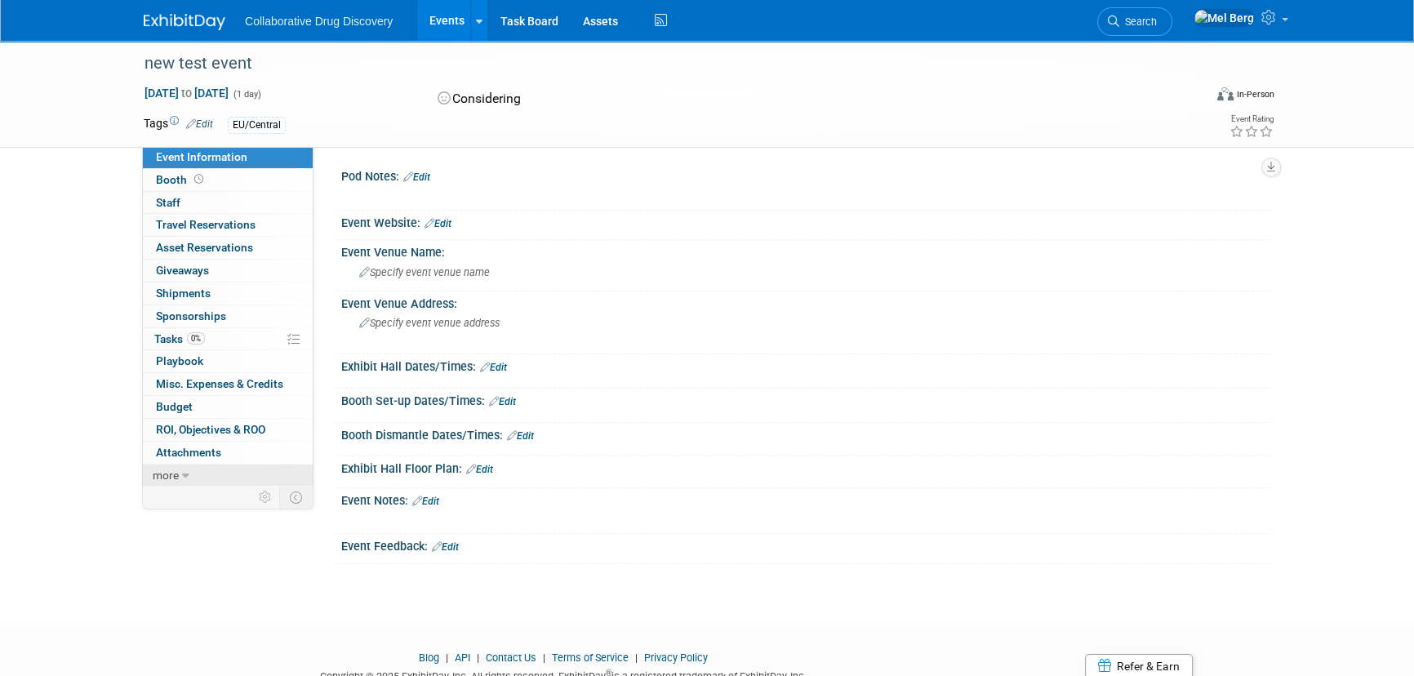
click at [182, 474] on icon at bounding box center [185, 475] width 7 height 11
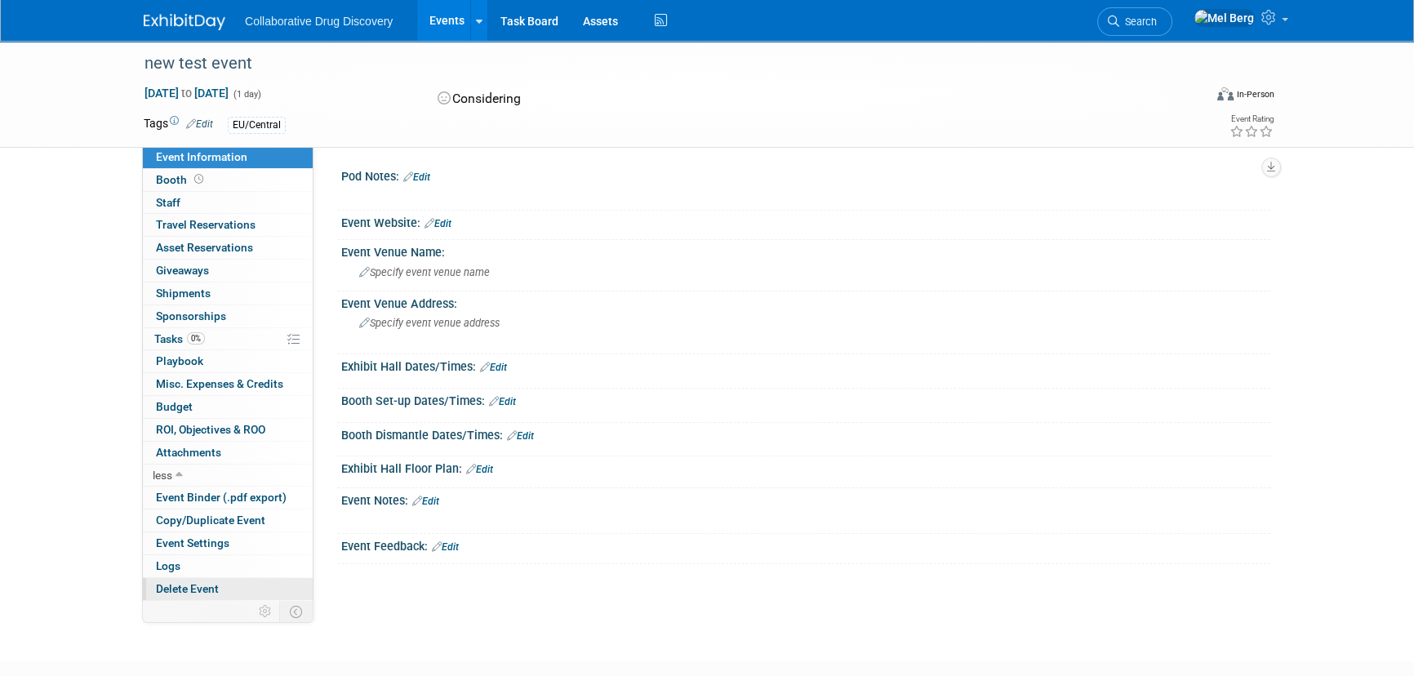
click at [207, 589] on span "Delete Event" at bounding box center [187, 588] width 63 height 13
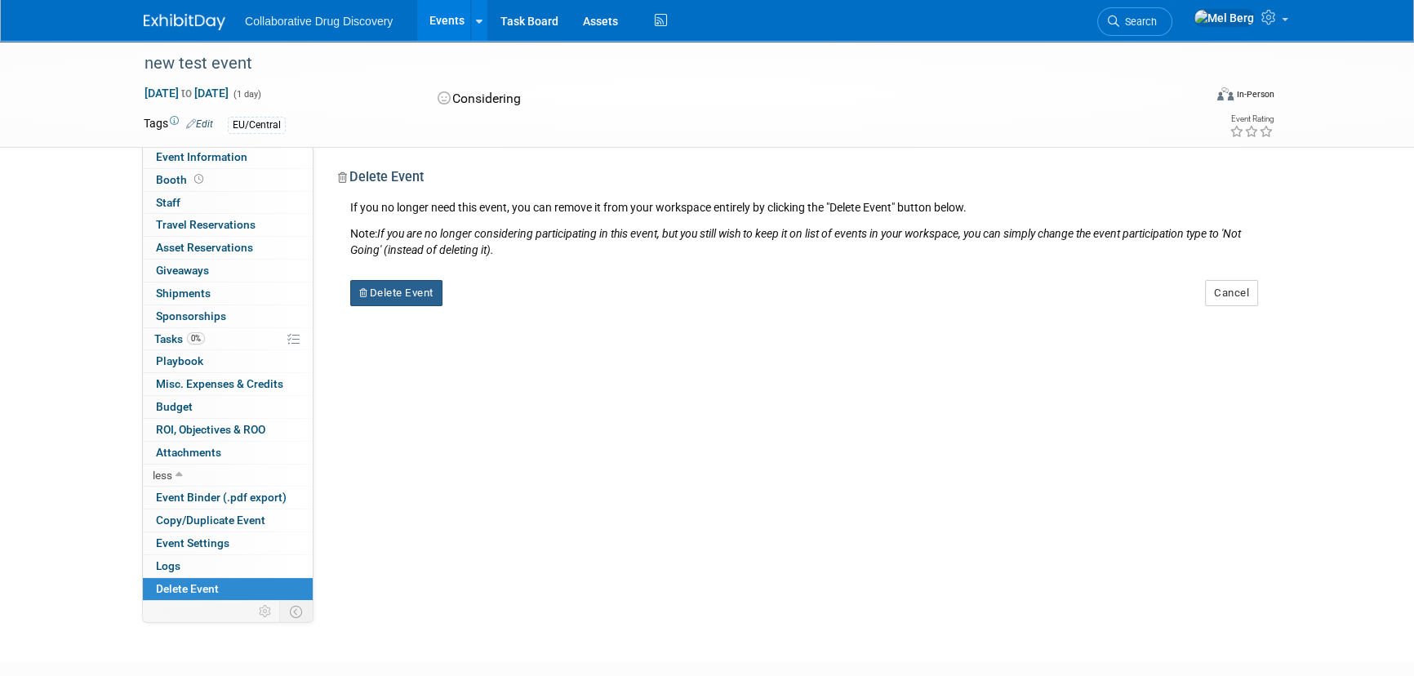
click at [415, 294] on button "Delete Event" at bounding box center [396, 293] width 92 height 26
click at [486, 314] on link "Yes" at bounding box center [499, 306] width 47 height 26
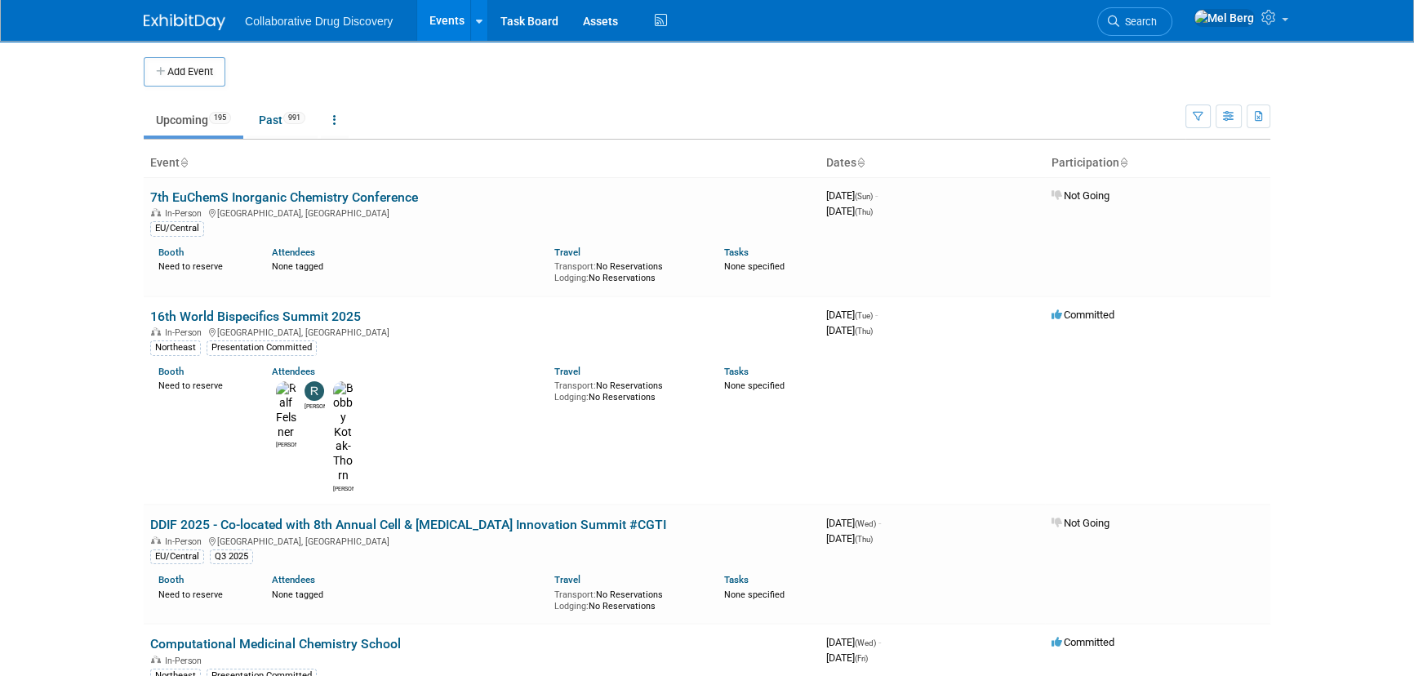
click at [207, 315] on link "16th World Bispecifics Summit 2025" at bounding box center [255, 317] width 211 height 16
click at [286, 124] on link "Past 991" at bounding box center [282, 119] width 71 height 31
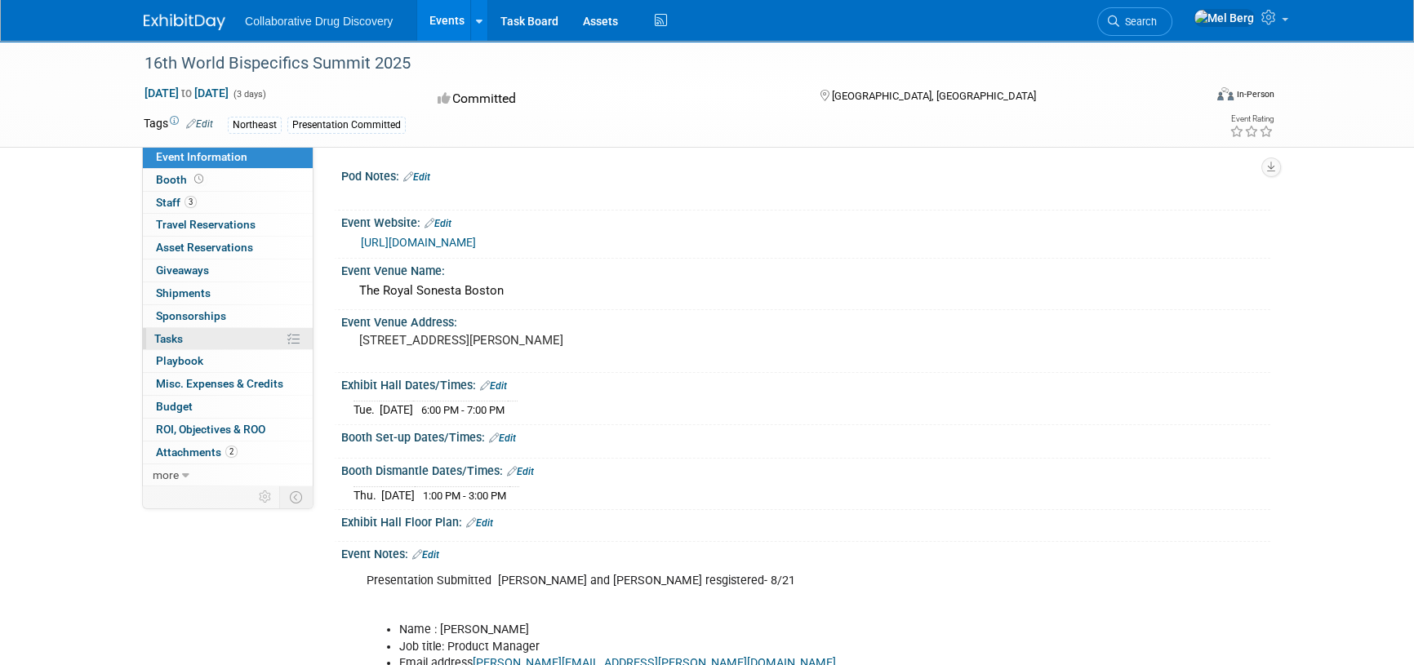
click at [177, 339] on span "Tasks 0%" at bounding box center [168, 338] width 29 height 13
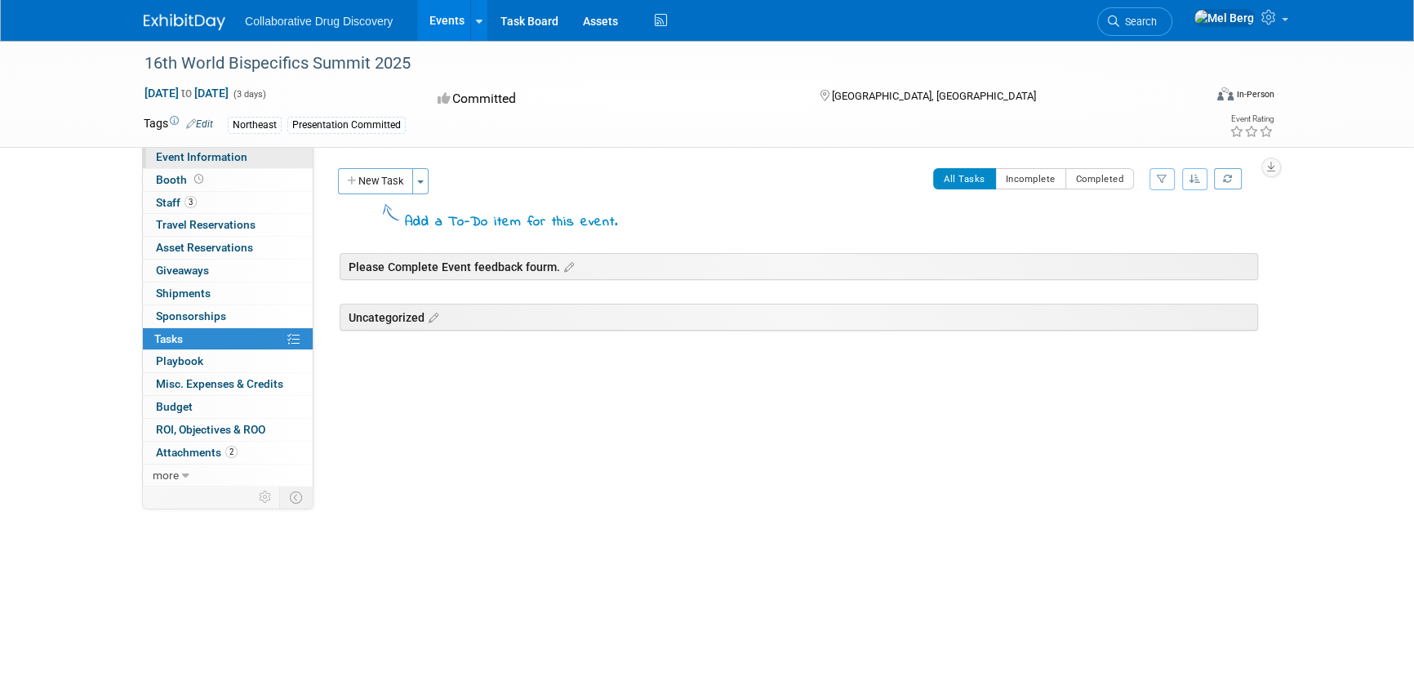
click at [191, 151] on span "Event Information" at bounding box center [201, 156] width 91 height 13
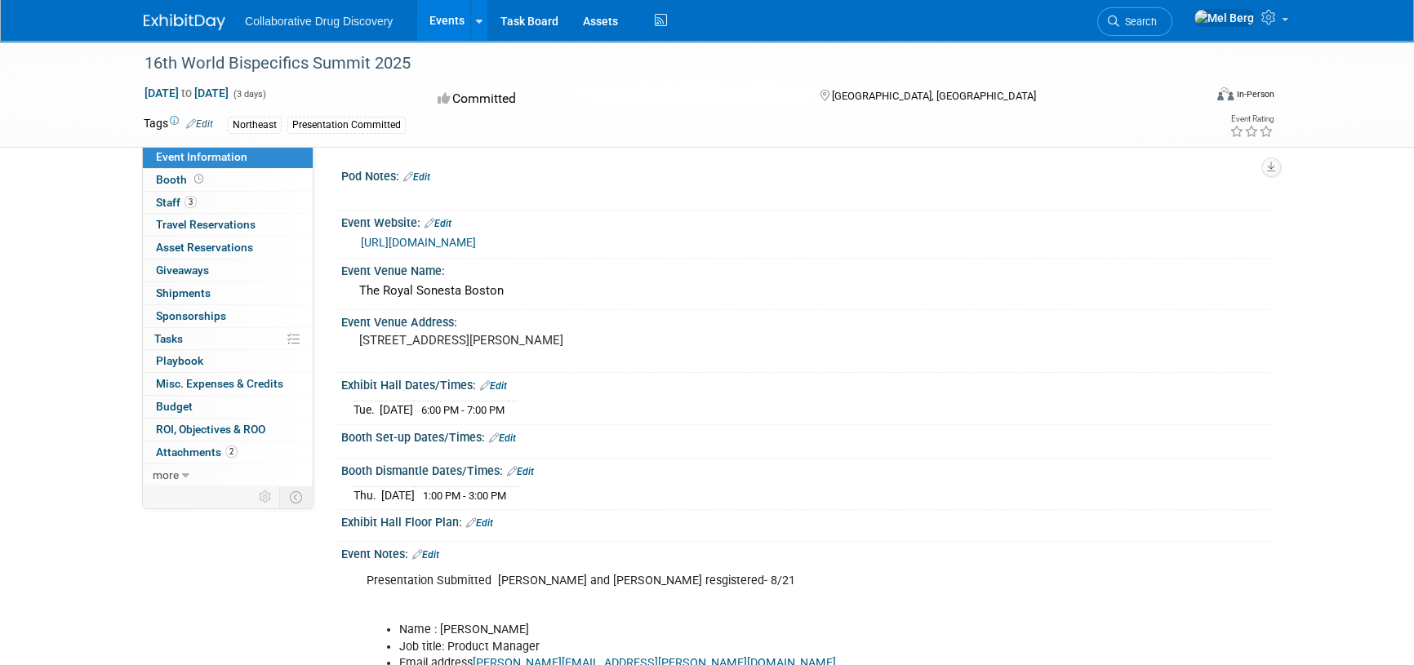
click at [430, 175] on link "Edit" at bounding box center [416, 176] width 27 height 11
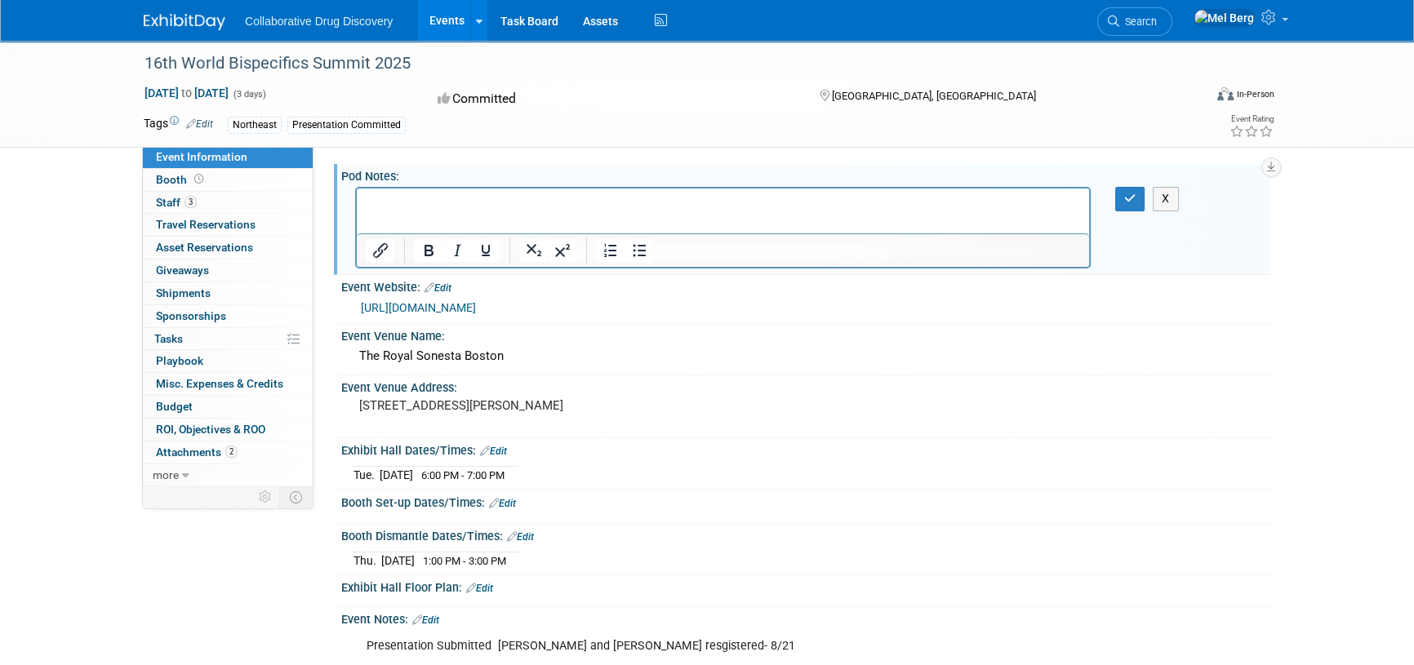
click at [198, 338] on link "0% Tasks 0%" at bounding box center [228, 339] width 170 height 22
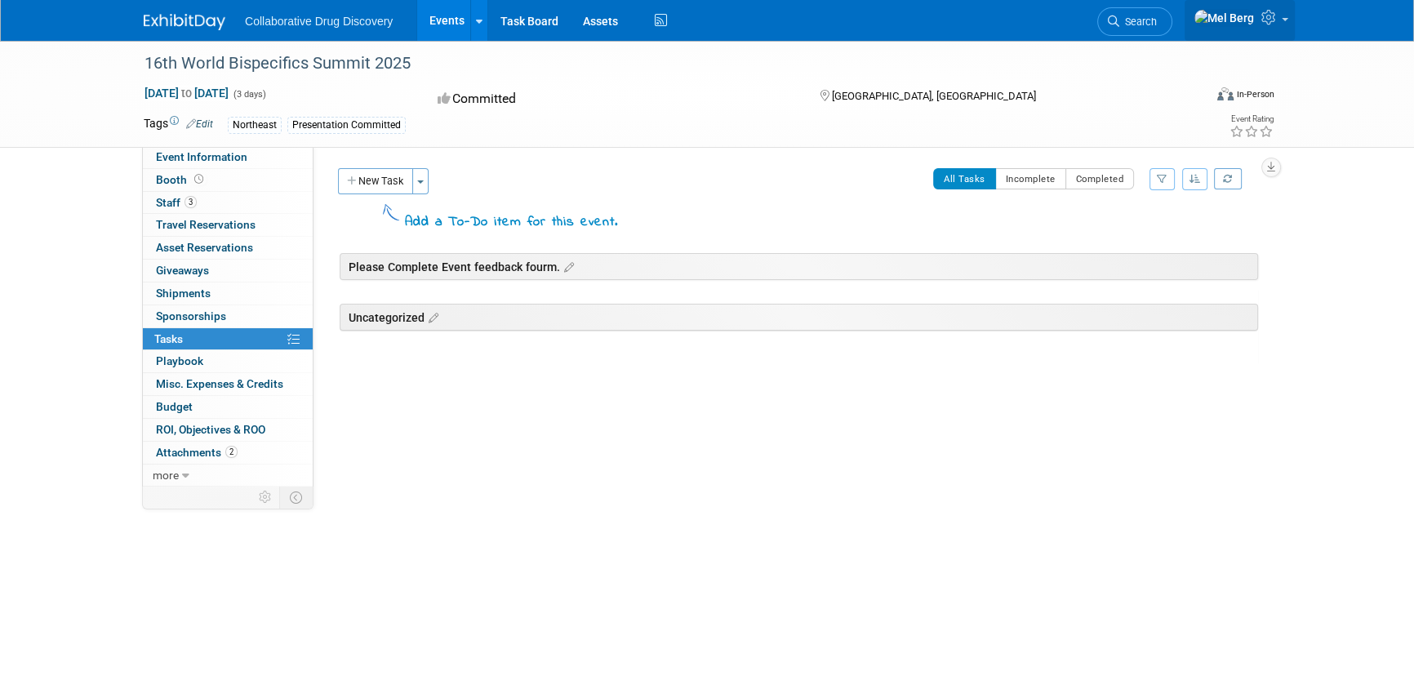
click at [1231, 27] on img at bounding box center [1223, 18] width 61 height 18
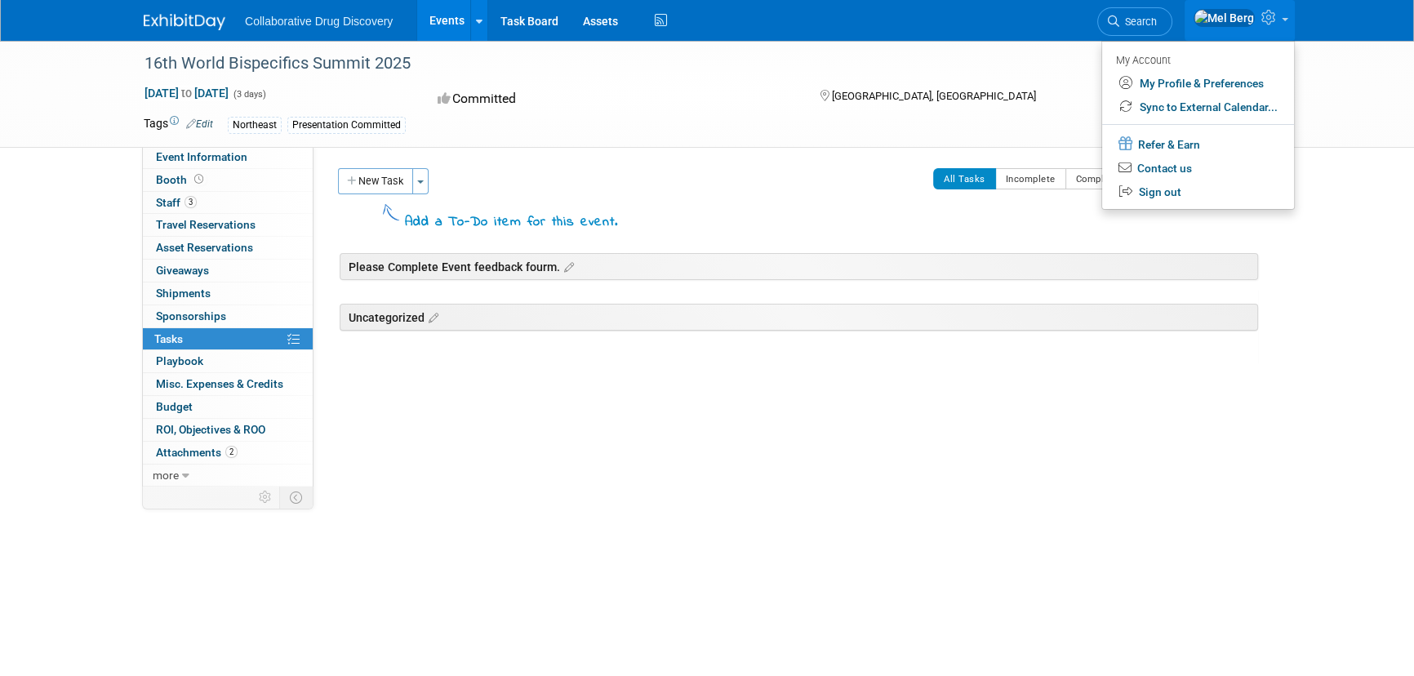
click at [1311, 73] on div "16th World Bispecifics Summit 2025 Sep 9, 2025 to Sep 11, 2025 (3 days) Sep 9, …" at bounding box center [707, 94] width 1414 height 107
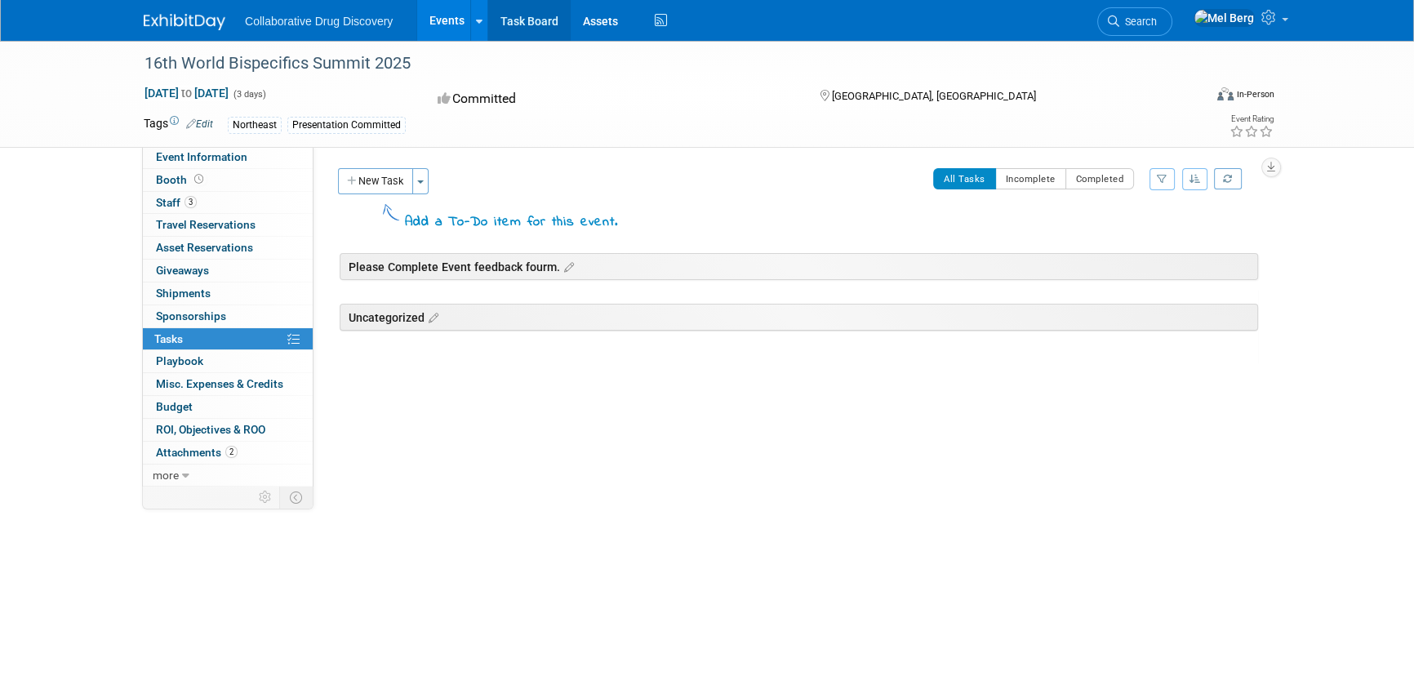
click at [498, 20] on link "Task Board" at bounding box center [529, 20] width 82 height 41
click at [212, 158] on span "Event Information" at bounding box center [201, 156] width 91 height 13
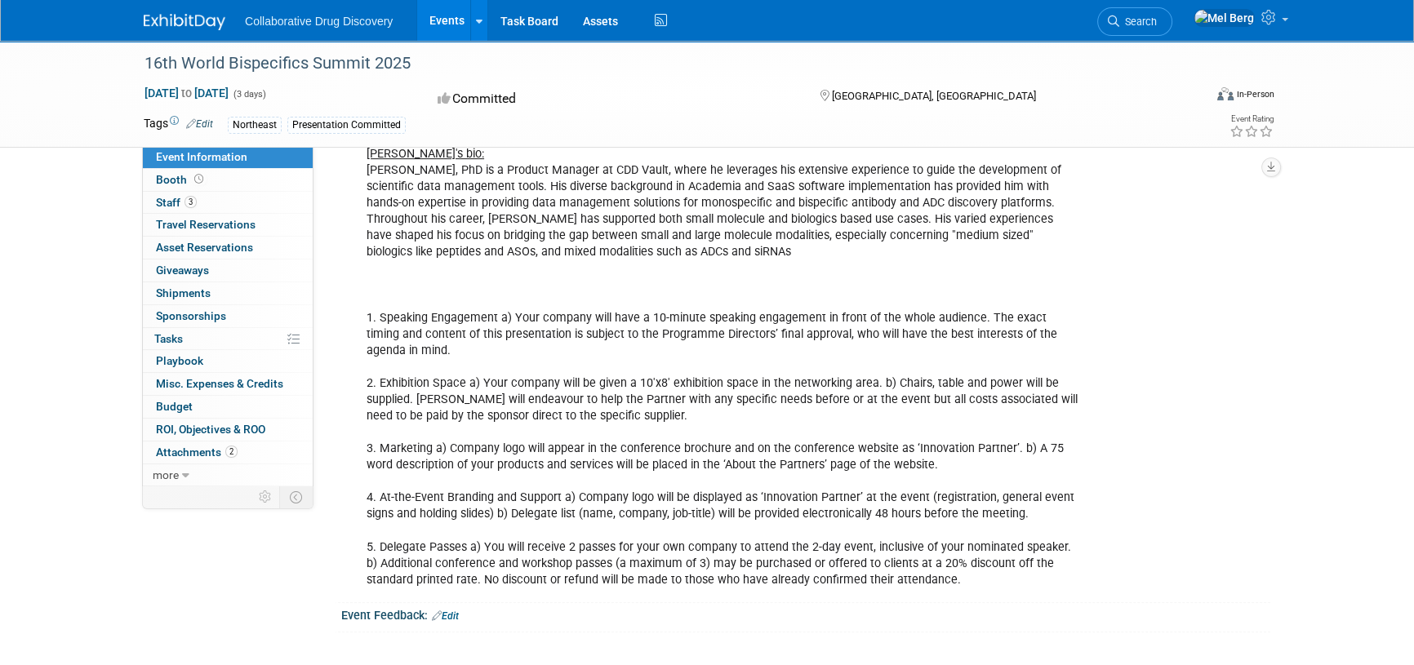
scroll to position [767, 0]
click at [454, 614] on link "Edit" at bounding box center [445, 616] width 27 height 11
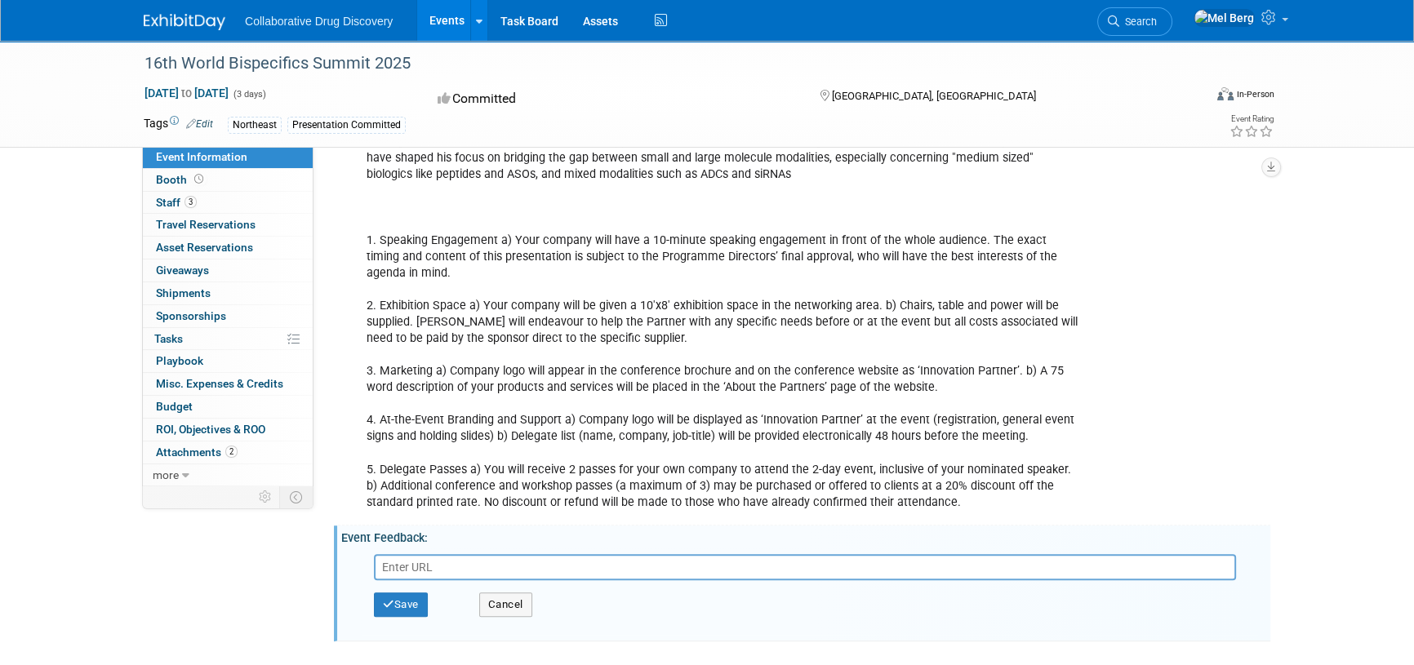
scroll to position [853, 0]
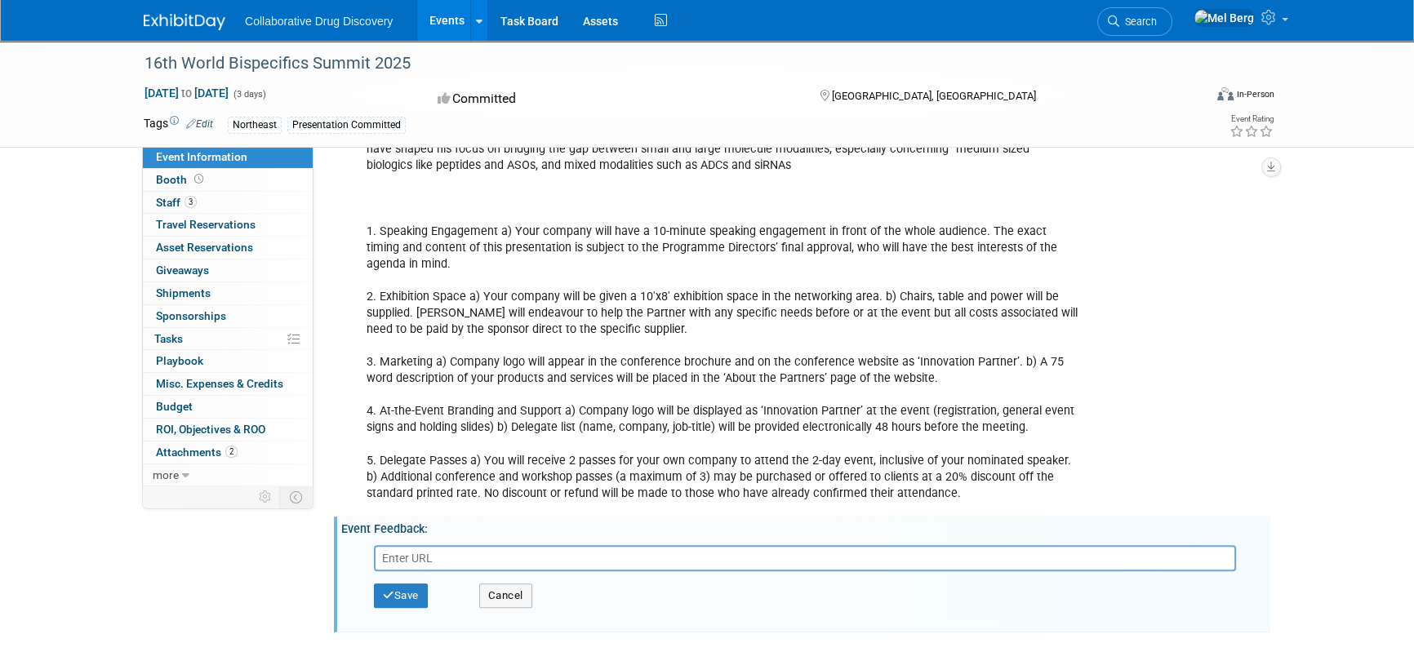
drag, startPoint x: 437, startPoint y: 529, endPoint x: 342, endPoint y: 531, distance: 94.7
click at [342, 531] on div "Event Feedback: Edit" at bounding box center [805, 527] width 929 height 20
drag, startPoint x: 343, startPoint y: 527, endPoint x: 445, endPoint y: 515, distance: 102.8
click at [185, 331] on link "0% Tasks 0%" at bounding box center [228, 339] width 170 height 22
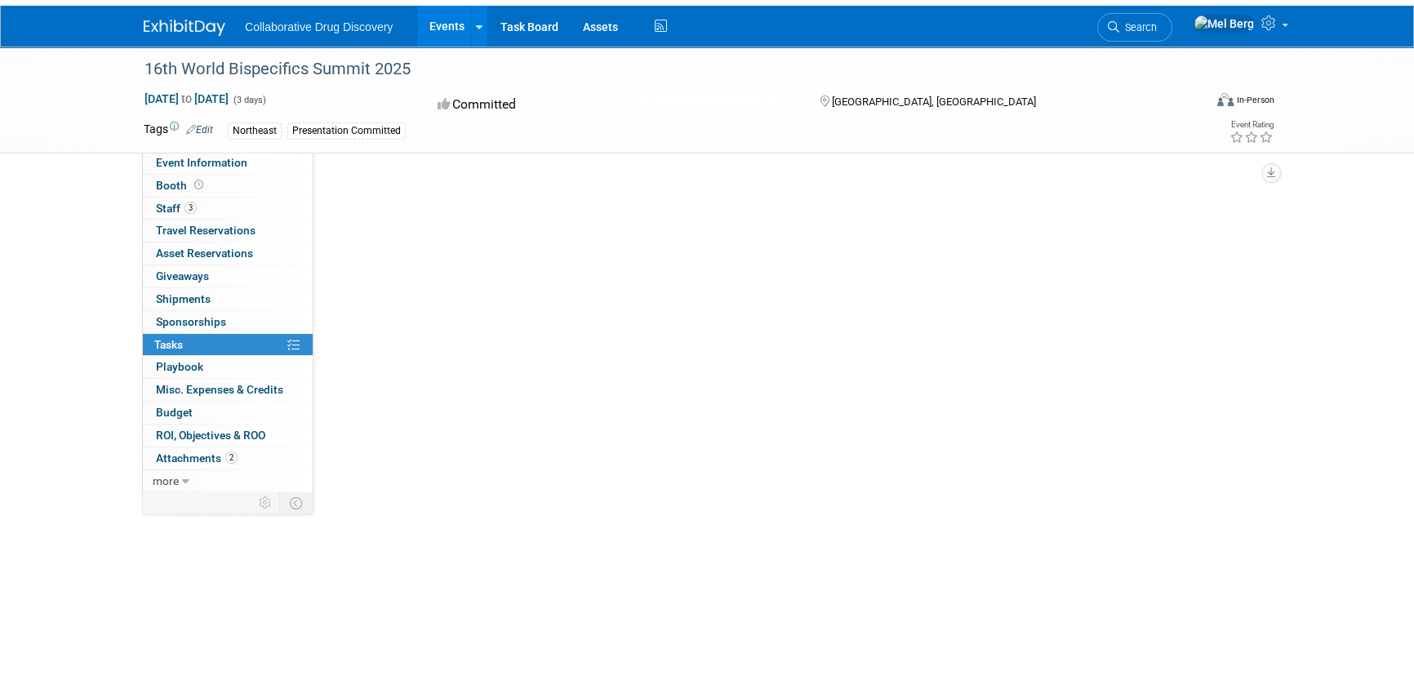
scroll to position [0, 0]
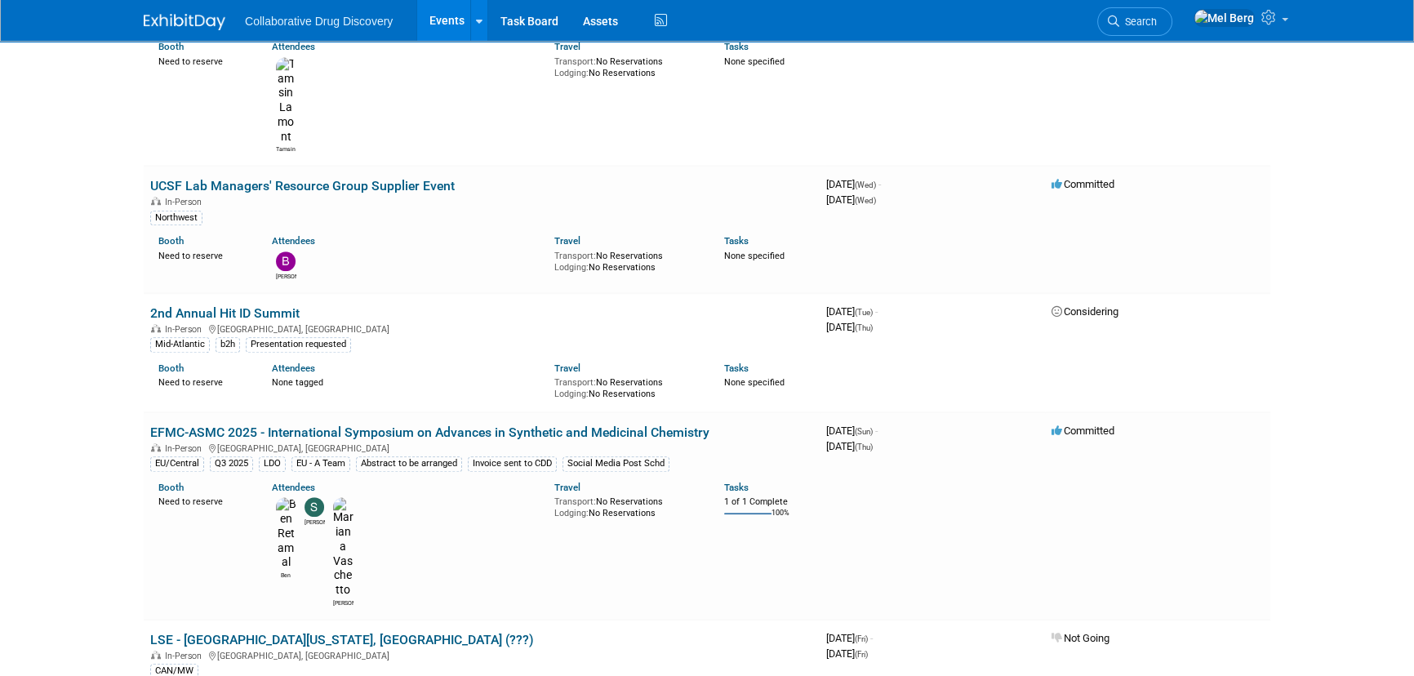
scroll to position [1632, 0]
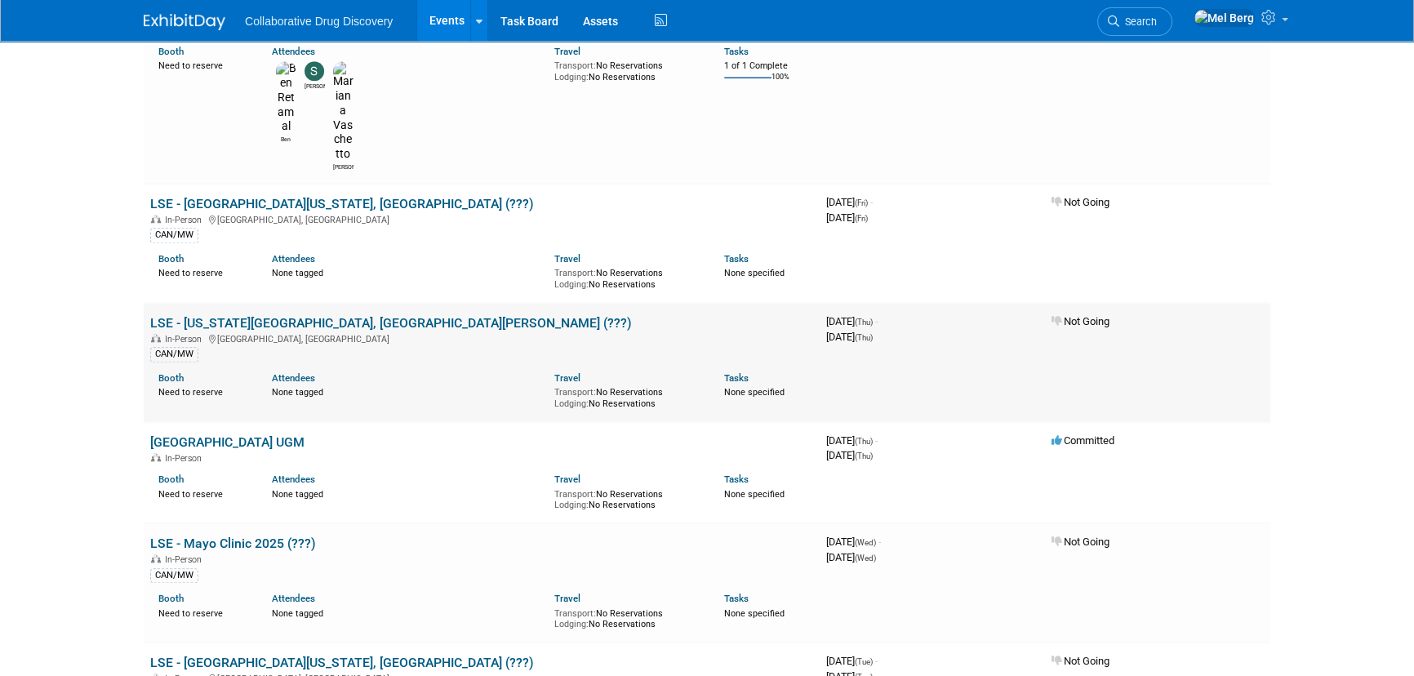
scroll to position [1854, 0]
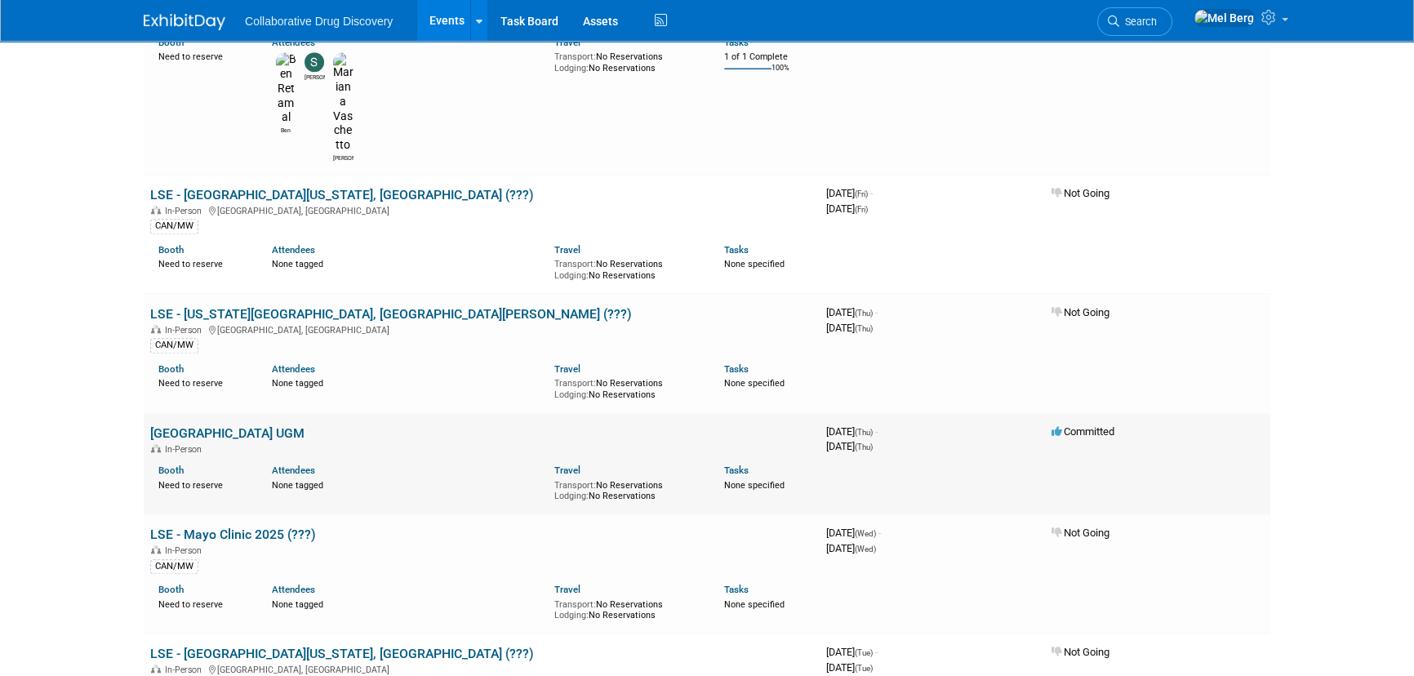
click at [193, 425] on link "[GEOGRAPHIC_DATA] UGM" at bounding box center [227, 433] width 154 height 16
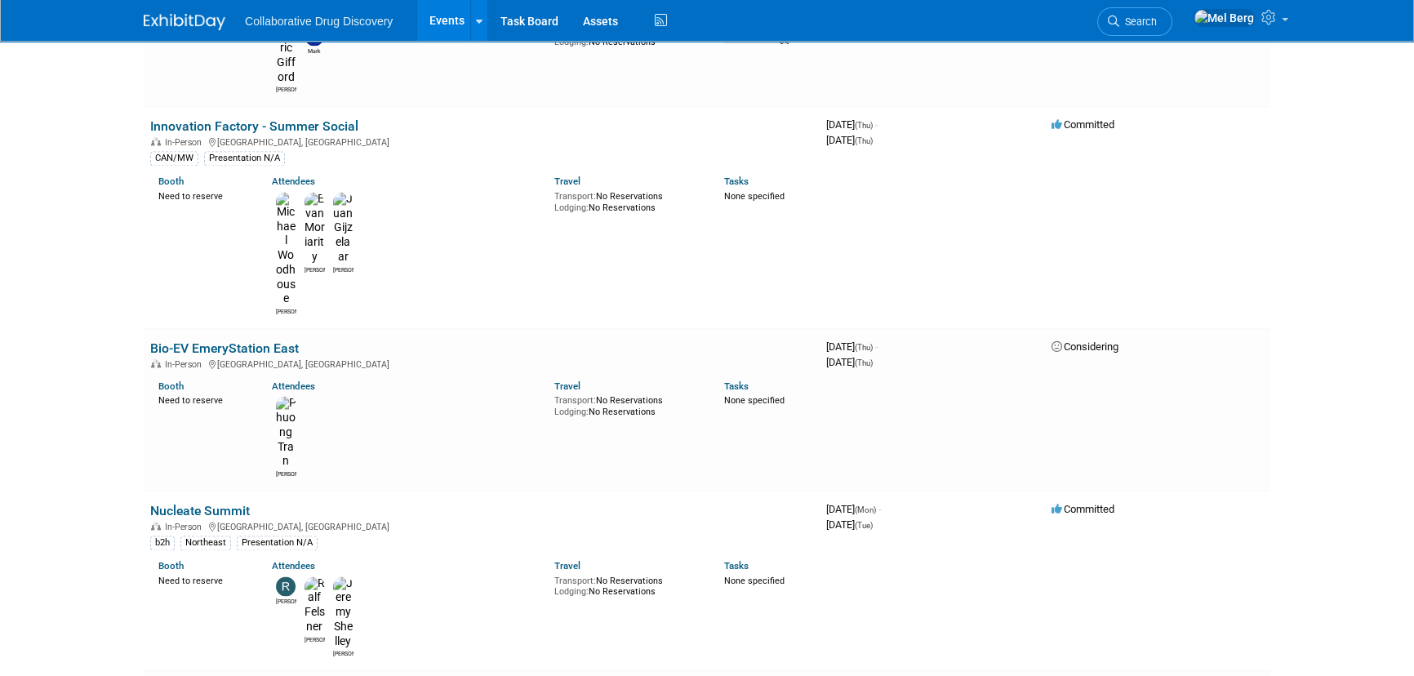
scroll to position [3042, 0]
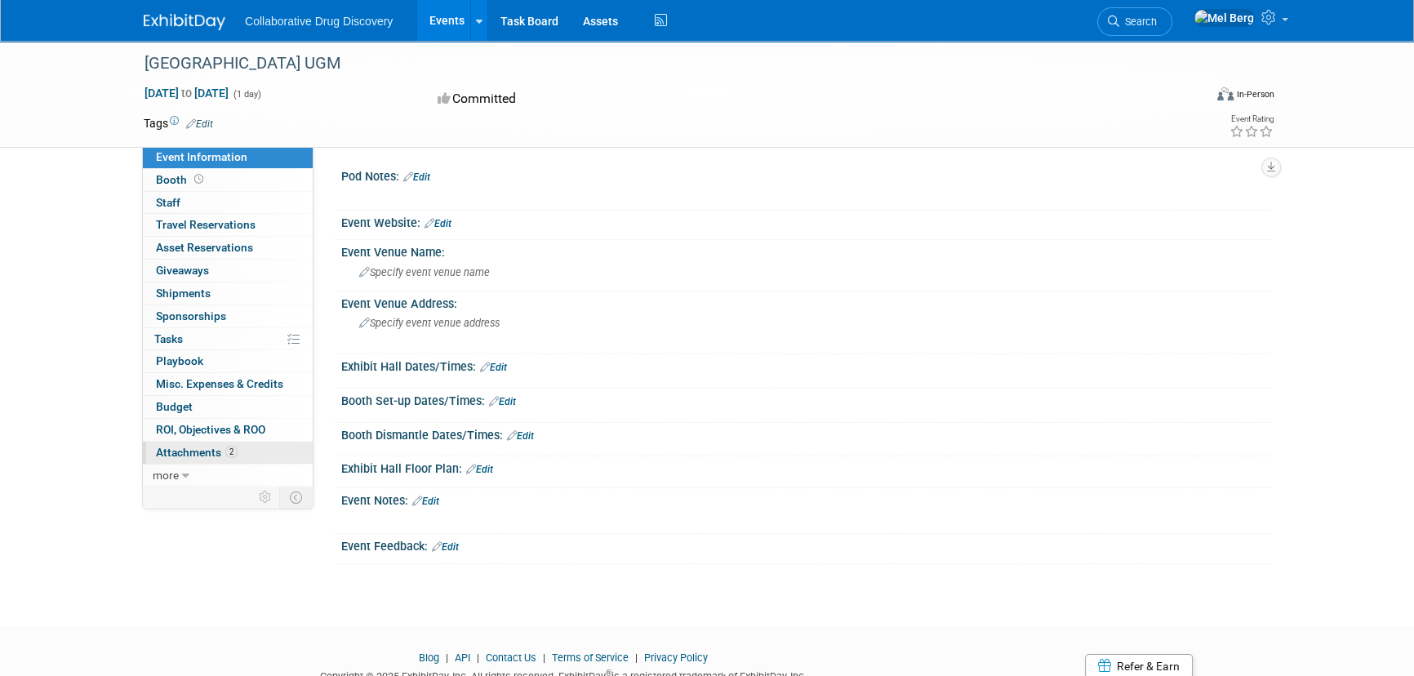
click at [171, 459] on link "2 Attachments 2" at bounding box center [228, 453] width 170 height 22
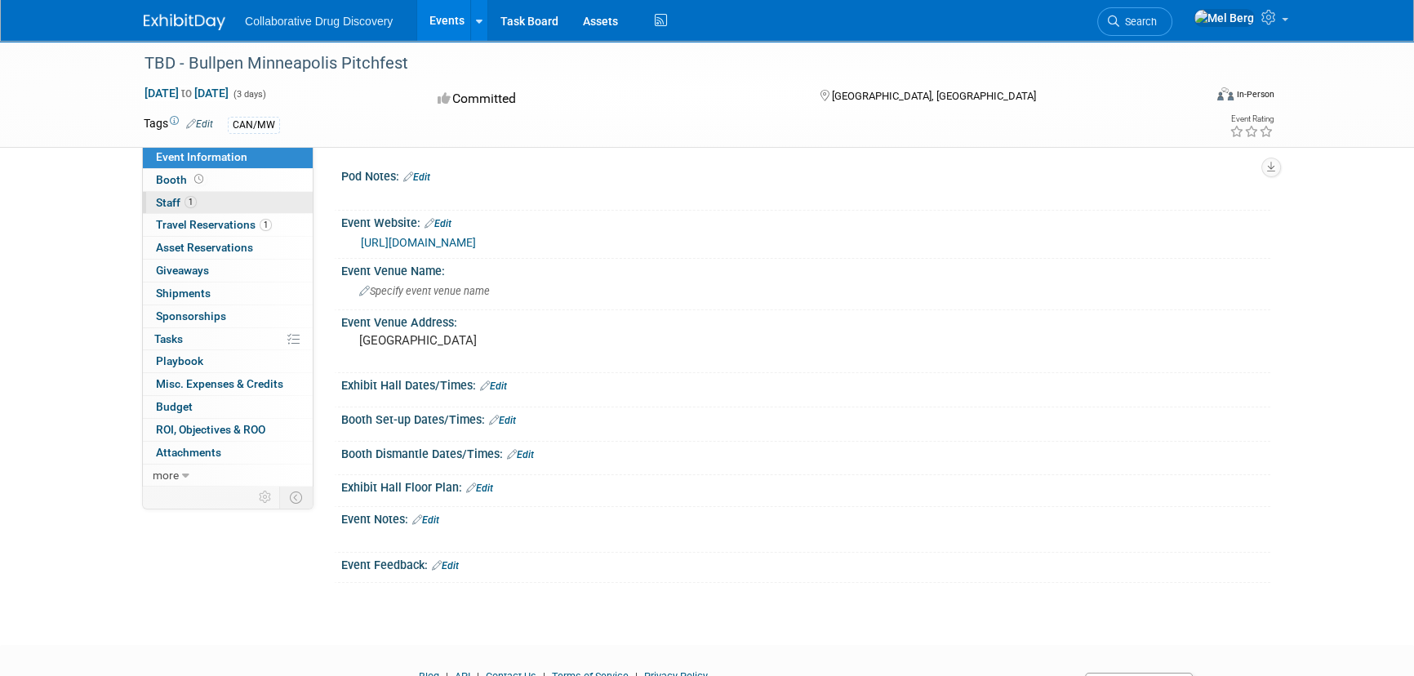
click at [158, 208] on link "1 Staff 1" at bounding box center [228, 203] width 170 height 22
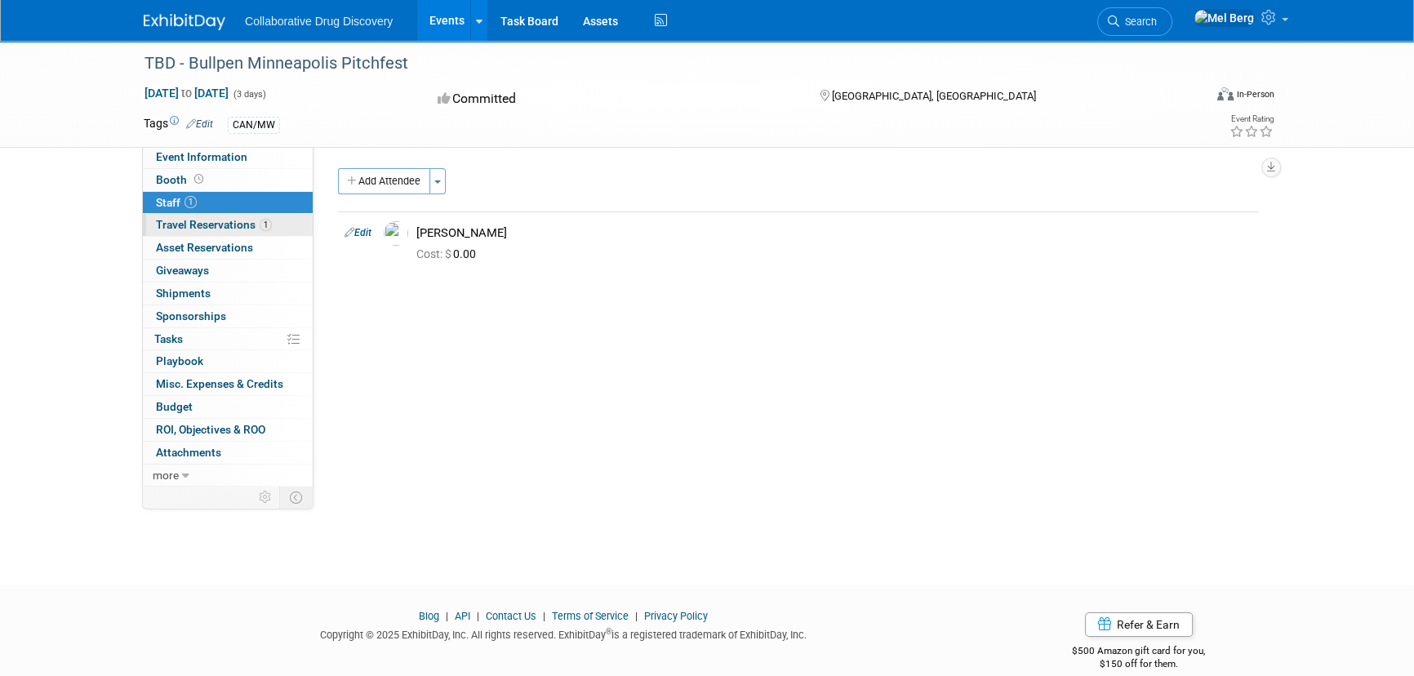
click at [179, 221] on span "Travel Reservations 1" at bounding box center [214, 224] width 116 height 13
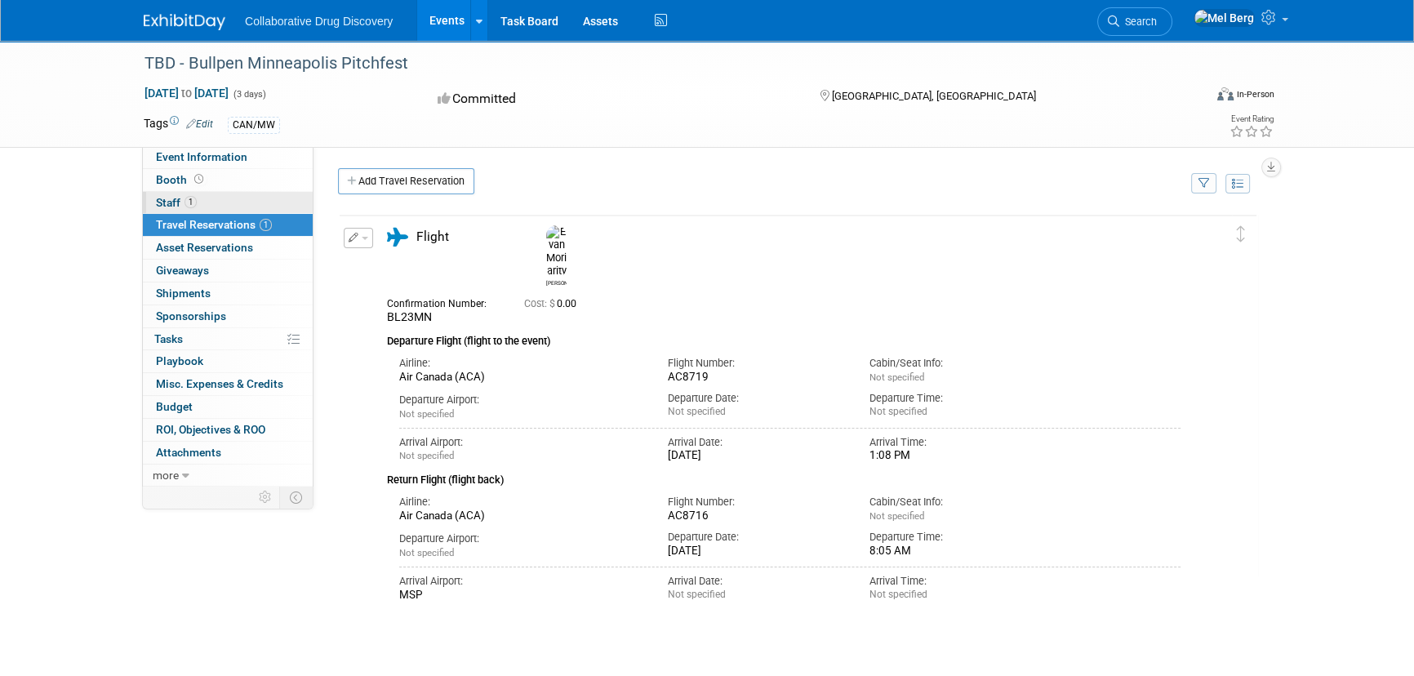
click at [171, 199] on span "Staff 1" at bounding box center [176, 202] width 41 height 13
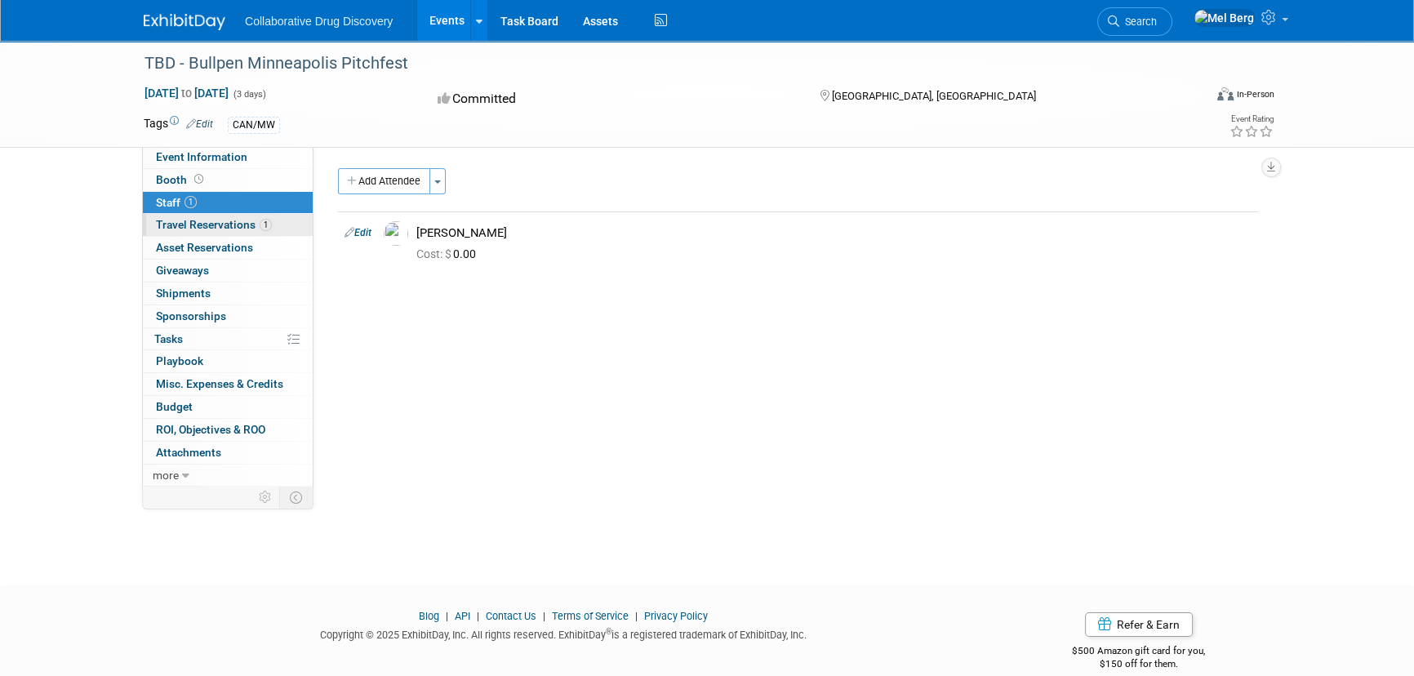
click at [171, 231] on link "1 Travel Reservations 1" at bounding box center [228, 225] width 170 height 22
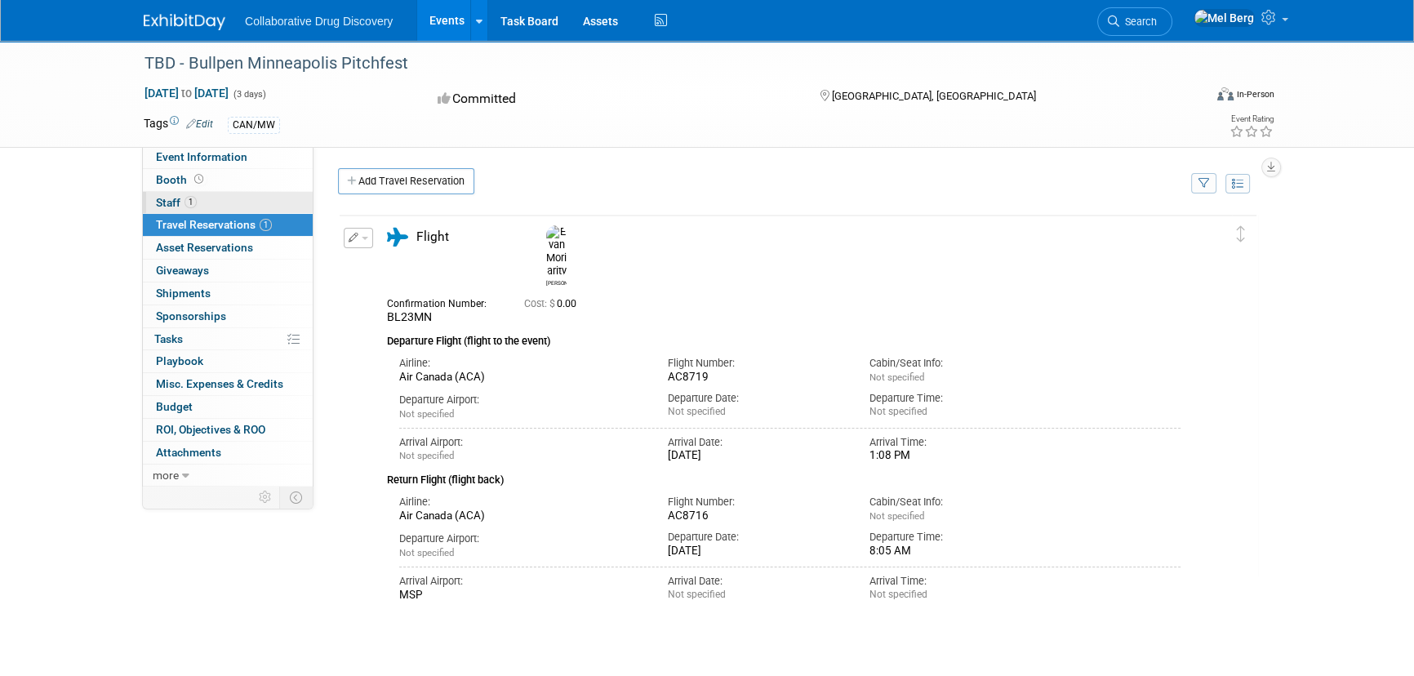
click at [162, 207] on span "Staff 1" at bounding box center [176, 202] width 41 height 13
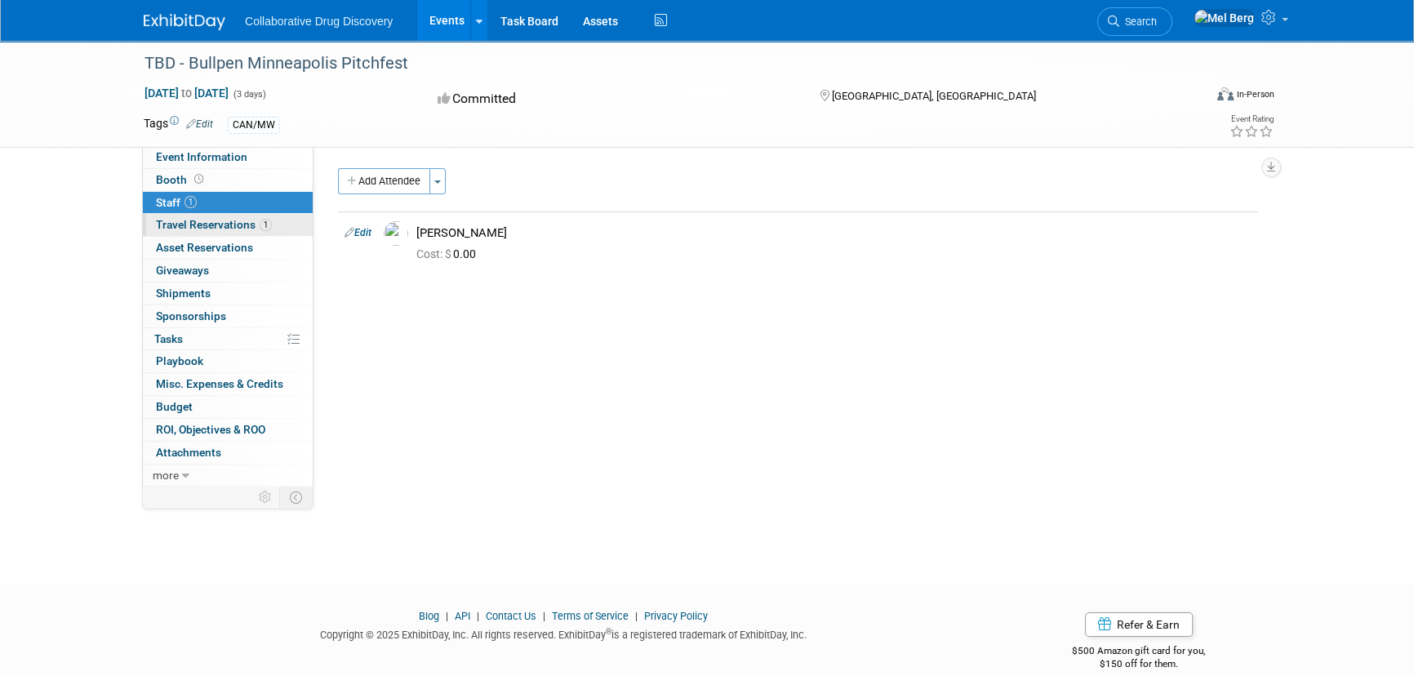
click at [162, 216] on link "1 Travel Reservations 1" at bounding box center [228, 225] width 170 height 22
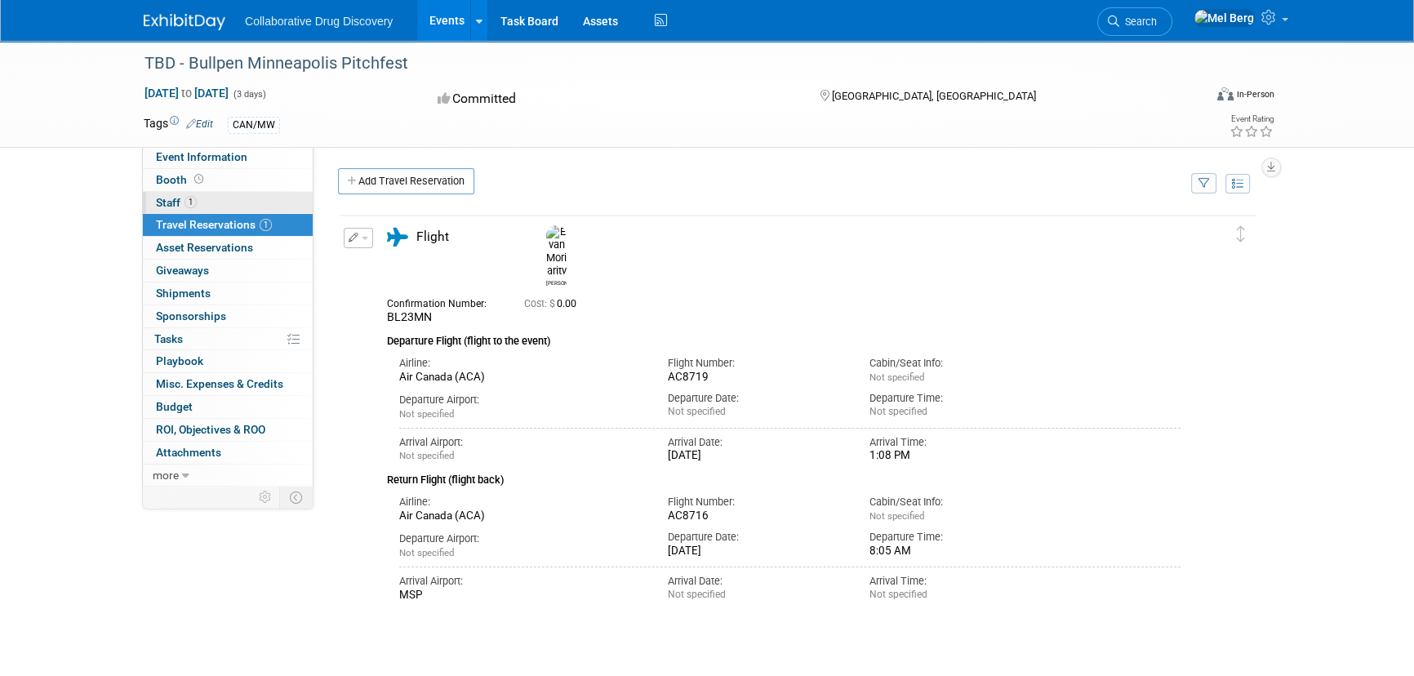
click at [162, 197] on span "Staff 1" at bounding box center [176, 202] width 41 height 13
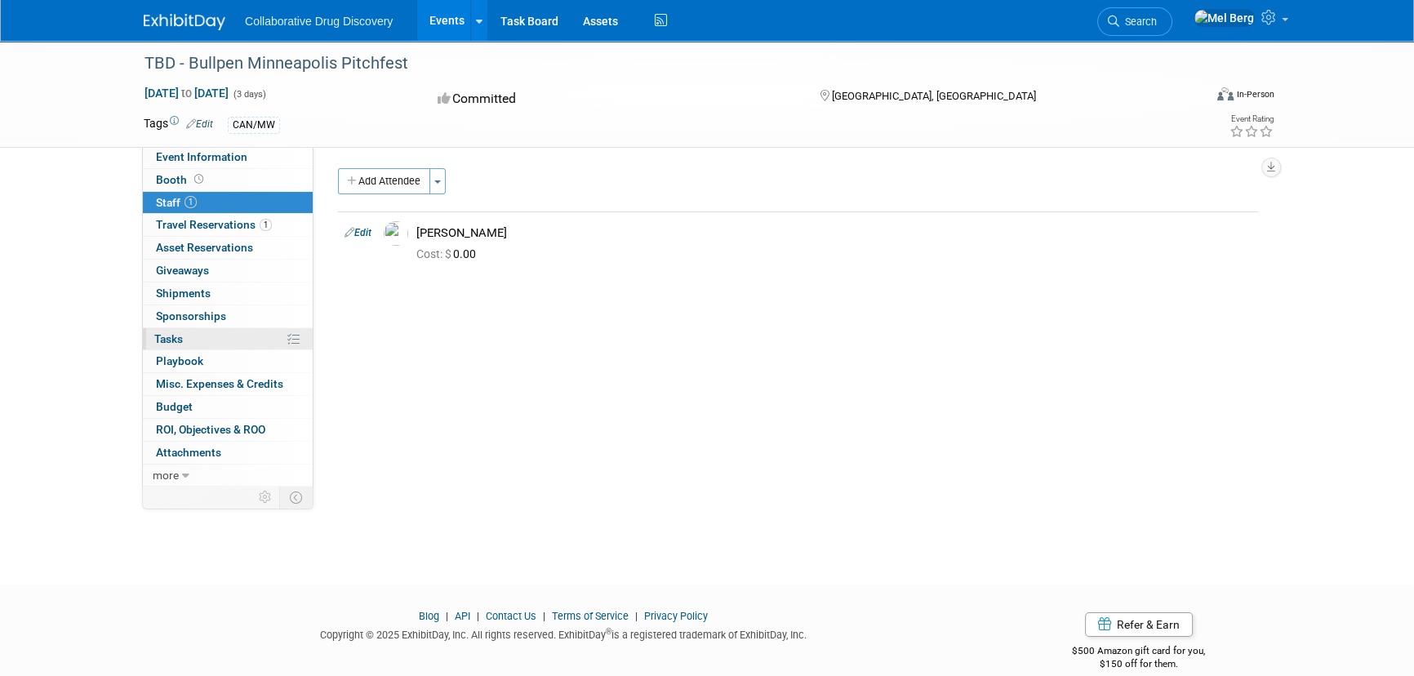
click at [163, 332] on span "Tasks 0%" at bounding box center [168, 338] width 29 height 13
